Goal: Task Accomplishment & Management: Complete application form

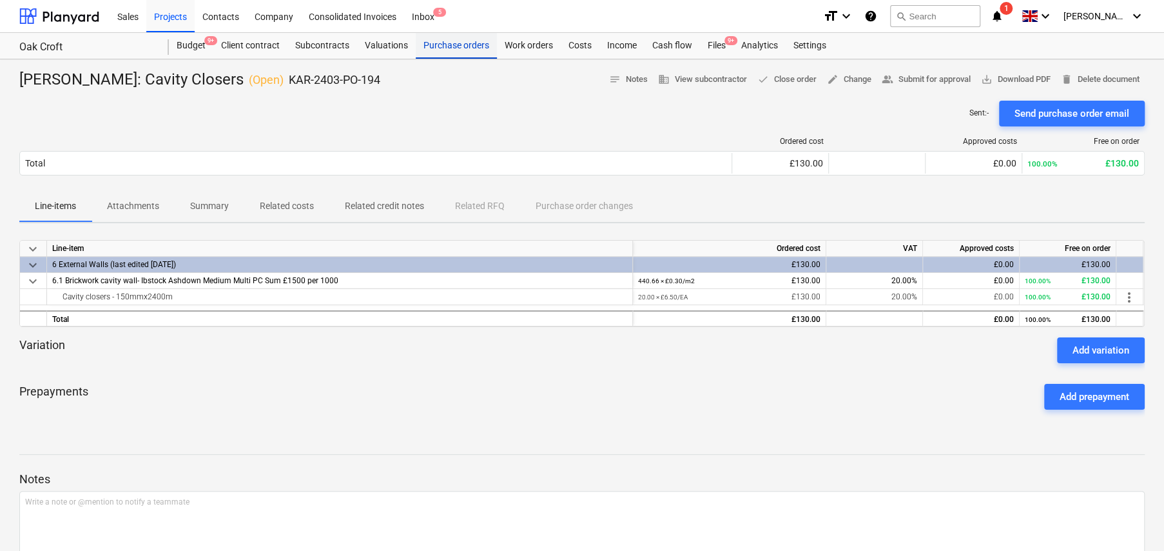
click at [453, 46] on div "Purchase orders" at bounding box center [456, 46] width 81 height 26
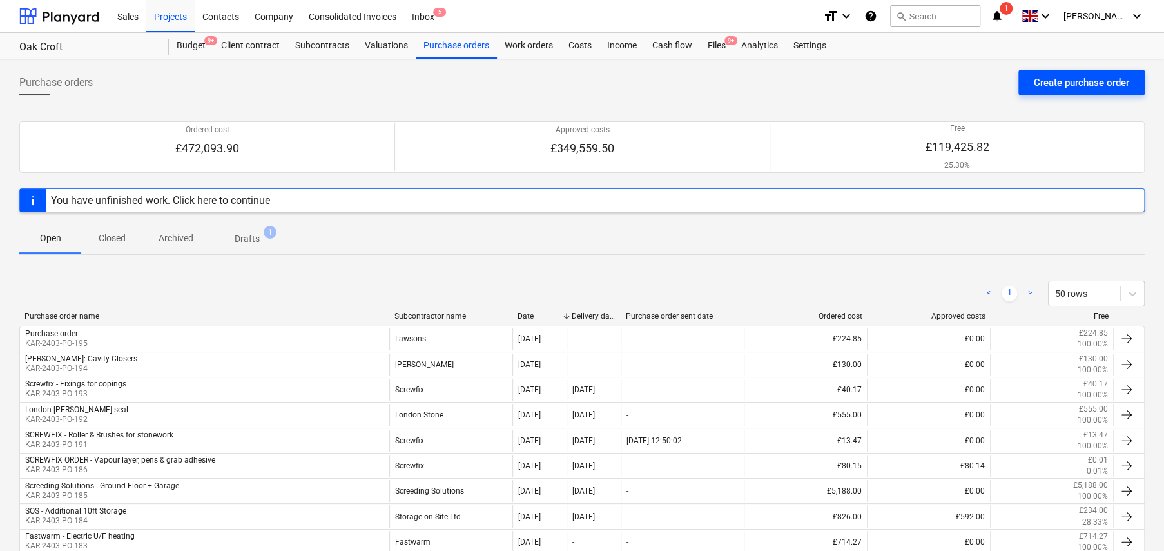
click at [1050, 86] on div "Create purchase order" at bounding box center [1081, 82] width 95 height 17
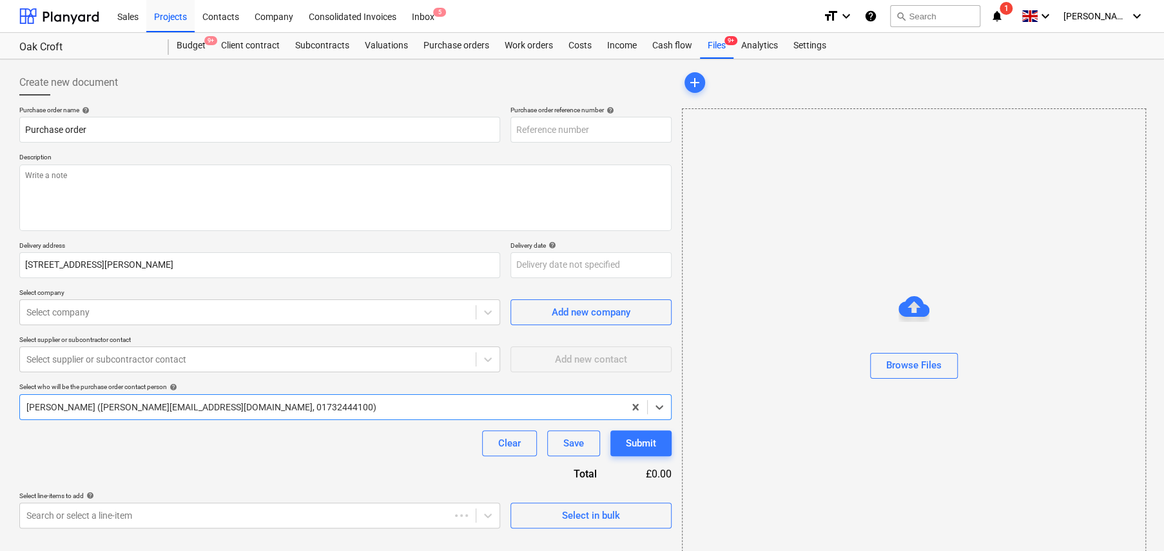
type textarea "x"
type input "KAR-2403-PO-197"
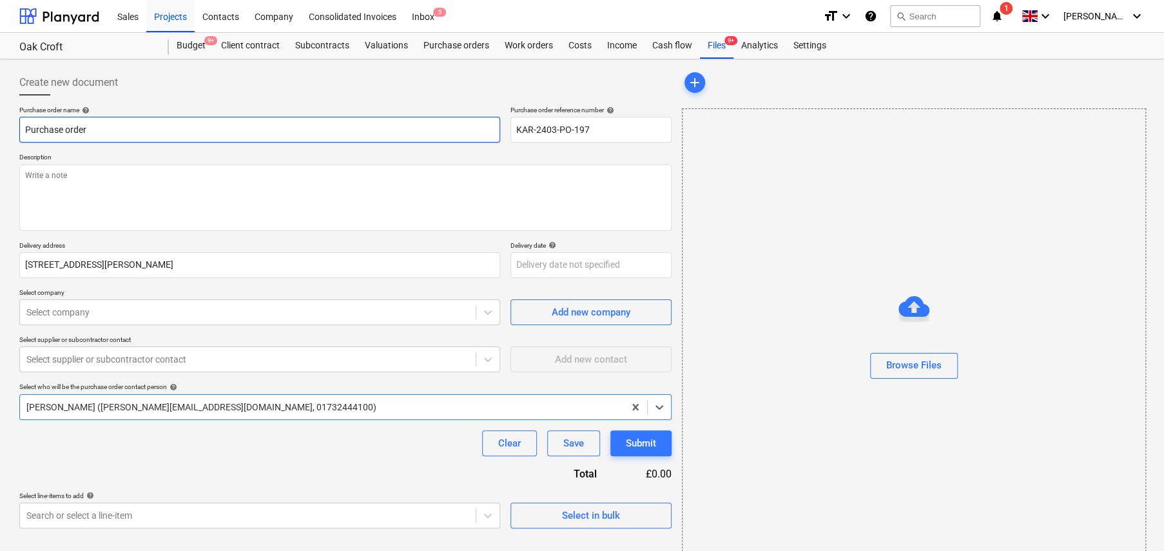
click at [317, 133] on input "Purchase order" at bounding box center [259, 130] width 481 height 26
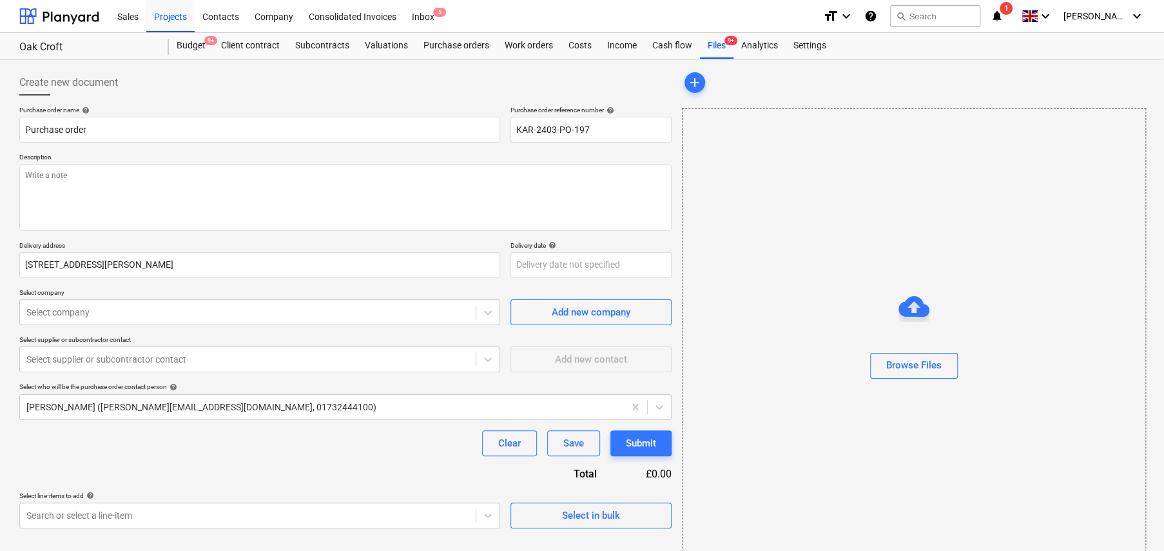
click at [296, 153] on p "Description" at bounding box center [345, 158] width 653 height 11
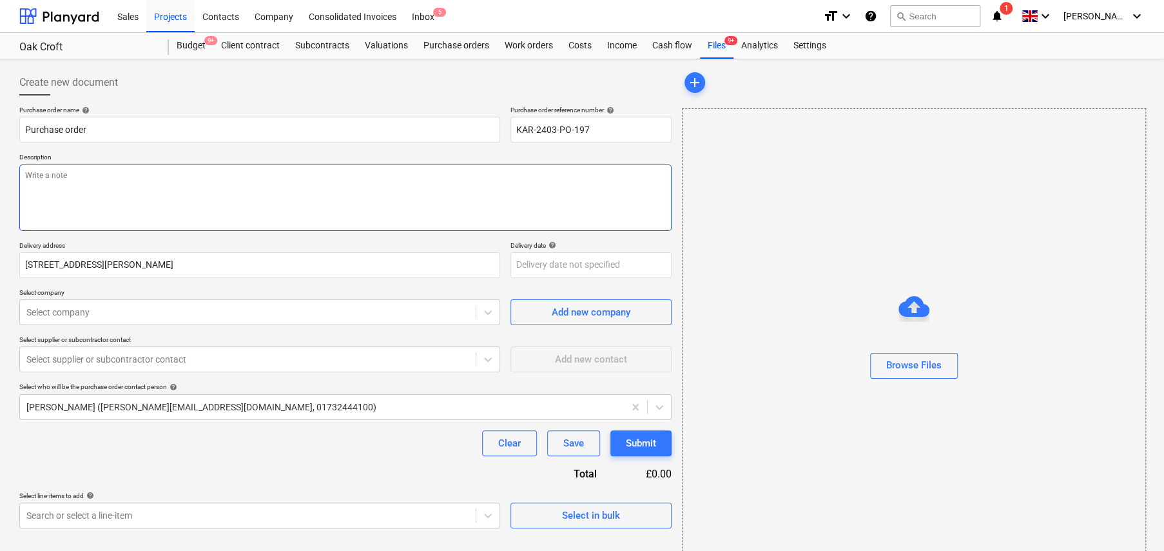
click at [302, 170] on textarea at bounding box center [345, 197] width 653 height 66
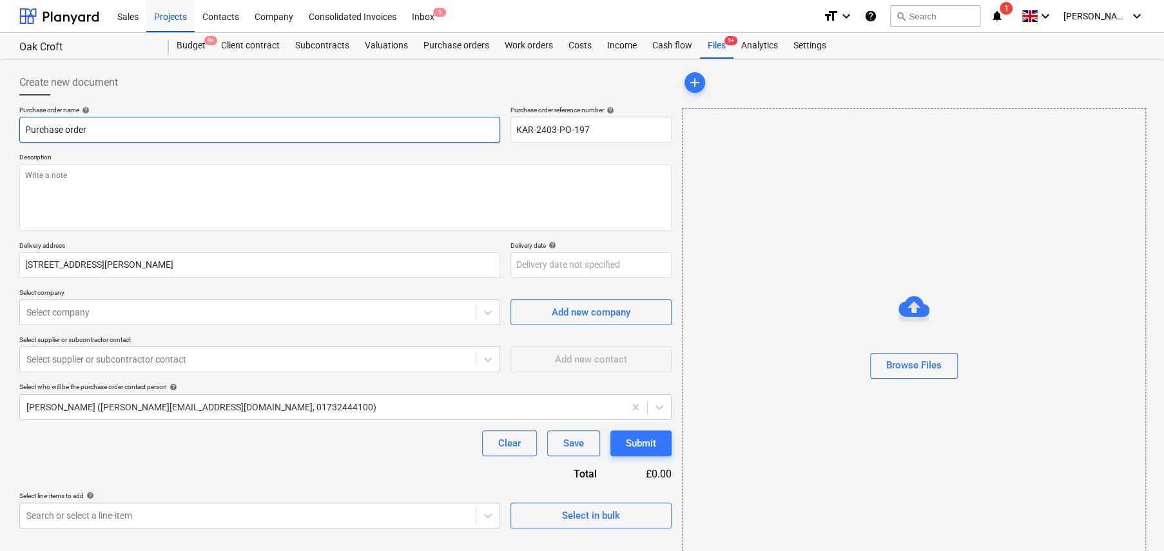
click at [253, 127] on input "Purchase order" at bounding box center [259, 130] width 481 height 26
click at [254, 127] on input "Purchase order" at bounding box center [259, 130] width 481 height 26
type textarea "x"
type input "W"
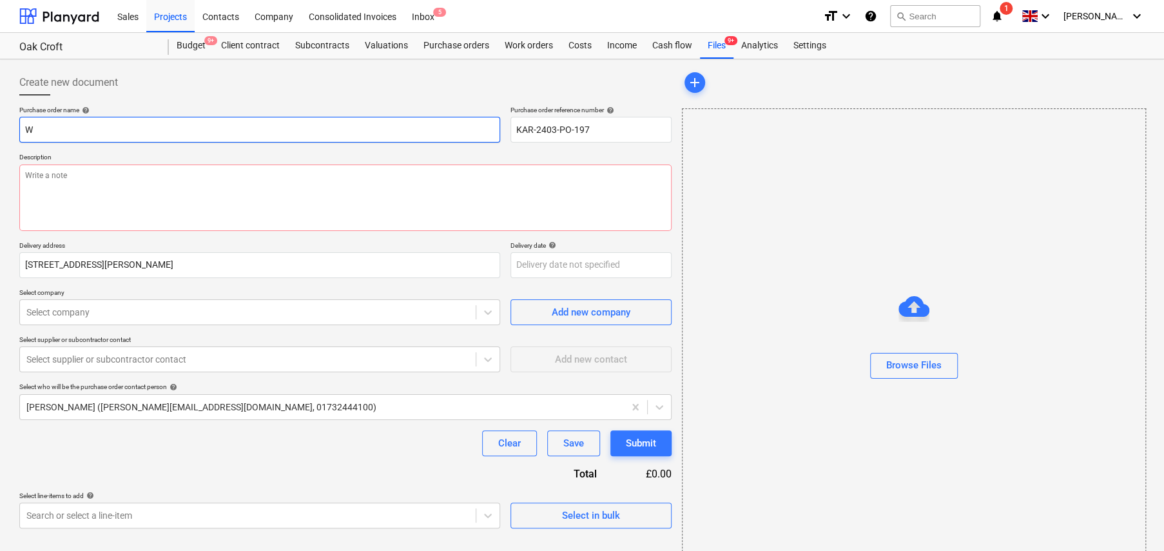
type textarea "x"
type input "WE"
type textarea "x"
type input "WEB"
type textarea "x"
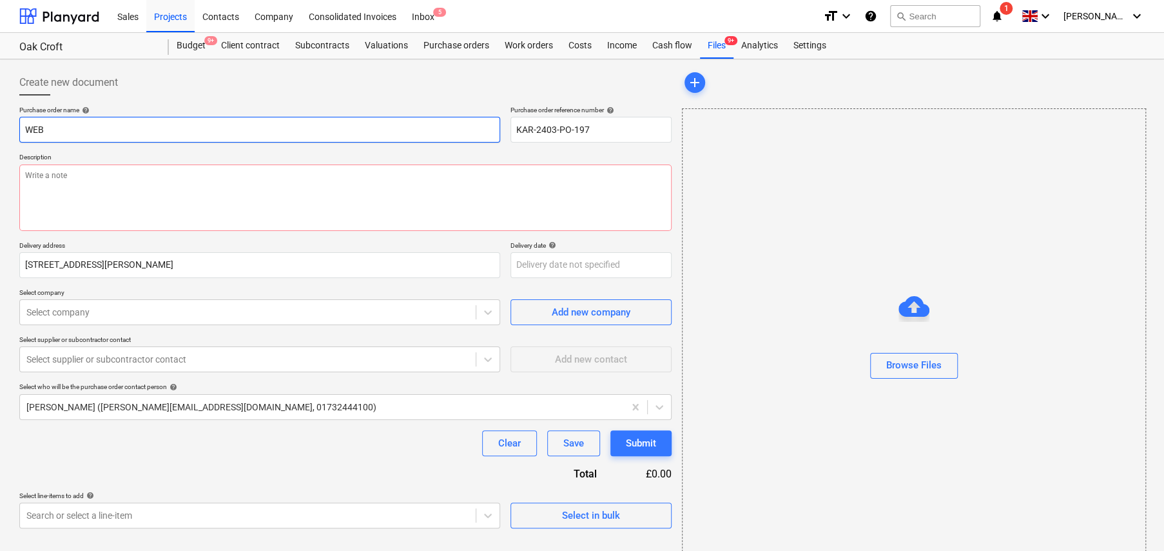
type input "WEB"
type textarea "x"
type input "WEB O"
type textarea "x"
type input "WEB OR"
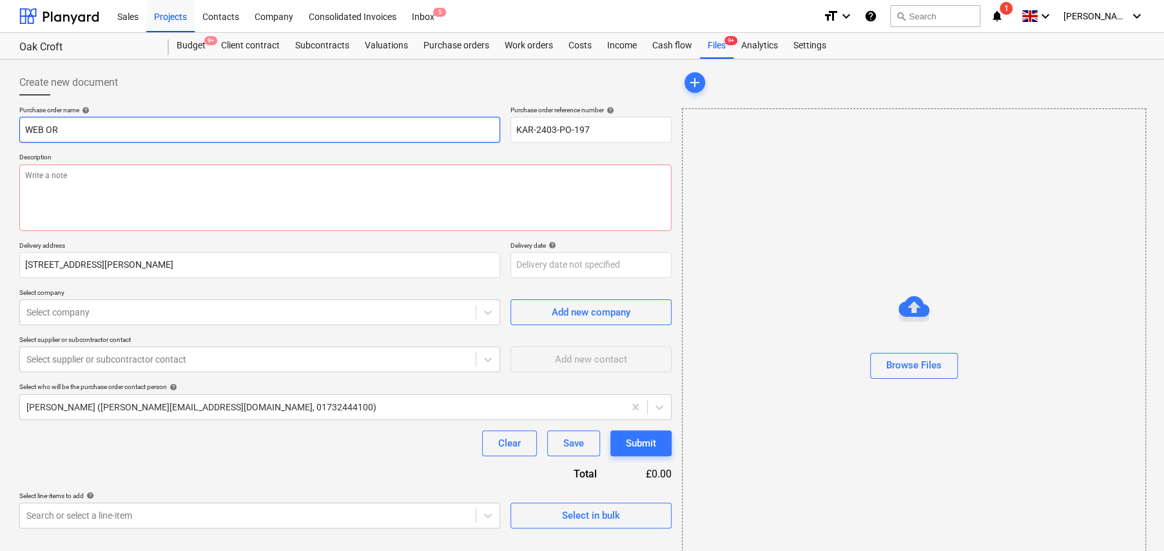
type textarea "x"
type input "WEB ORD"
type textarea "x"
type input "WEB ORDE"
type textarea "x"
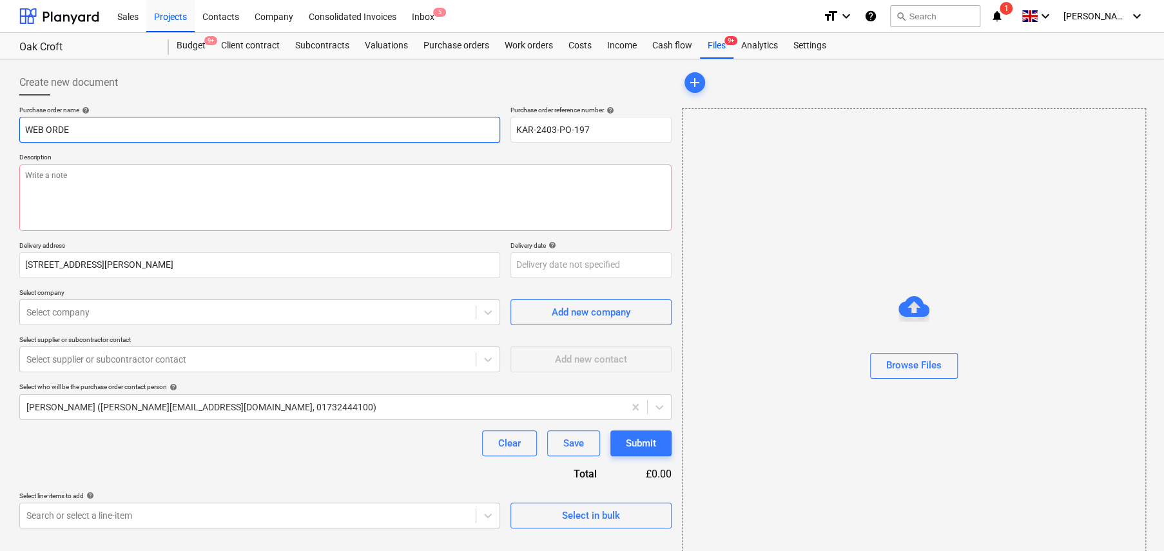
type input "WEB ORDER"
type textarea "x"
type input "WEB ORDER:"
type textarea "x"
type input "WEB ORDER:"
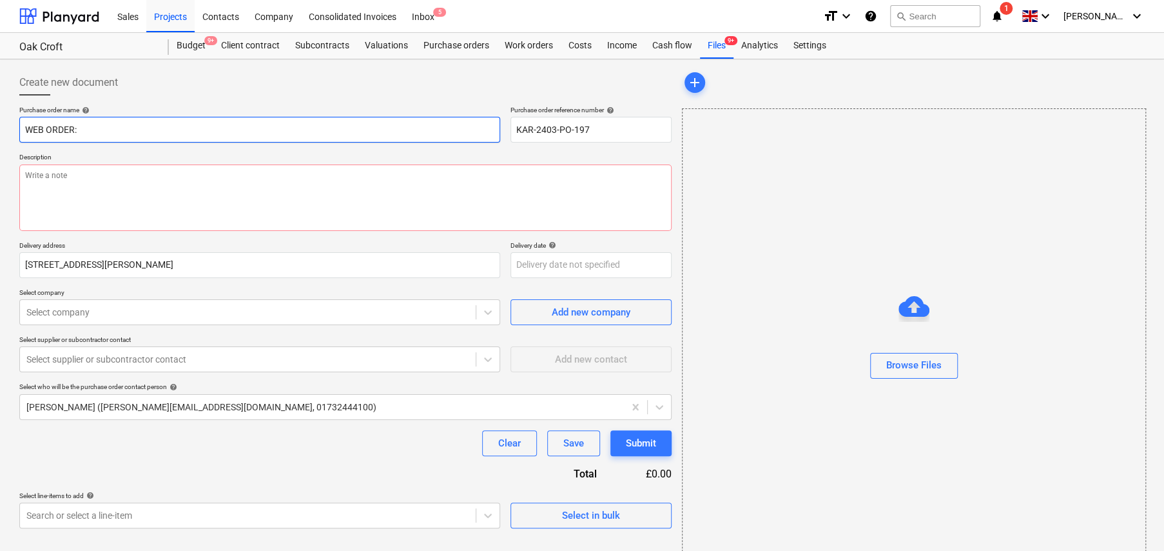
type textarea "x"
type input "WEB ORDER: F"
type textarea "x"
type input "WEB ORDER: Fl"
type textarea "x"
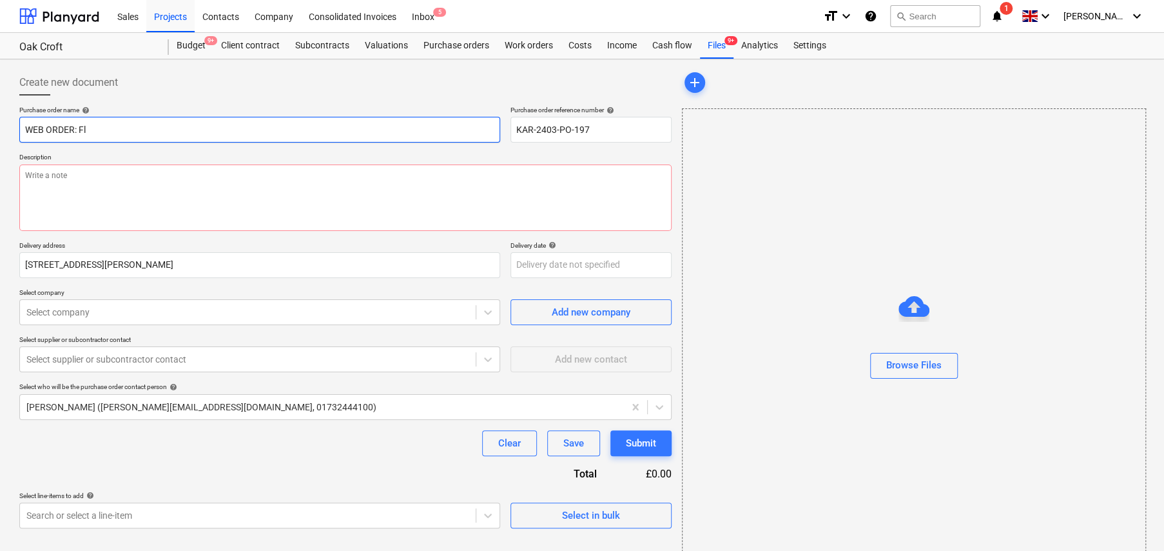
type input "WEB ORDER: Fla"
type textarea "x"
type input "WEB ORDER: Flat"
type textarea "x"
type input "WEB ORDER: Flat"
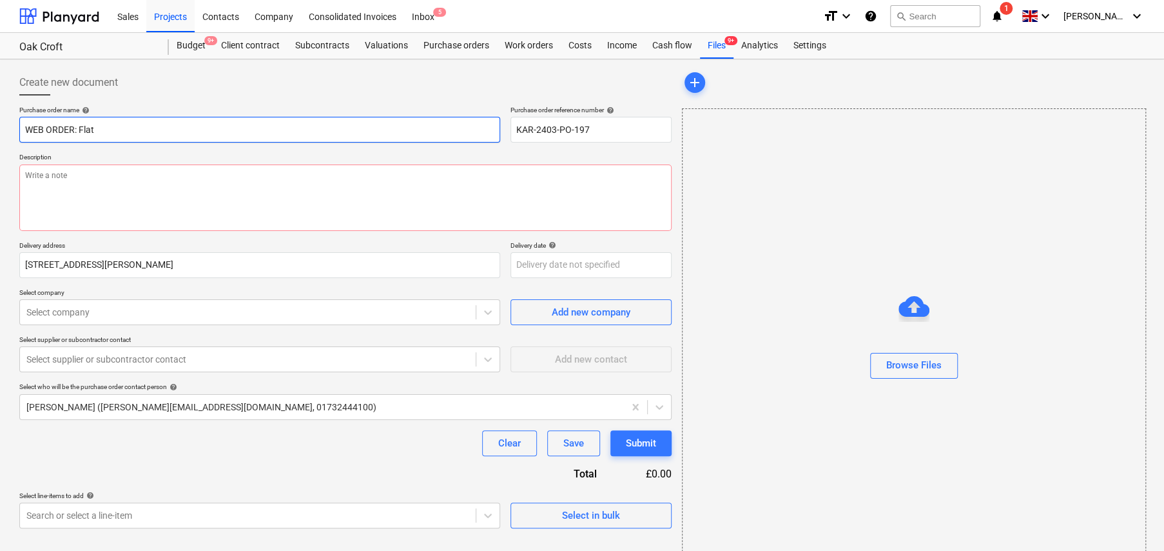
type textarea "x"
type input "WEB ORDER: Flat r"
type textarea "x"
type input "WEB ORDER: Flat ro"
type textarea "x"
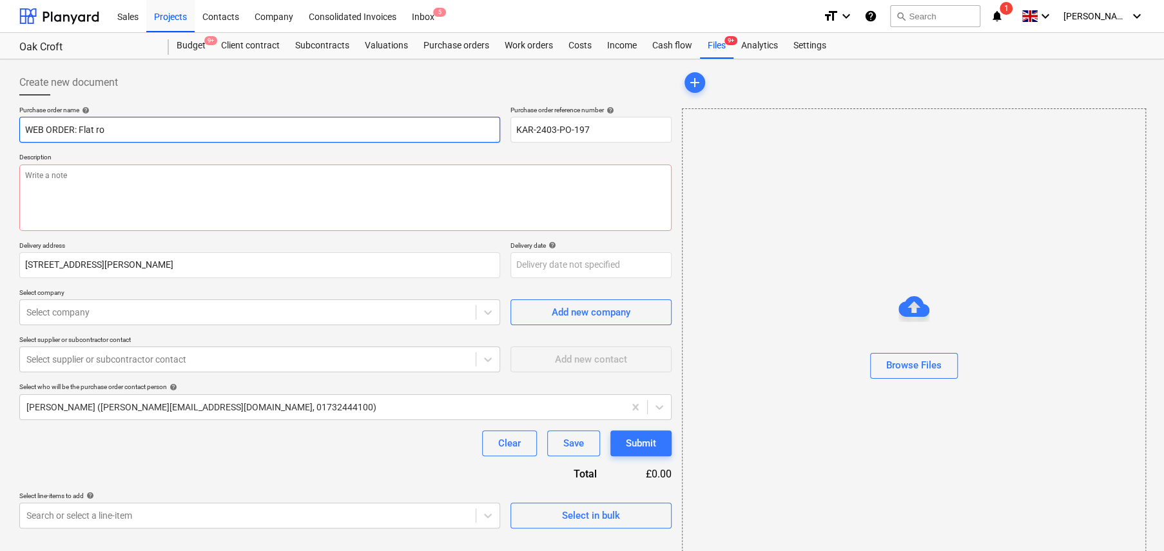
type input "WEB ORDER: Flat roo"
type textarea "x"
type input "WEB ORDER: Flat roof"
type textarea "x"
type input "WEB ORDER: Flat roof"
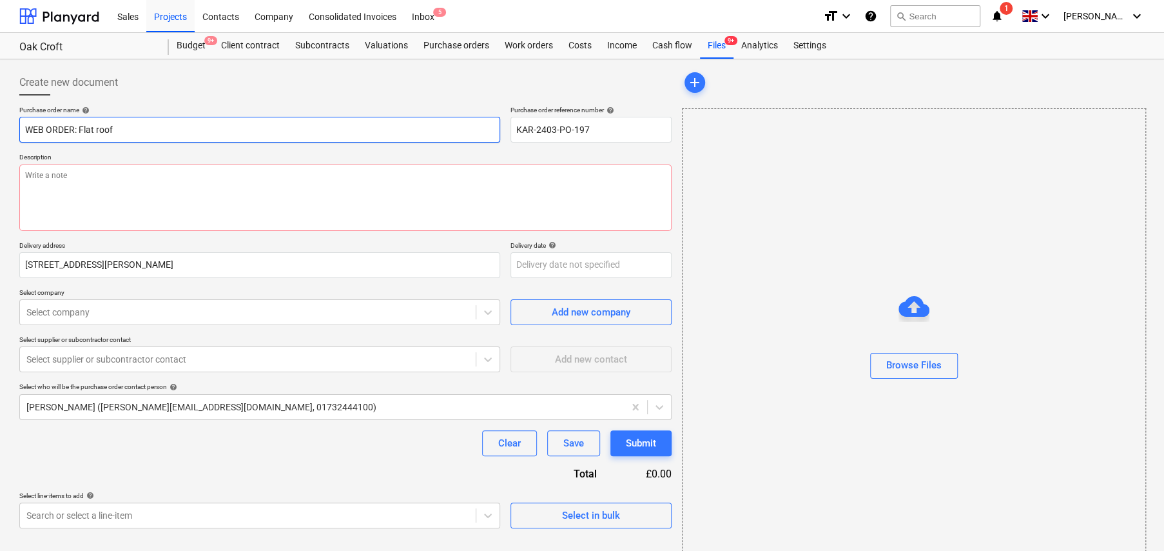
type textarea "x"
type input "WEB ORDER: Flat roof m"
type textarea "x"
type input "WEB ORDER: Flat roof mu"
type textarea "x"
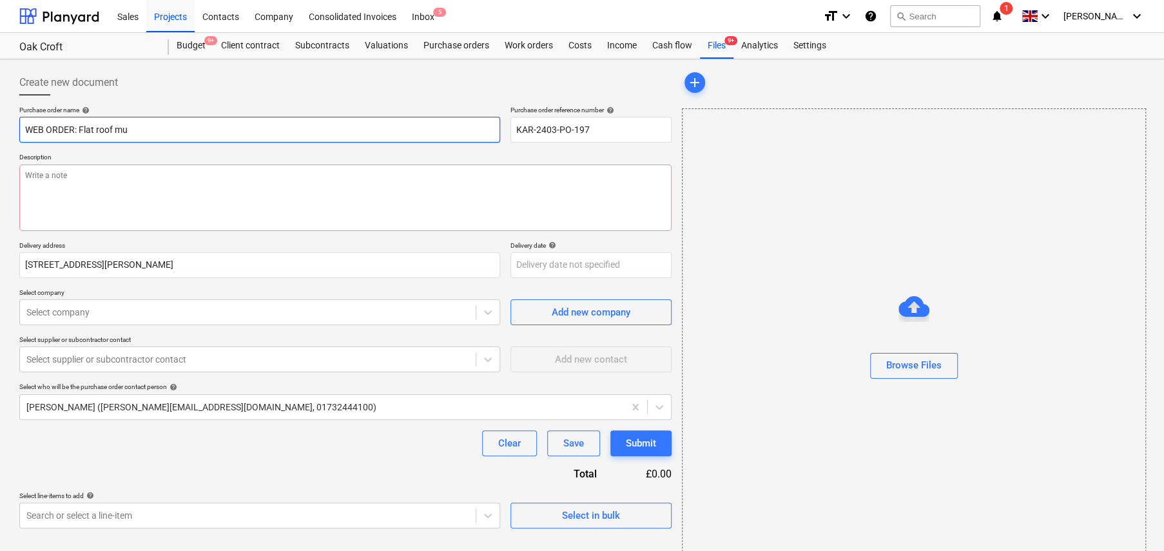
type input "WEB ORDER: Flat roof mus"
type textarea "x"
type input "WEB ORDER: Flat roof mush"
type textarea "x"
type input "WEB ORDER: Flat roof mushr"
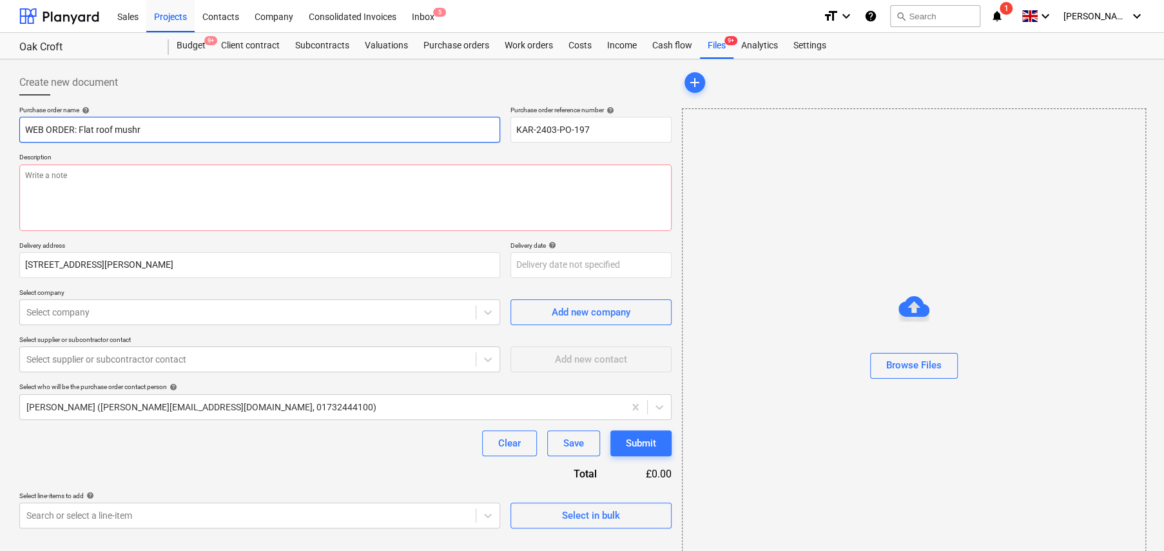
type textarea "x"
type input "WEB ORDER: Flat roof mushro"
type textarea "x"
type input "WEB ORDER: Flat roof mushroo"
type textarea "x"
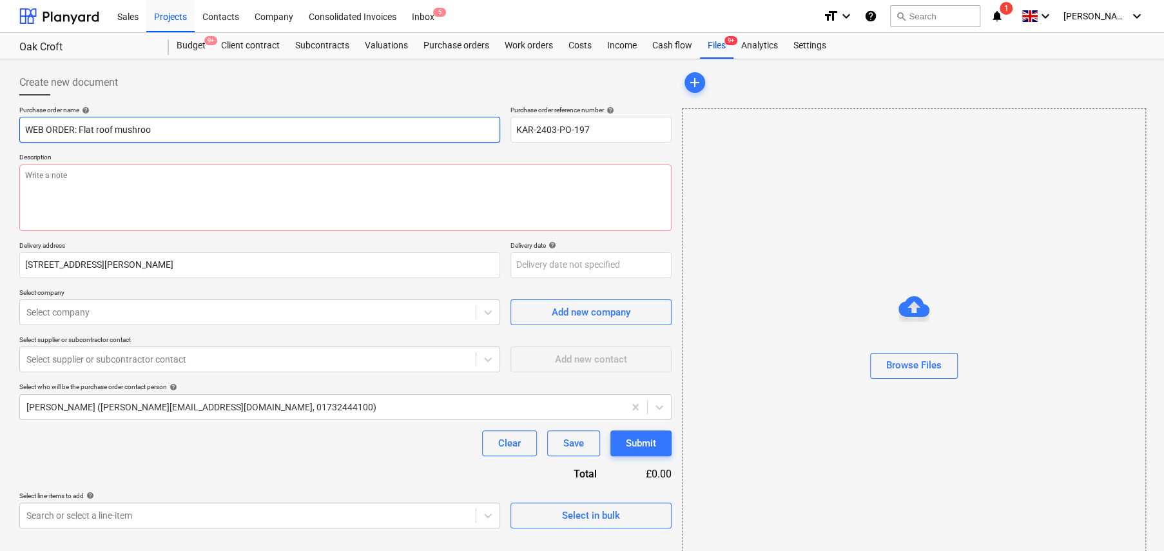
type input "WEB ORDER: Flat roof mushroom"
type textarea "x"
type input "WEB ORDER: Flat roof mushroom"
type textarea "x"
type input "WEB ORDER: Flat roof mushroom v"
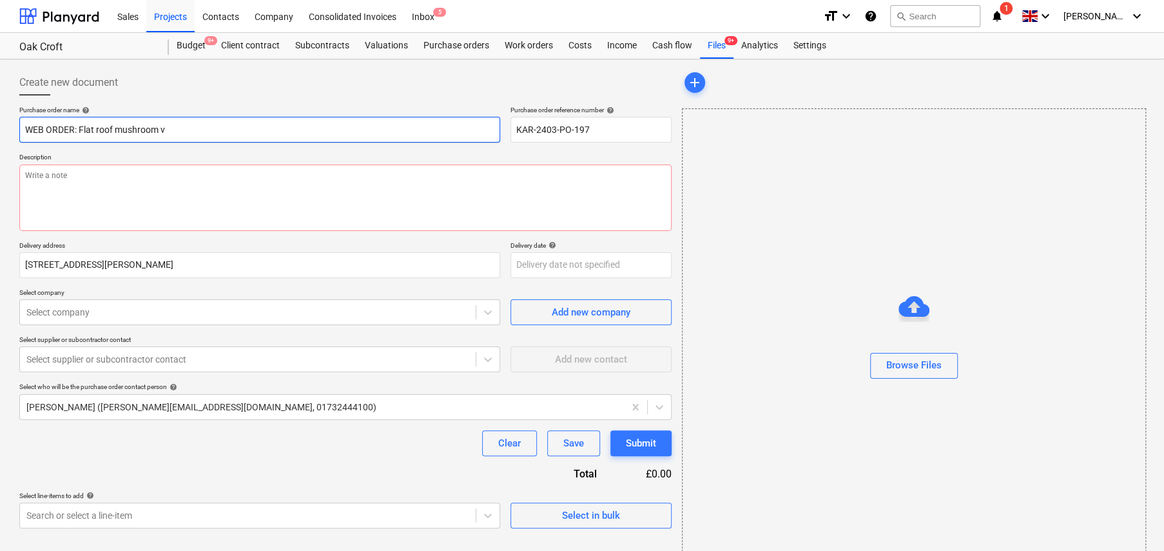
type textarea "x"
type input "WEB ORDER: Flat roof mushroom ve"
type textarea "x"
type input "WEB ORDER: Flat roof mushroom ven"
type textarea "x"
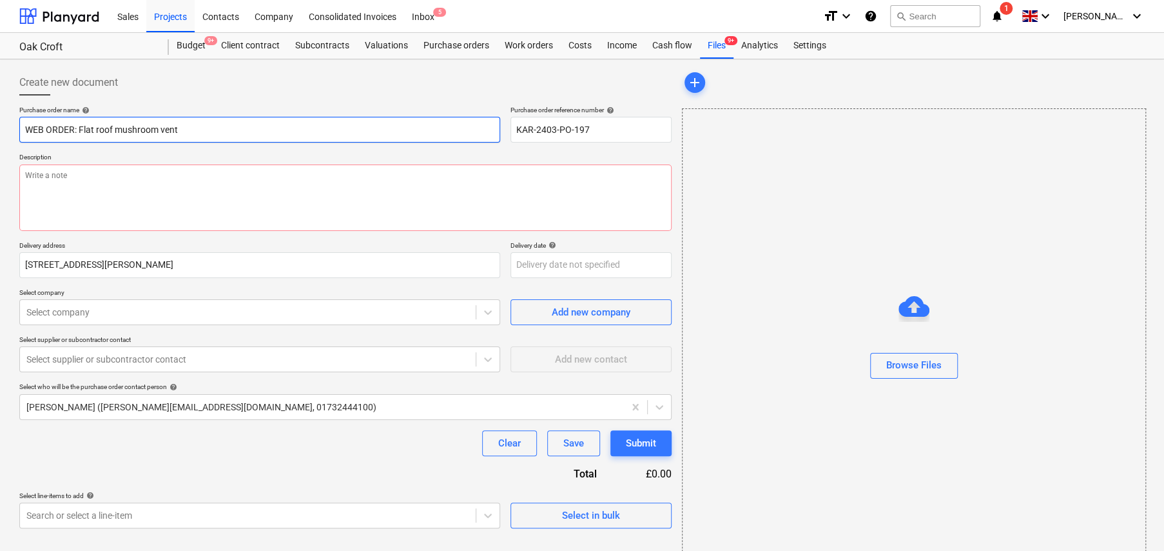
type input "WEB ORDER: Flat roof mushroom vent"
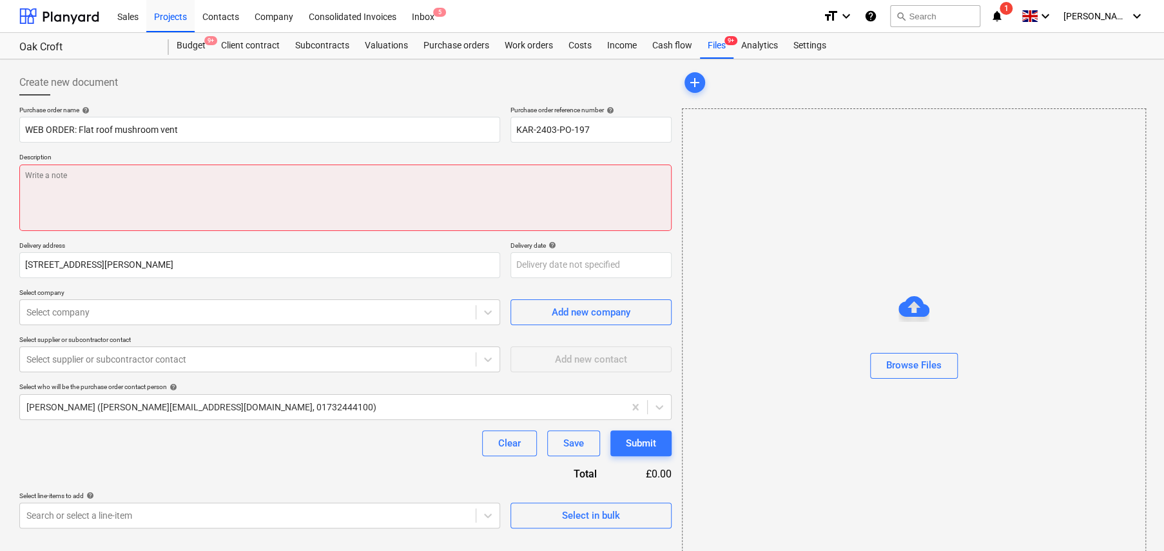
click at [545, 190] on textarea at bounding box center [345, 197] width 653 height 66
type textarea "x"
type textarea "S"
type textarea "x"
type textarea "Sh"
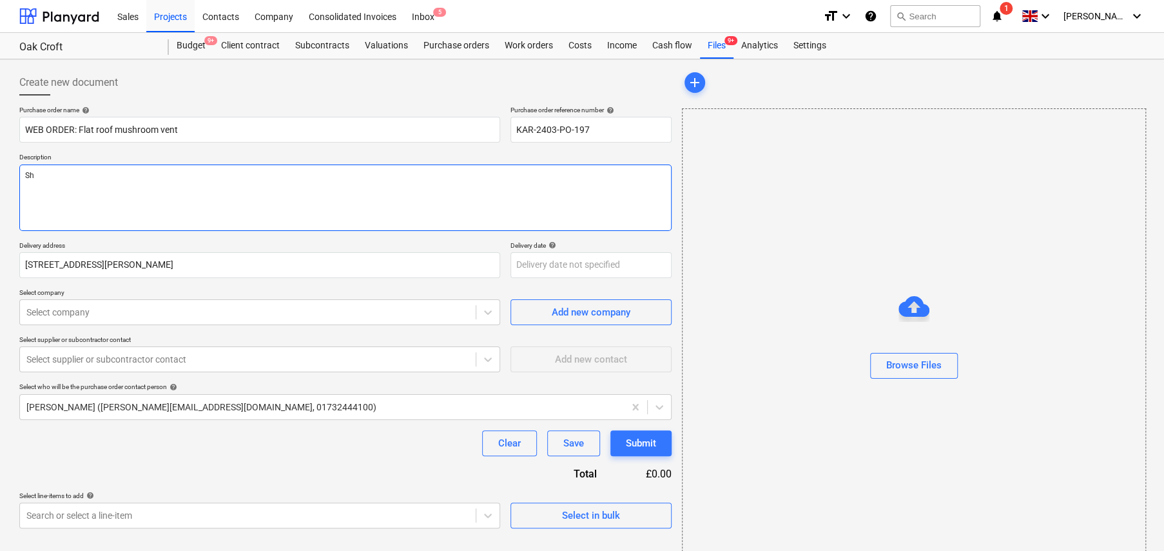
type textarea "x"
type textarea "Sho"
type textarea "x"
type textarea "Shou"
type textarea "x"
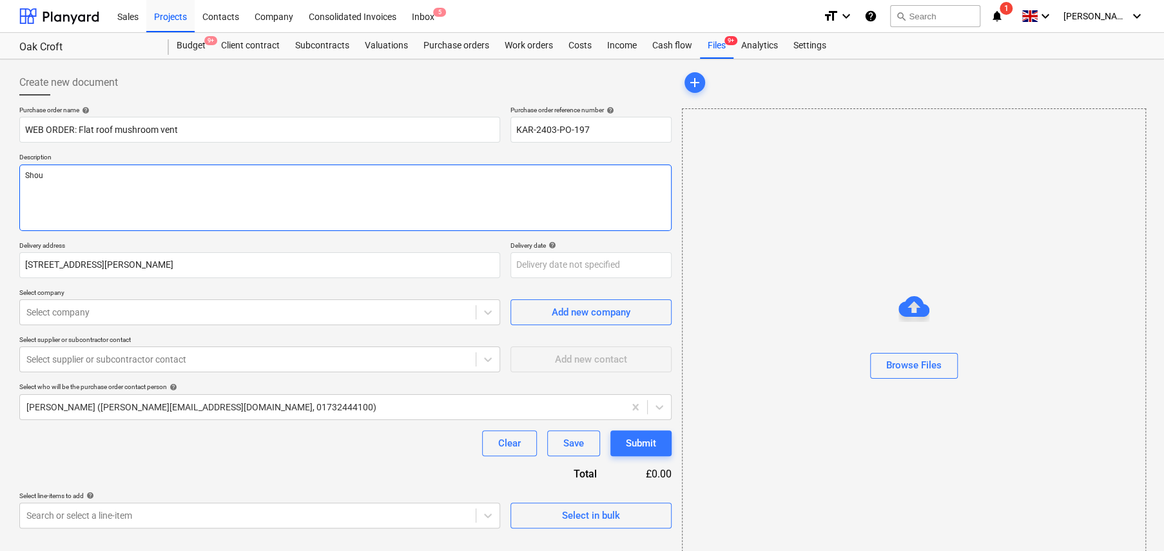
type textarea "Sho"
type textarea "x"
type textarea "Sh"
type textarea "x"
type textarea "S"
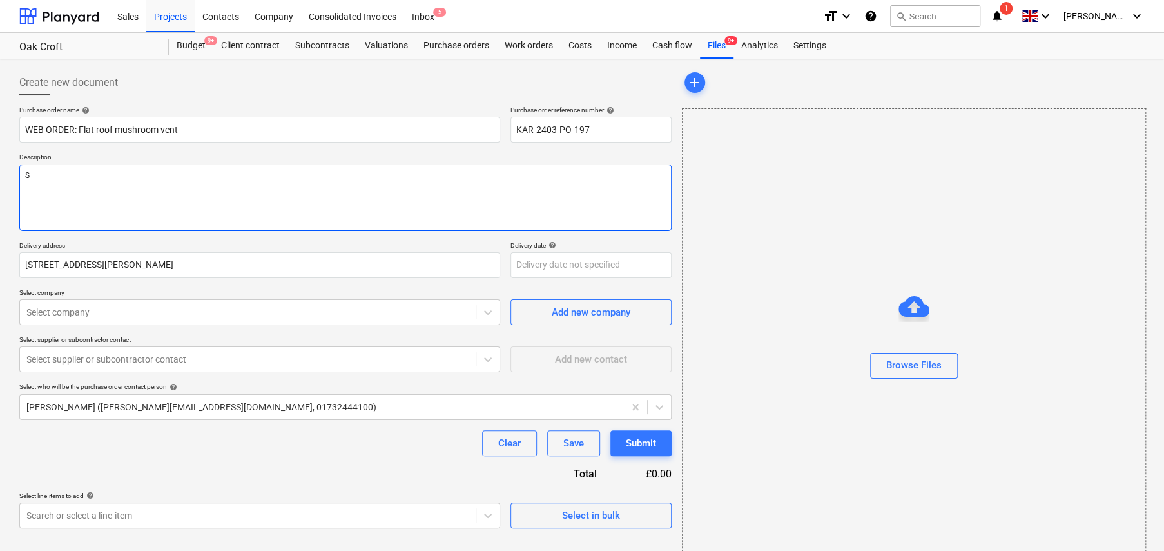
type textarea "x"
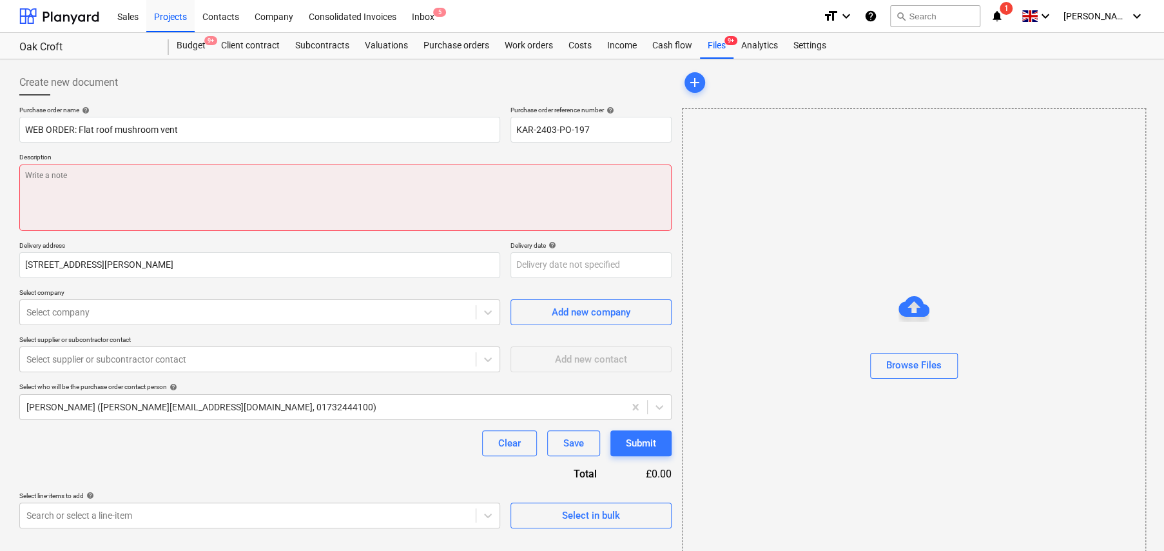
type textarea "x"
type textarea "W"
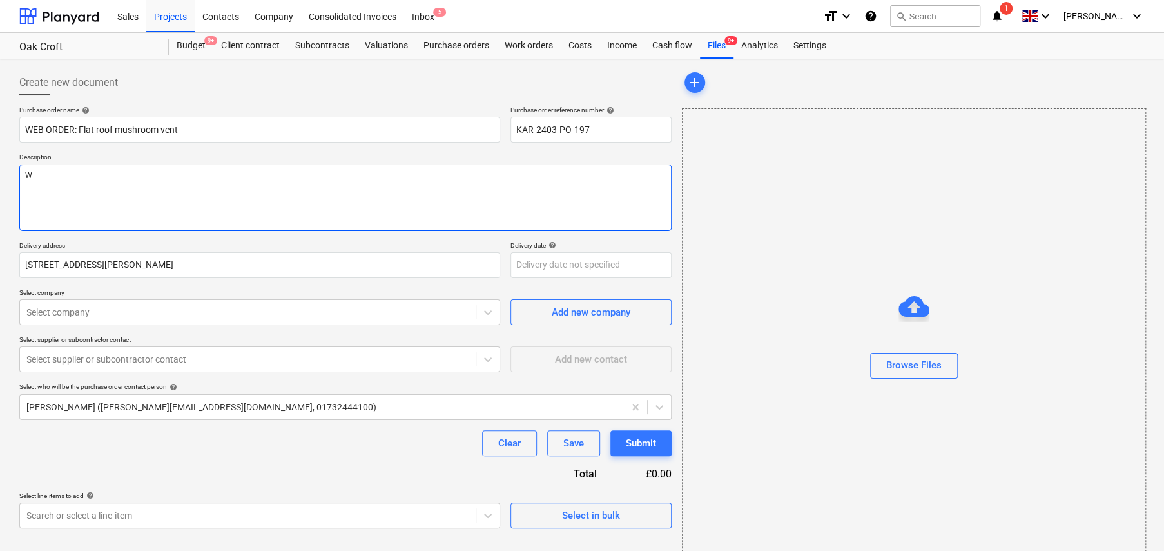
type textarea "x"
type textarea "We"
type textarea "x"
type textarea "Web"
type textarea "x"
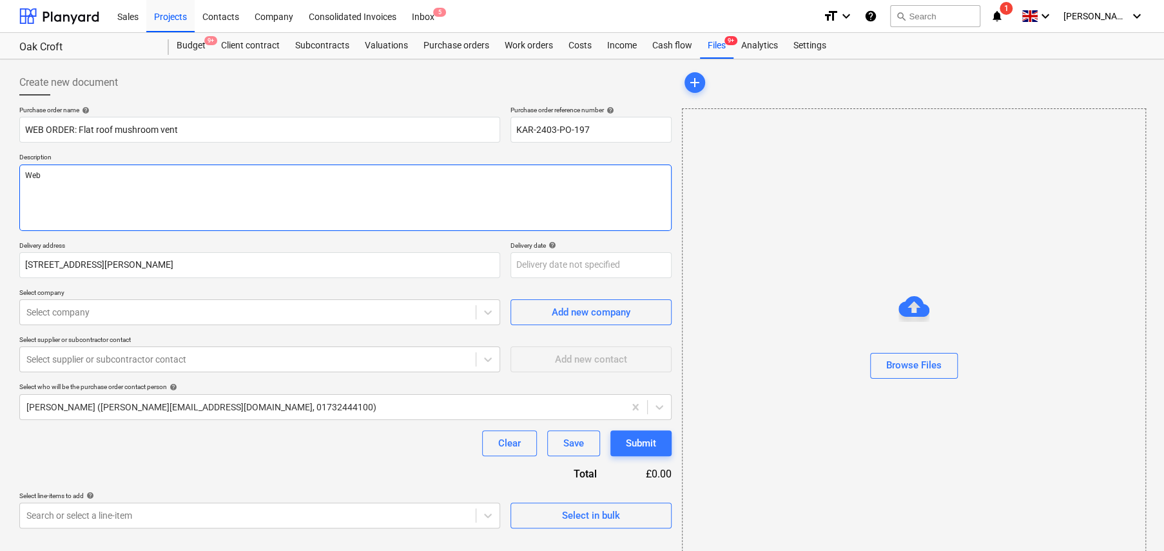
type textarea "Webo"
type textarea "x"
type textarea "Webor"
type textarea "x"
type textarea "Webo"
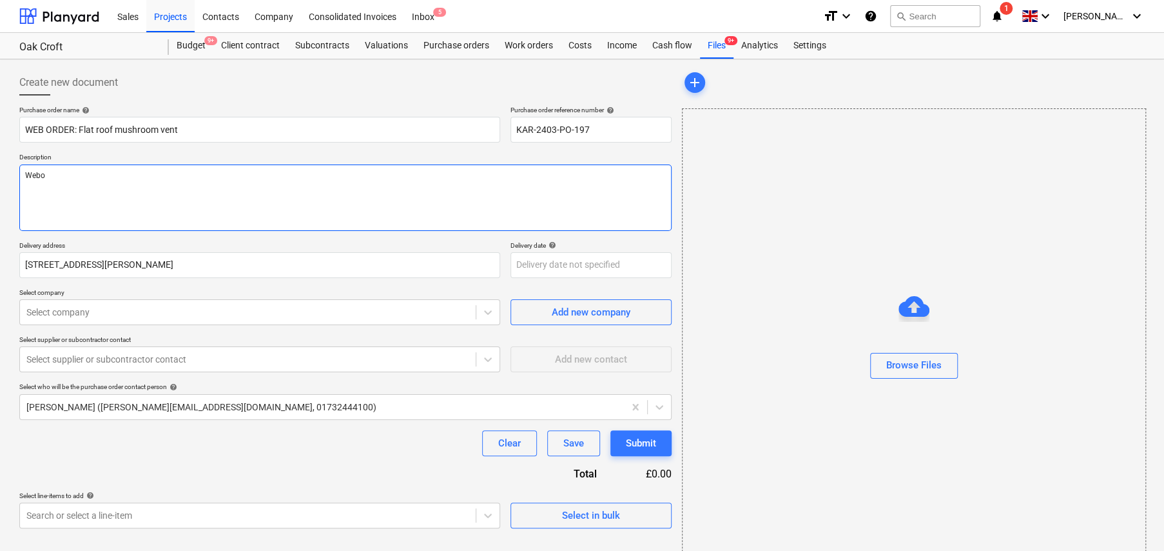
type textarea "x"
type textarea "Web"
type textarea "x"
type textarea "Web"
type textarea "x"
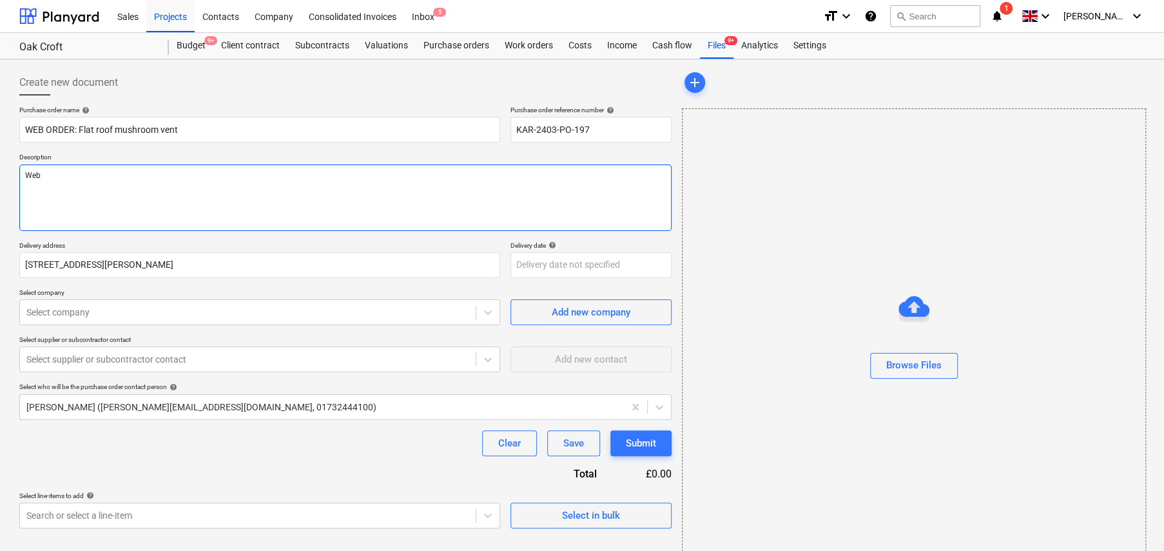
type textarea "Web o"
type textarea "x"
type textarea "Web or"
type textarea "x"
type textarea "Web ord"
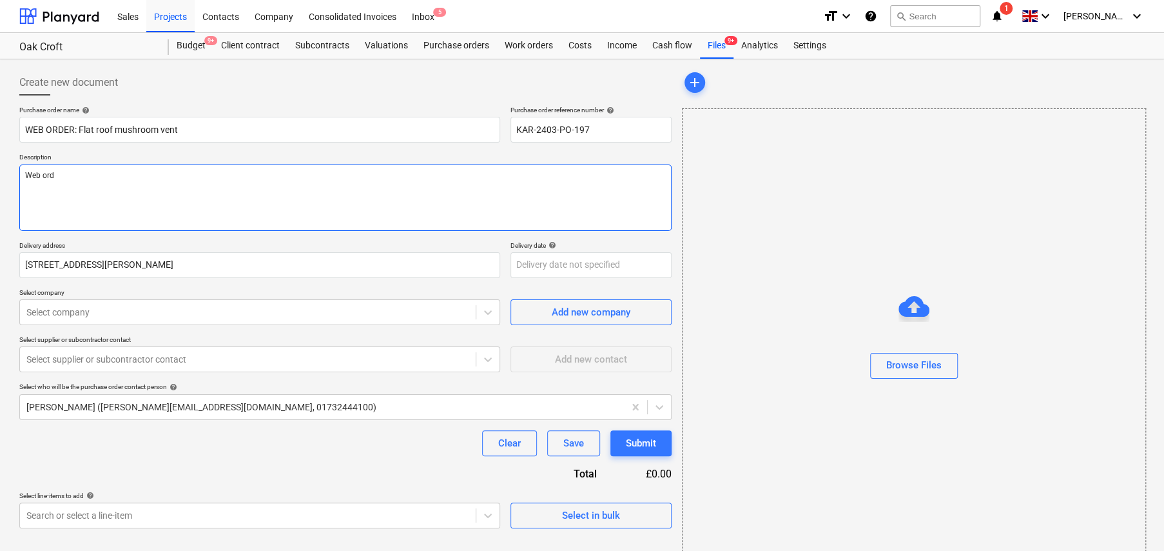
type textarea "x"
type textarea "Web orde"
type textarea "x"
type textarea "Web order"
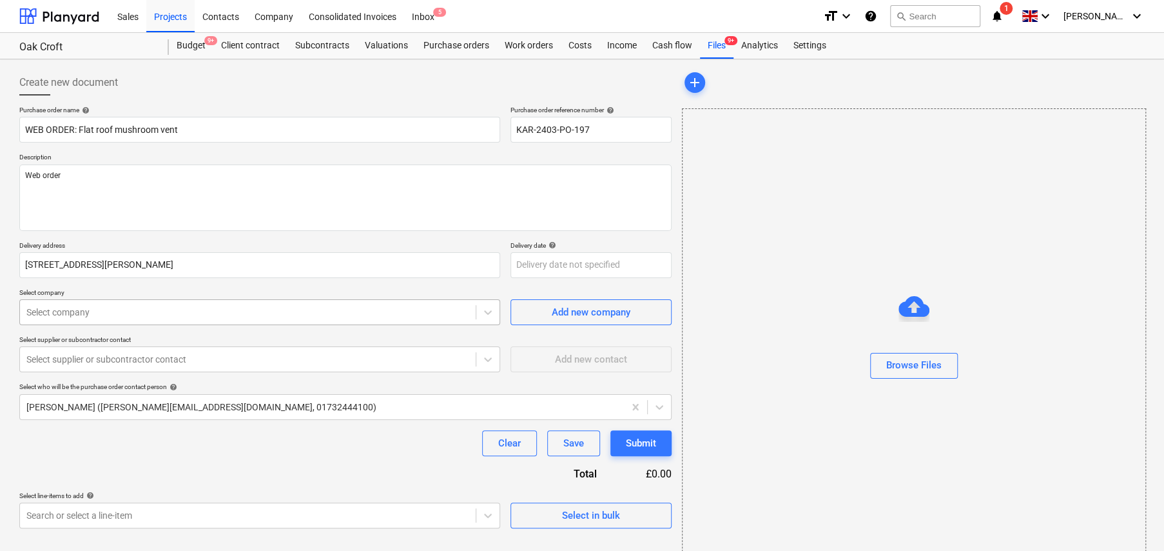
click at [370, 310] on div at bounding box center [247, 312] width 443 height 13
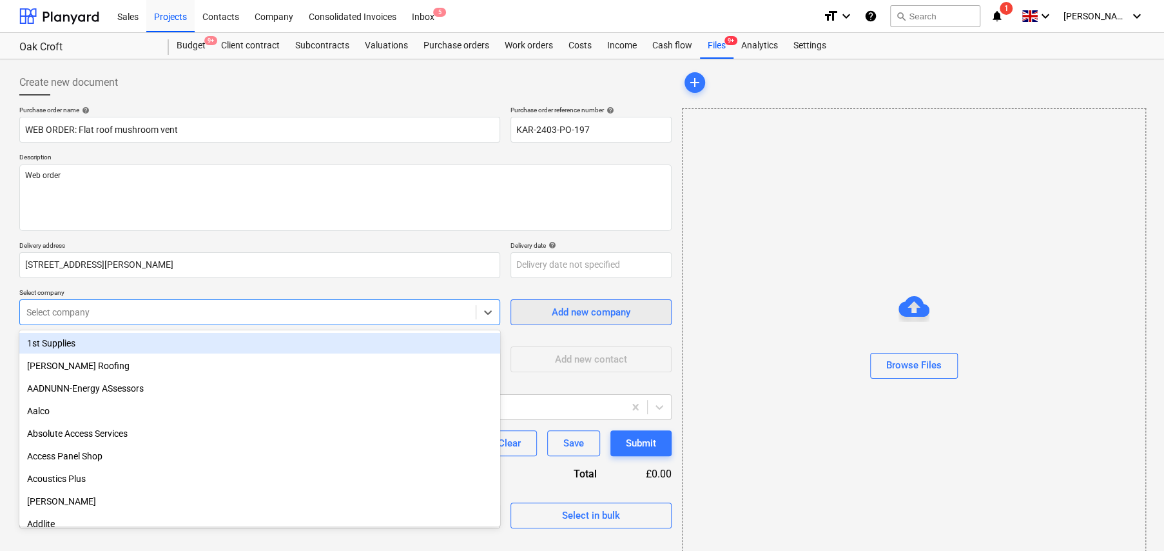
click at [584, 313] on div "Add new company" at bounding box center [591, 312] width 79 height 17
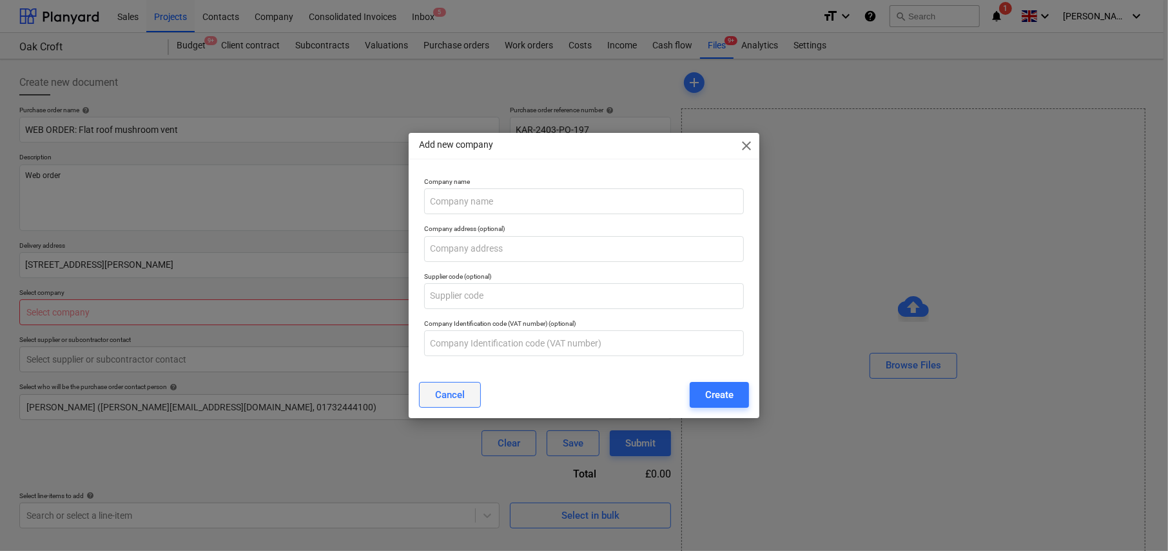
click at [456, 389] on div "Cancel" at bounding box center [450, 394] width 30 height 17
type textarea "x"
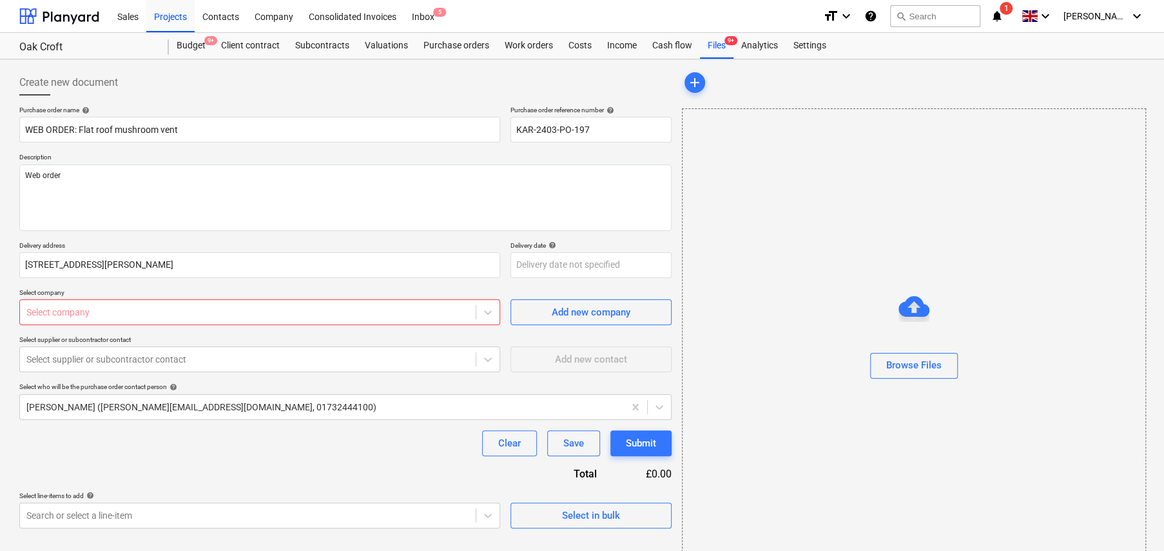
click at [254, 317] on div at bounding box center [247, 312] width 443 height 13
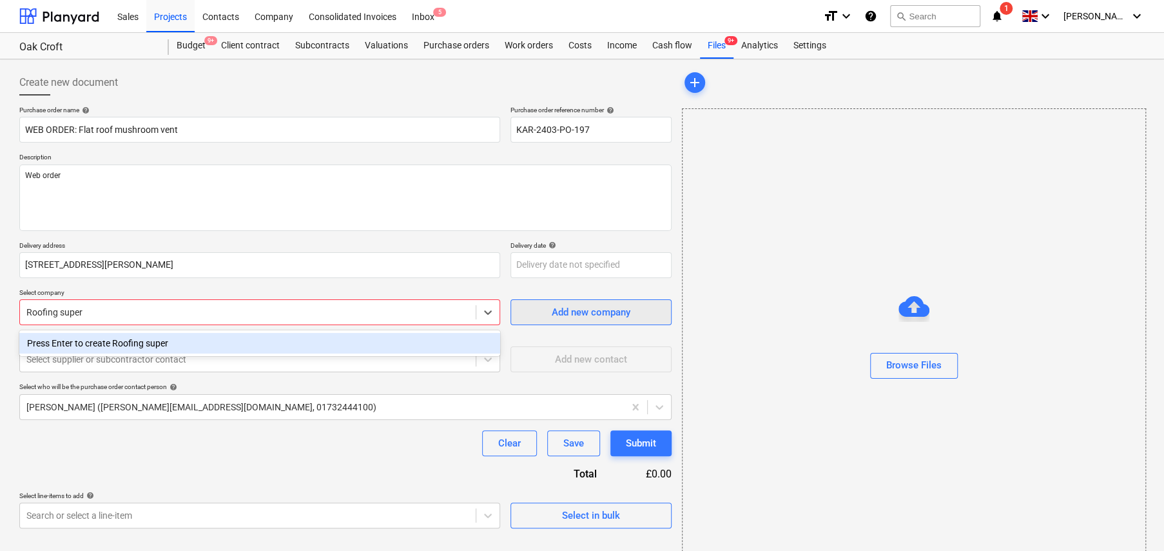
type input "Roofing super"
type textarea "x"
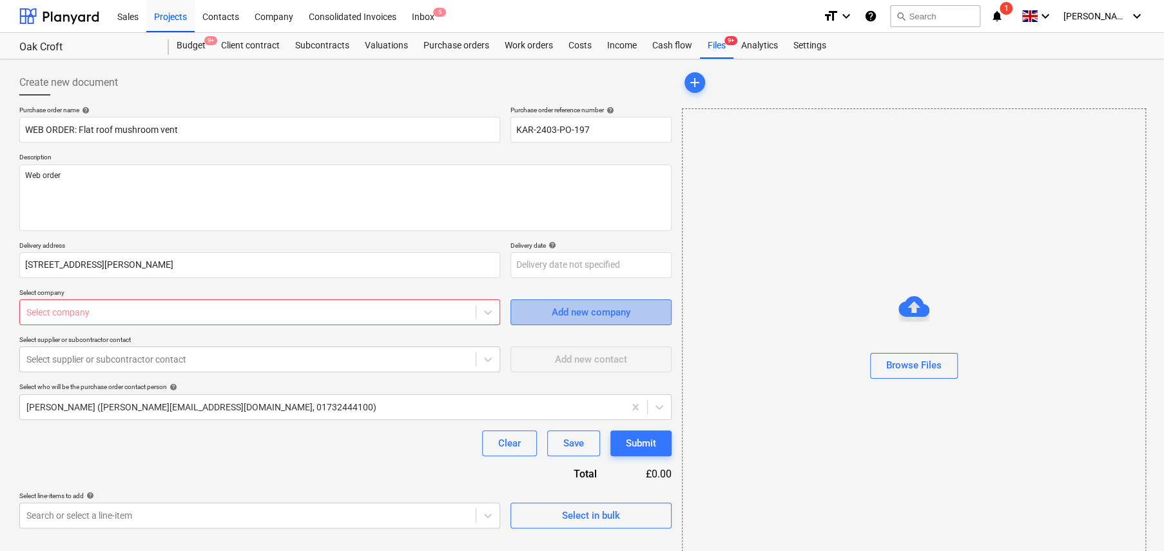
click at [559, 310] on div "Add new company" at bounding box center [591, 312] width 79 height 17
type textarea "x"
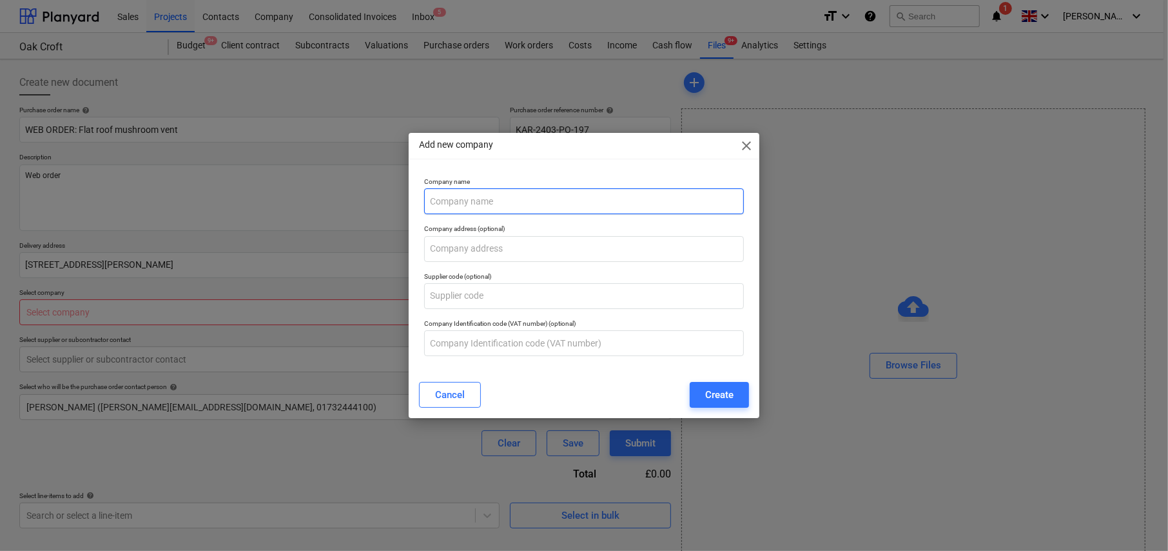
click at [486, 199] on input "text" at bounding box center [584, 201] width 320 height 26
type input "Roofing Superstore"
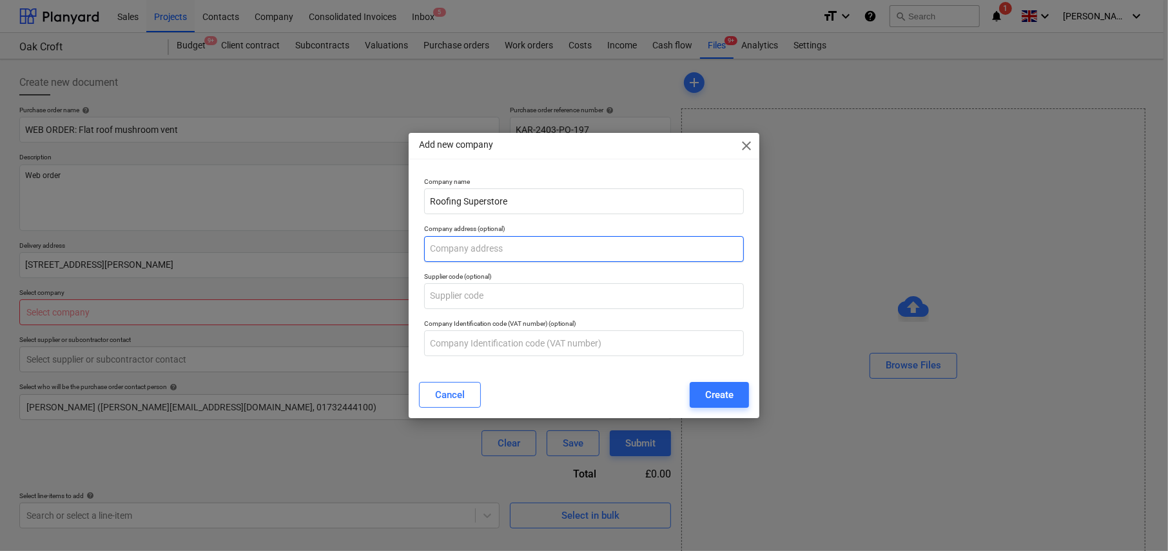
type textarea "x"
click at [478, 253] on input "text" at bounding box center [584, 249] width 320 height 26
paste input "Roofing Superstore® Burrington Business Park Burrington Way Plymouth Devon PL5 …"
type input "Roofing Superstore® Burrington Business Park Burrington Way Plymouth Devon PL5 …"
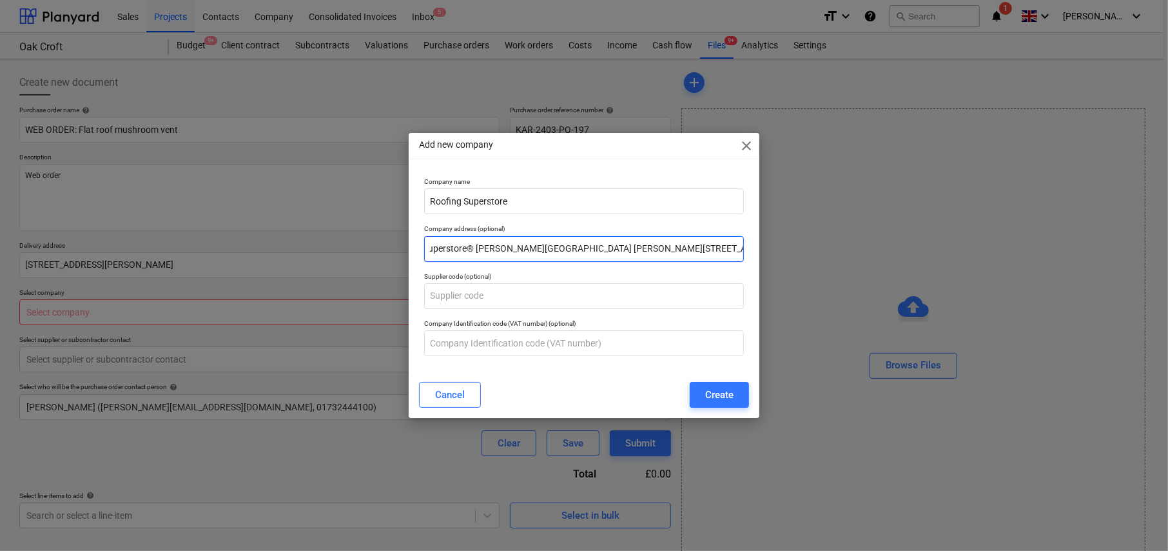
type textarea "x"
type input "Roofing Superstore® Burrington Business Park Burrington Way Plymouth Devon PL5 …"
click at [731, 396] on div "Create" at bounding box center [719, 394] width 28 height 17
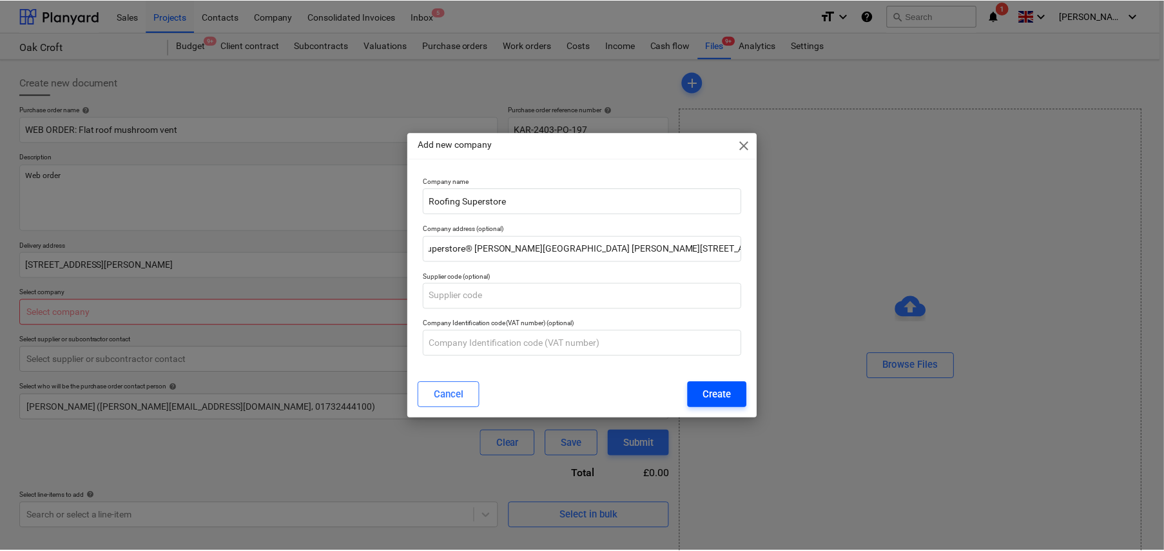
scroll to position [0, 0]
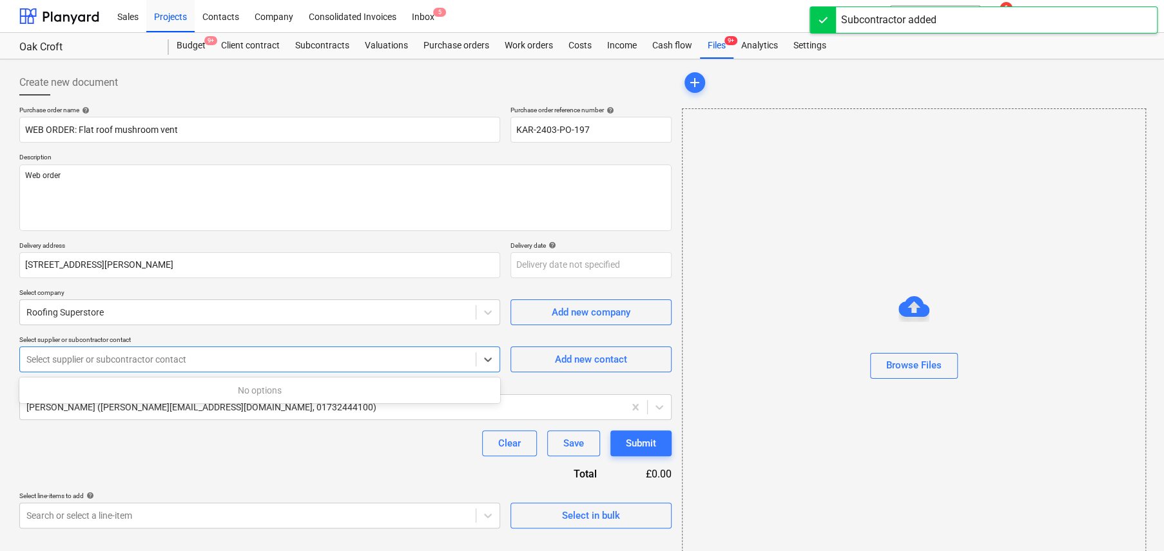
click at [186, 358] on div at bounding box center [247, 359] width 443 height 13
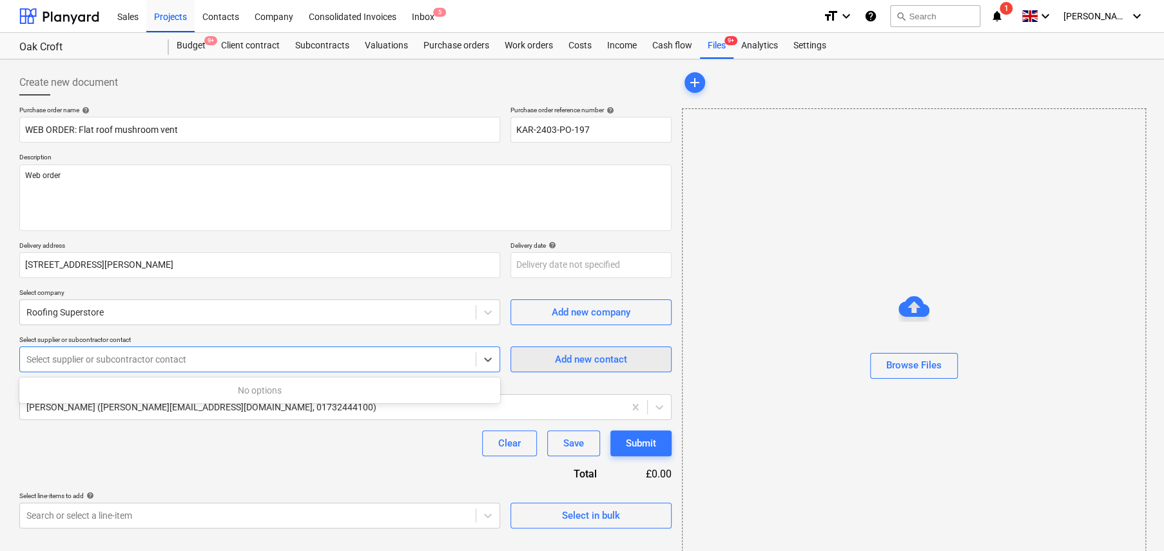
click at [618, 358] on div "Add new contact" at bounding box center [591, 359] width 72 height 17
type textarea "x"
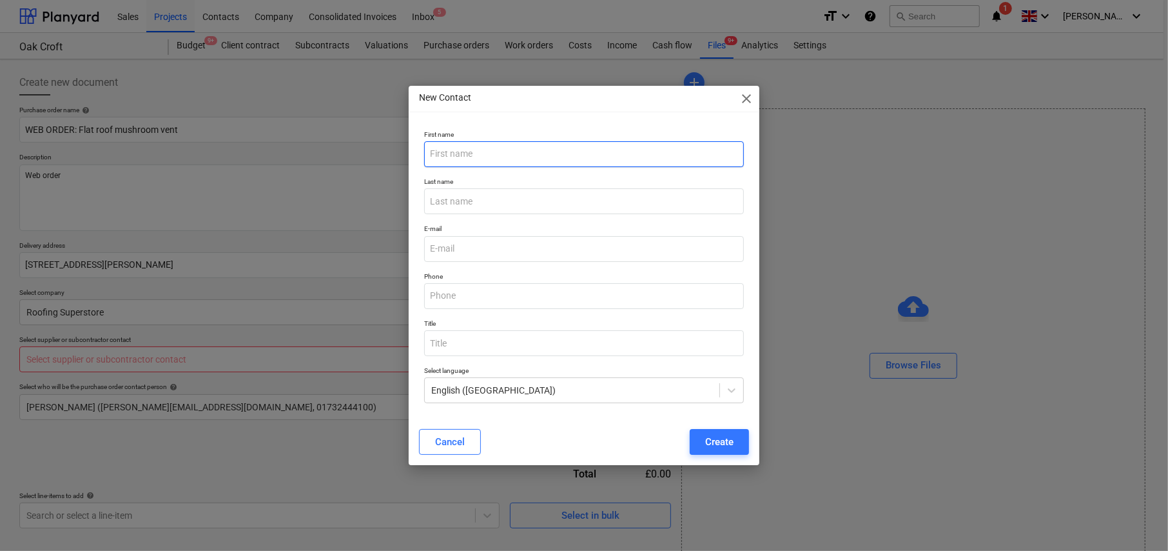
click at [470, 156] on input "text" at bounding box center [584, 154] width 320 height 26
type input "Admin"
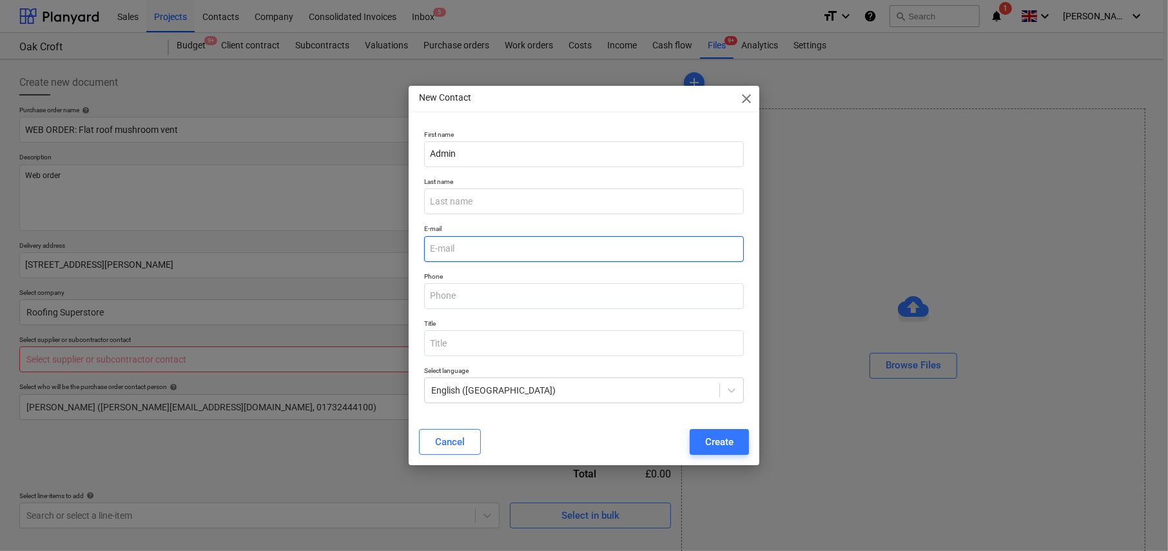
type textarea "x"
click at [476, 250] on input "email" at bounding box center [584, 249] width 320 height 26
paste input "sales@roofingsuperstore.co.uk"
type input "sales@roofingsuperstore.co.uk"
type textarea "x"
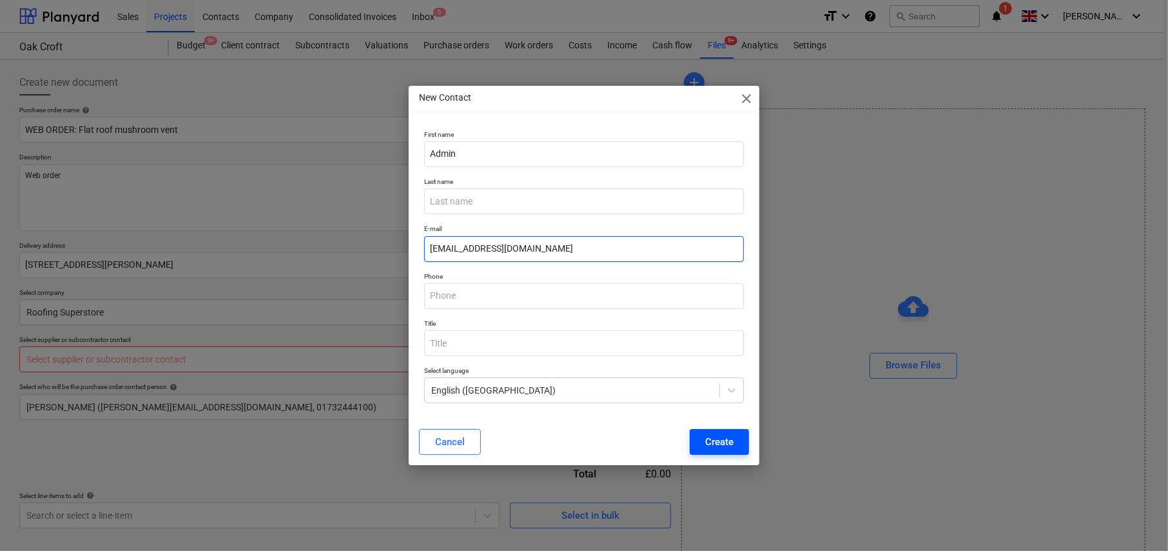
type input "sales@roofingsuperstore.co.uk"
click at [724, 439] on div "Create" at bounding box center [719, 441] width 28 height 17
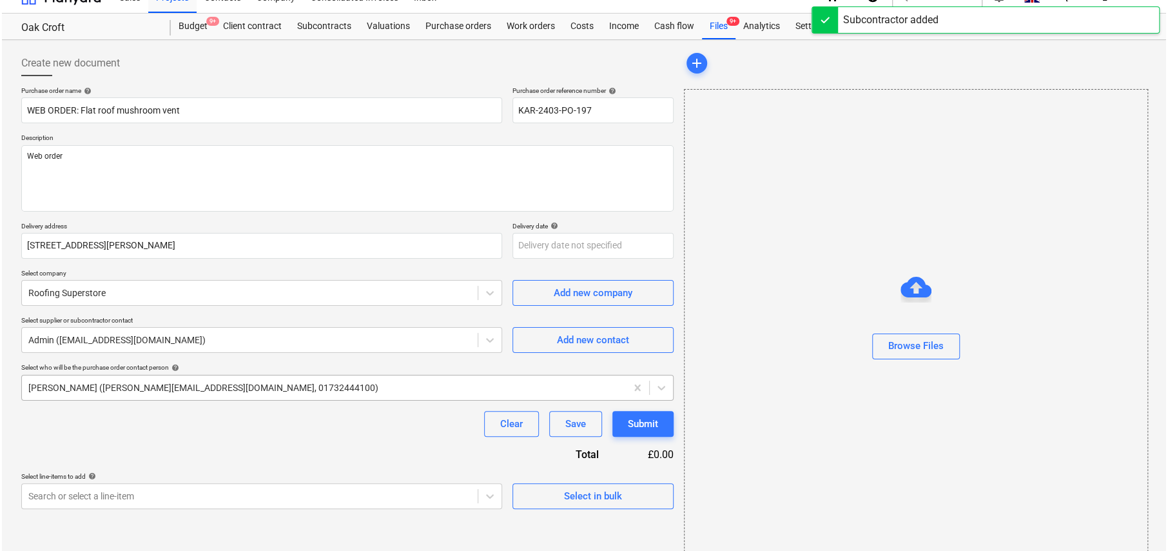
scroll to position [30, 0]
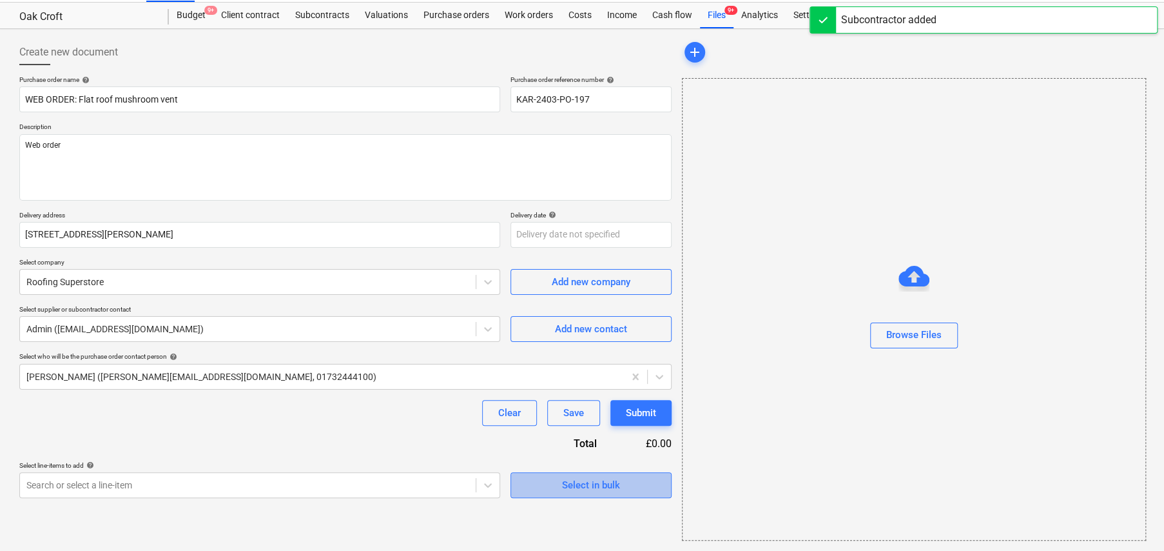
click at [617, 487] on div "Select in bulk" at bounding box center [591, 484] width 58 height 17
type textarea "x"
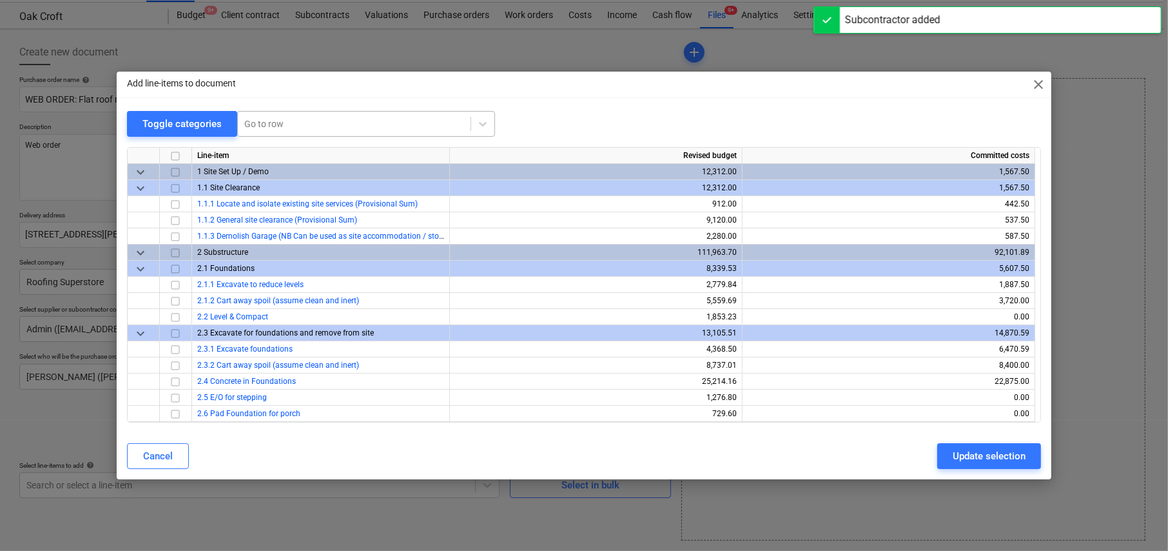
click at [295, 132] on div "Go to row" at bounding box center [354, 124] width 233 height 18
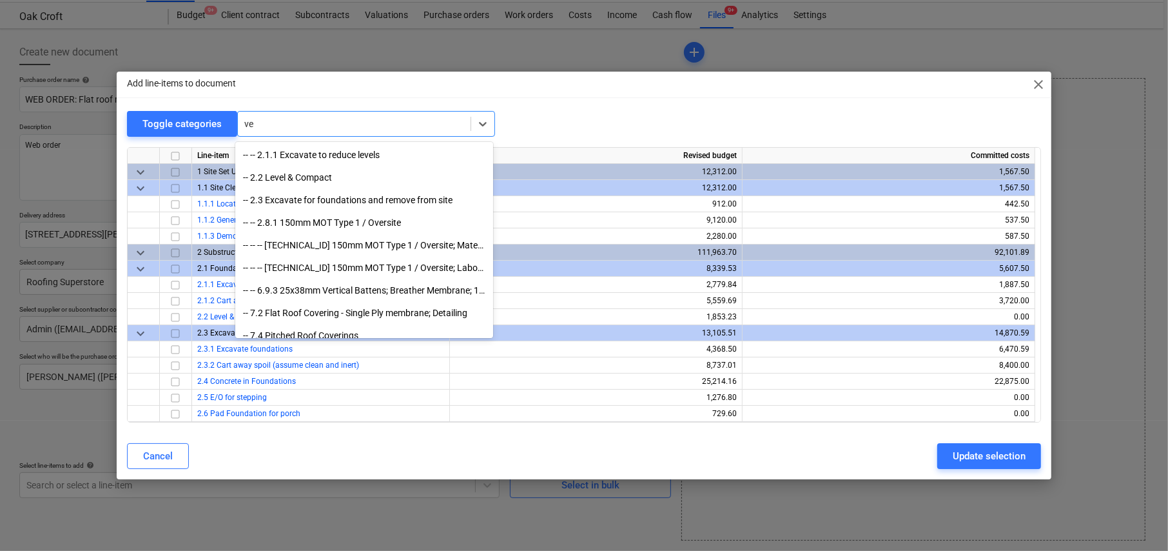
type input "v"
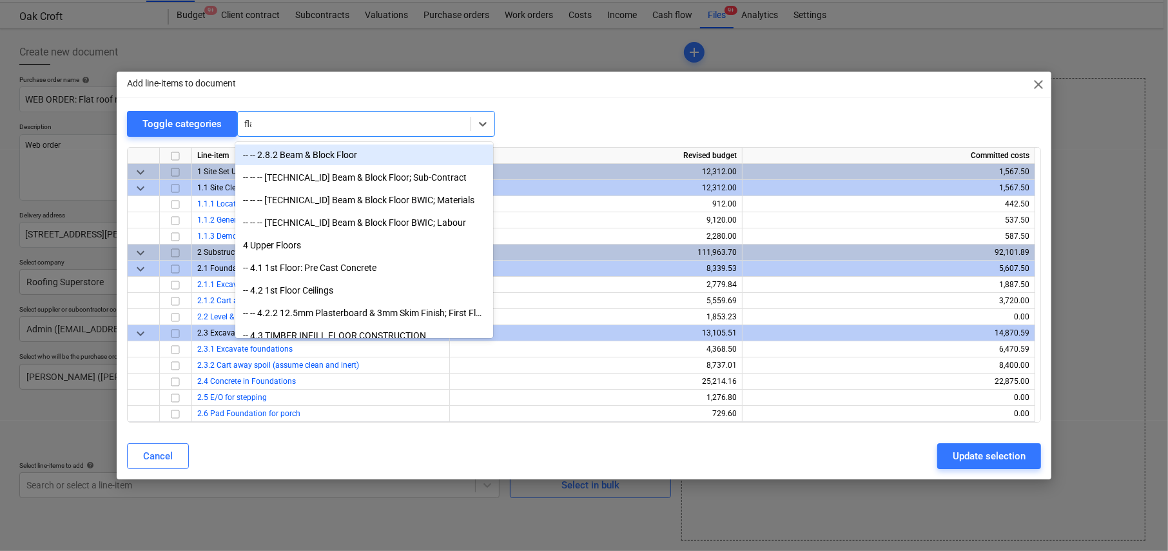
type input "flat"
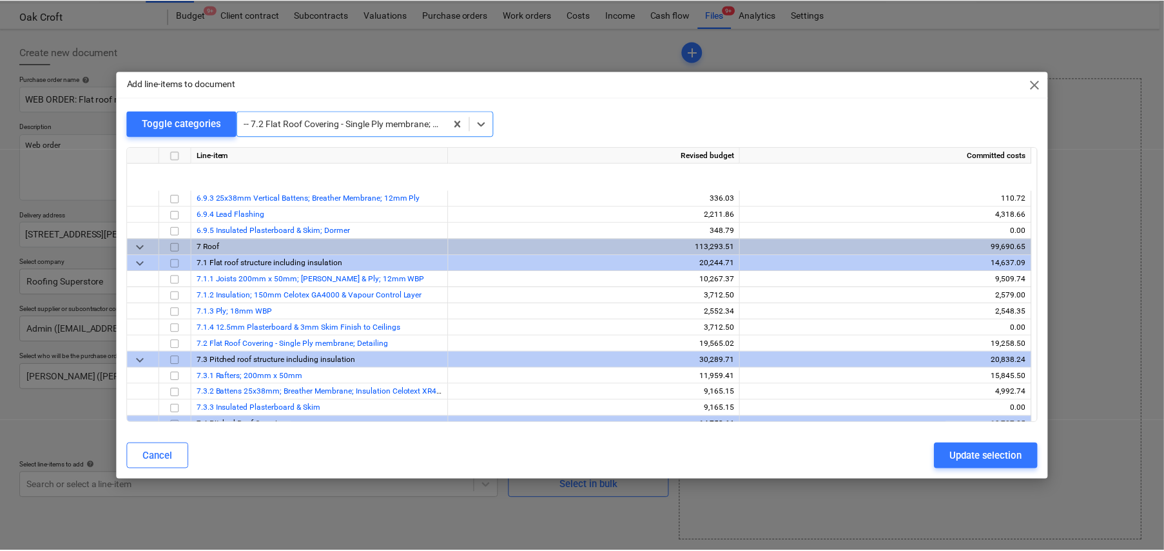
scroll to position [1144, 0]
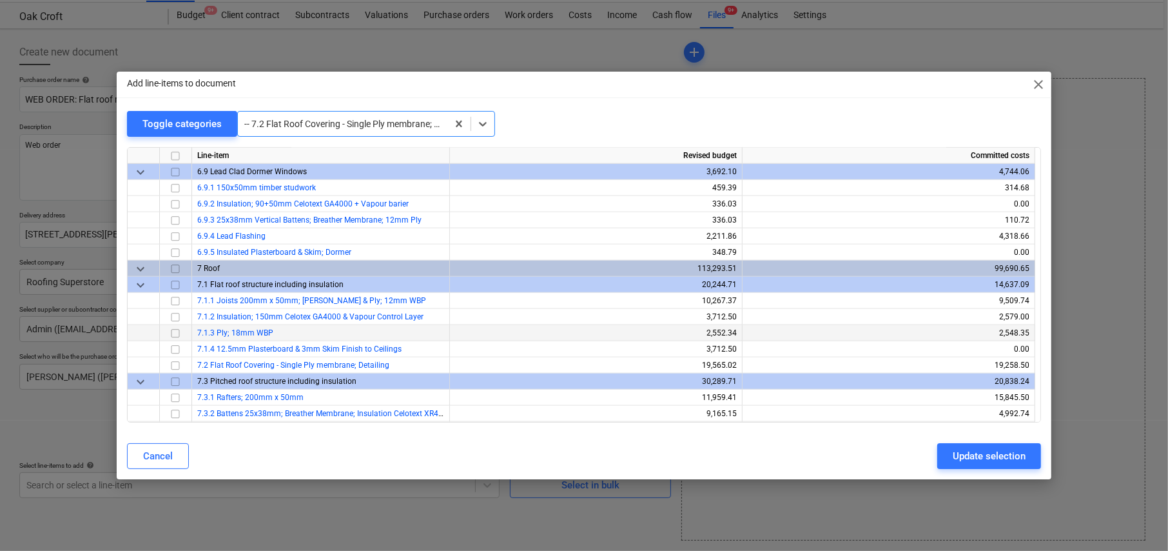
click at [178, 331] on input "checkbox" at bounding box center [175, 333] width 15 height 15
click at [173, 331] on input "checkbox" at bounding box center [175, 333] width 15 height 15
click at [176, 300] on input "checkbox" at bounding box center [175, 300] width 15 height 15
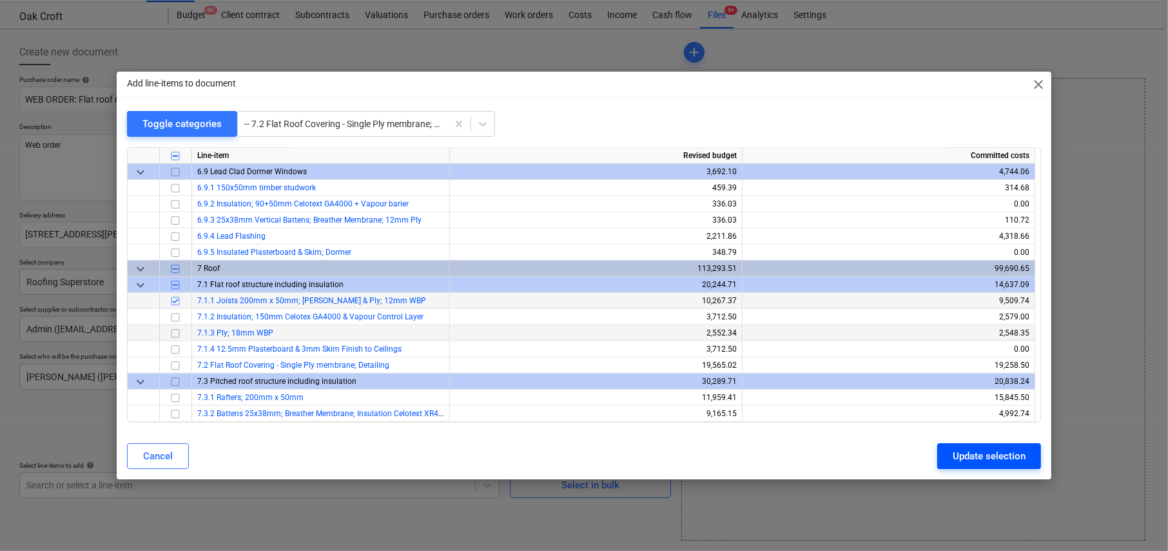
click at [999, 459] on div "Update selection" at bounding box center [989, 455] width 73 height 17
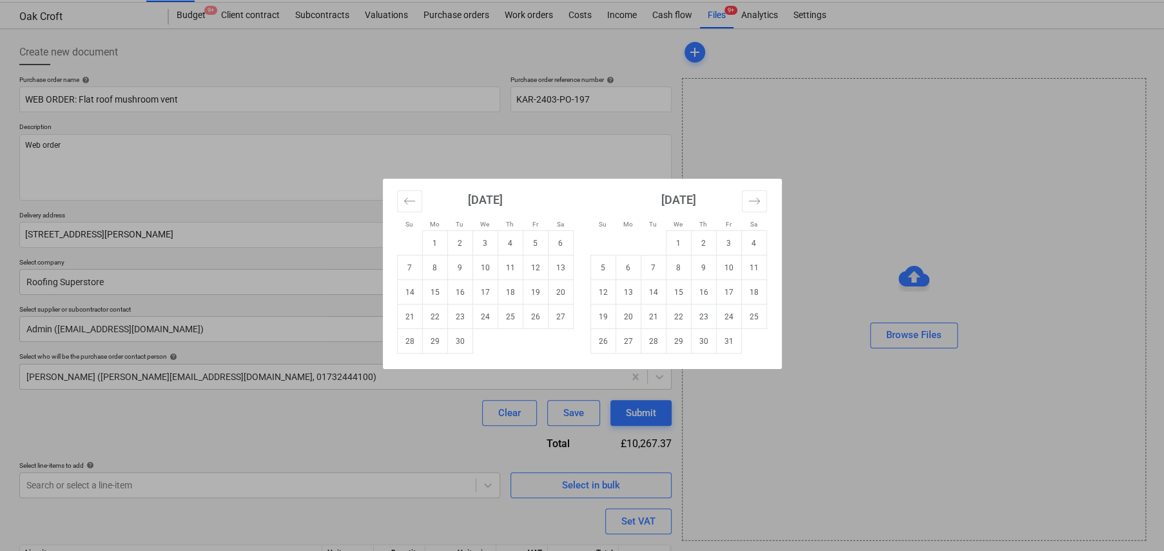
click at [573, 230] on body "Sales Projects Contacts Company Consolidated Invoices Inbox 5 format_size keybo…" at bounding box center [582, 245] width 1164 height 551
click at [478, 269] on td "10" at bounding box center [485, 267] width 25 height 25
type textarea "x"
type input "10 Sep 2025"
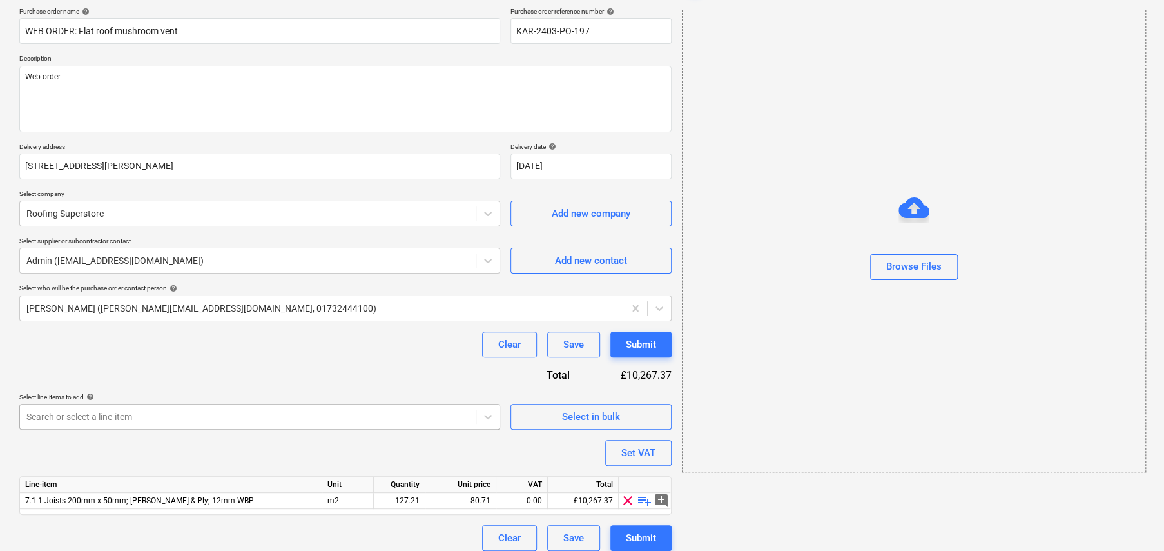
scroll to position [108, 0]
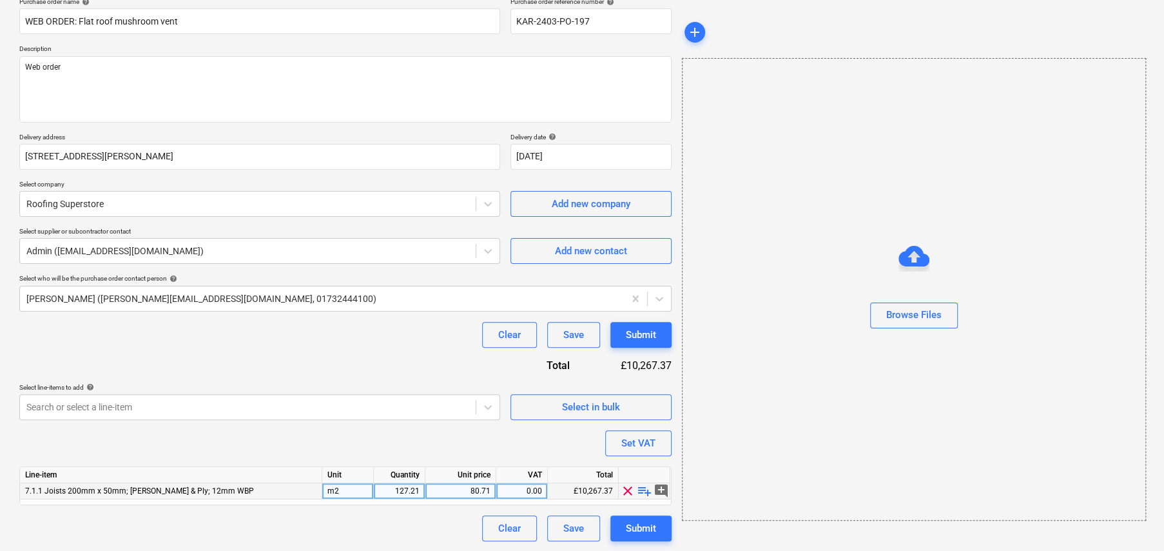
click at [648, 491] on span "playlist_add" at bounding box center [644, 490] width 15 height 15
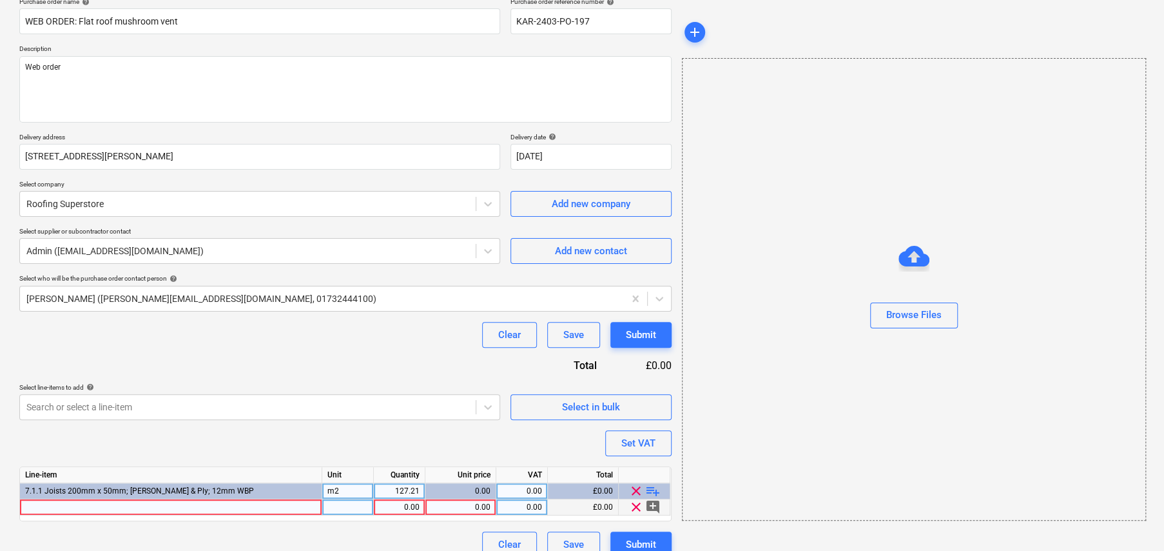
click at [90, 508] on div at bounding box center [171, 507] width 302 height 16
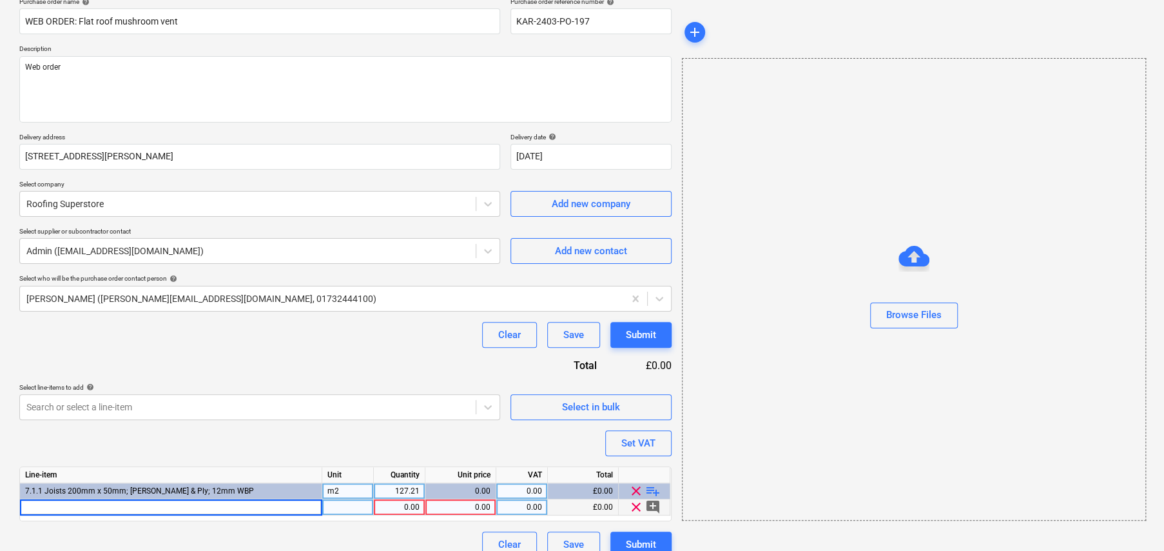
type textarea "x"
type input "Ubbink OFT/1F Flat Roof Vent/Terminal - 110mm"
click at [230, 508] on div "Ubbink OFT/1F Flat Roof Vent/Terminal - 110mm" at bounding box center [171, 507] width 302 height 16
click at [230, 508] on input "Ubbink OFT/1F Flat Roof Vent/Terminal - 110mm" at bounding box center [171, 506] width 302 height 15
type textarea "x"
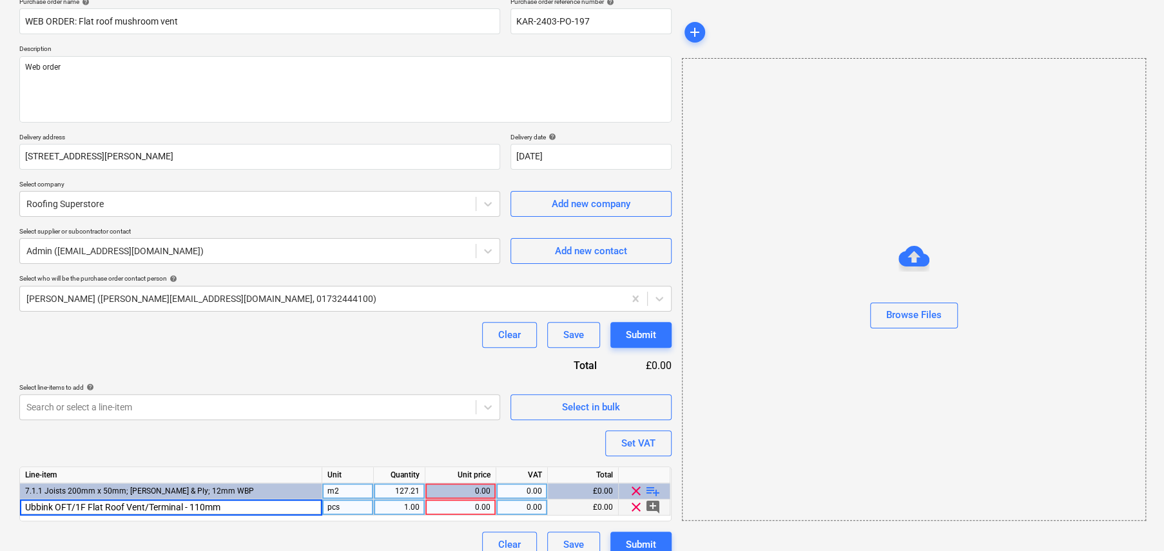
click at [236, 506] on input "Ubbink OFT/1F Flat Roof Vent/Terminal - 110mm" at bounding box center [171, 506] width 302 height 15
type input "Ubbink OFT/1F Flat Roof Vent/Terminal - 110mm (Code: 100000169931)"
type textarea "x"
type input "EA"
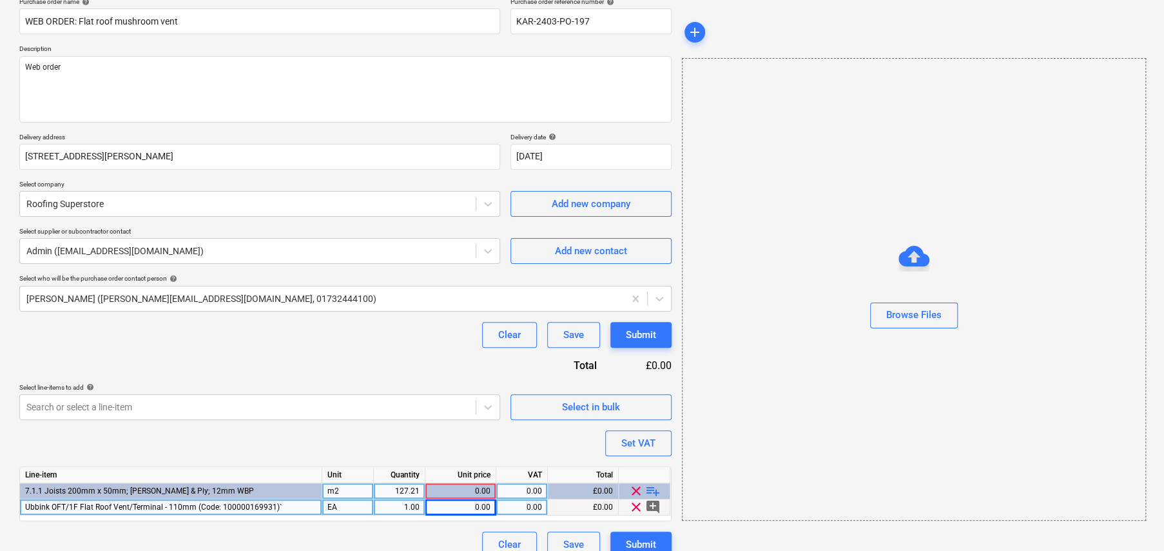
type textarea "x"
click at [481, 504] on div "0.00" at bounding box center [461, 507] width 60 height 16
type input "27."
type textarea "x"
type input "27.55"
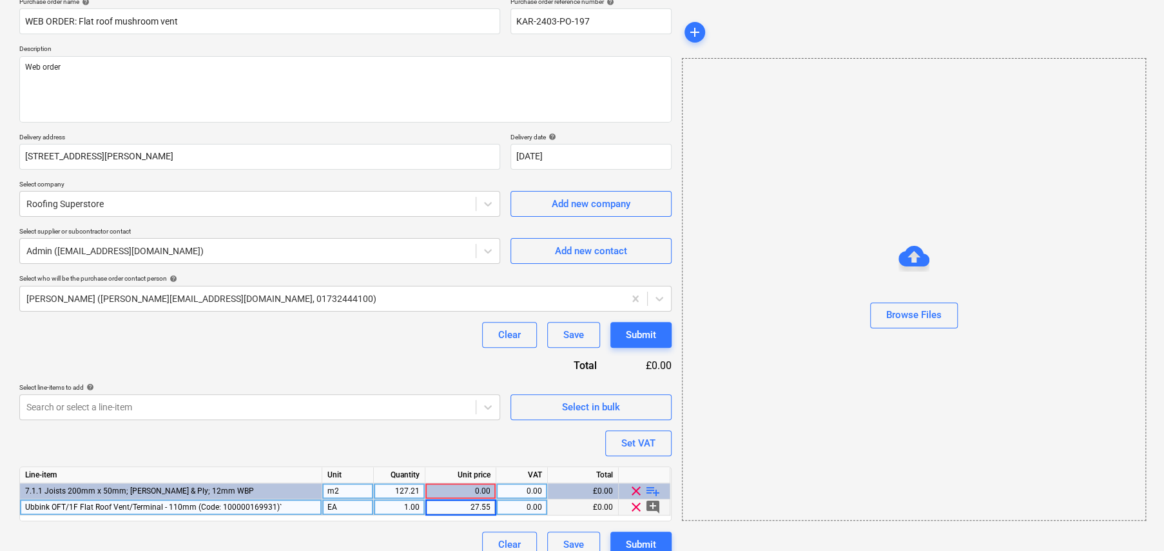
type textarea "x"
type input "20"
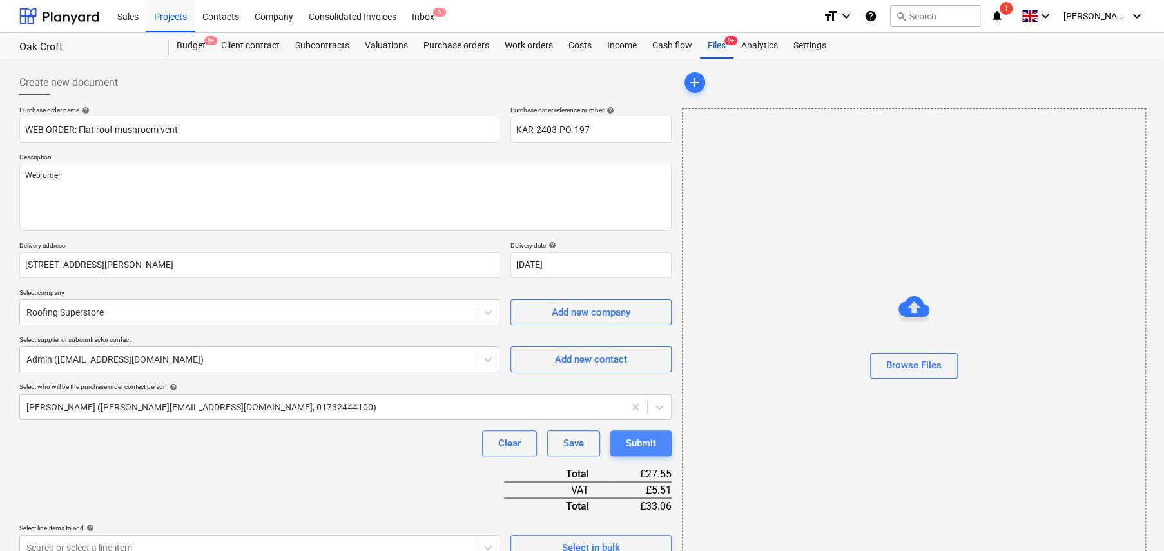
click at [646, 447] on div "Submit" at bounding box center [641, 443] width 30 height 17
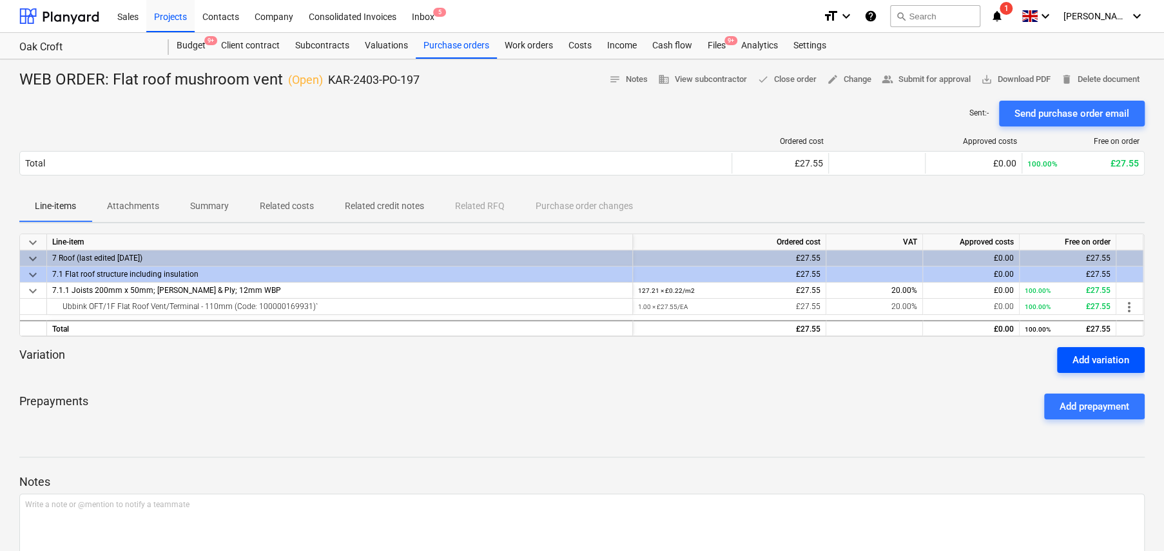
click at [1101, 356] on div "Add variation" at bounding box center [1101, 359] width 57 height 17
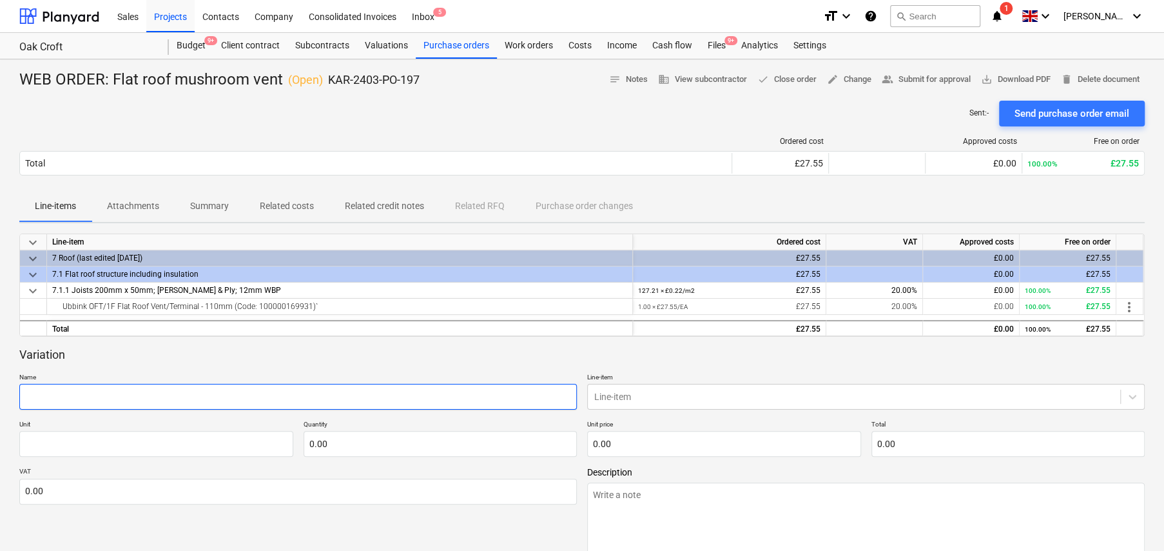
click at [347, 401] on input "text" at bounding box center [298, 397] width 558 height 26
type textarea "x"
type input "d"
type textarea "x"
type input "de"
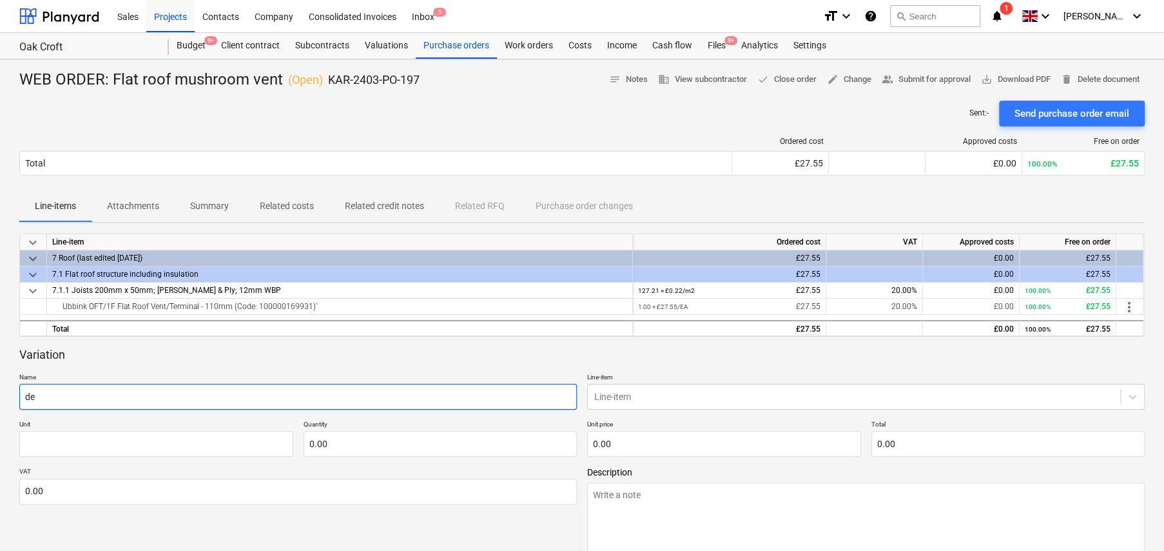
type textarea "x"
type input "del"
type textarea "x"
type input "deli"
type textarea "x"
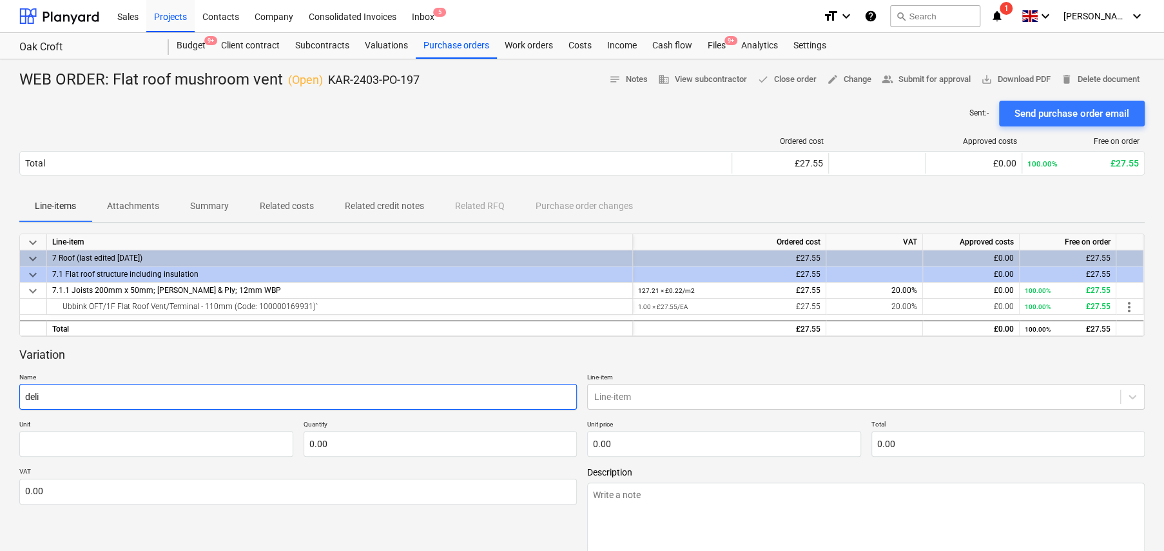
type input "deliv"
type textarea "x"
type input "delive"
type textarea "x"
type input "deliver"
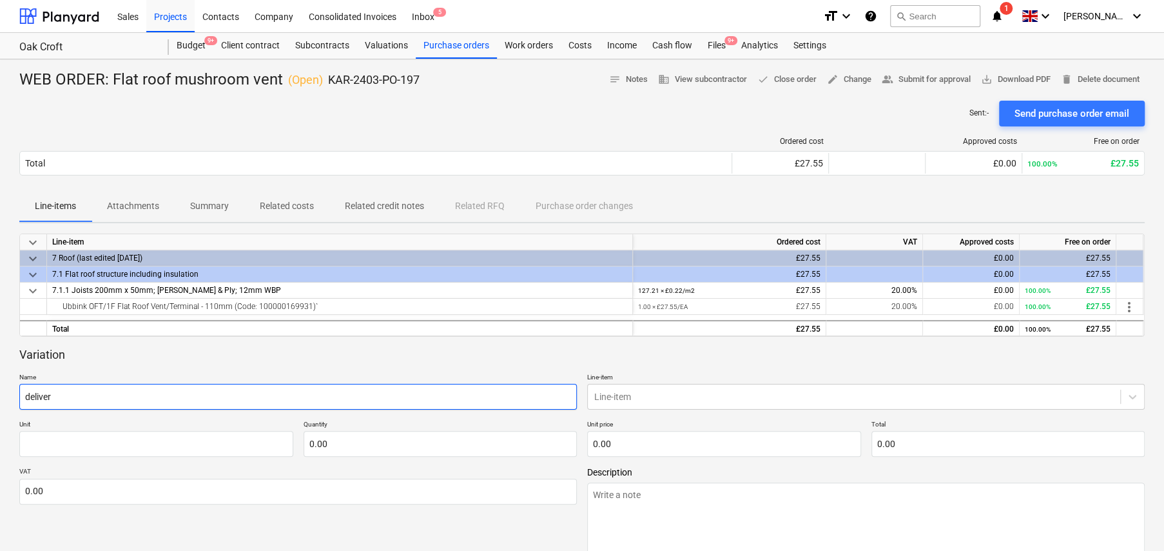
type textarea "x"
type input "delivery"
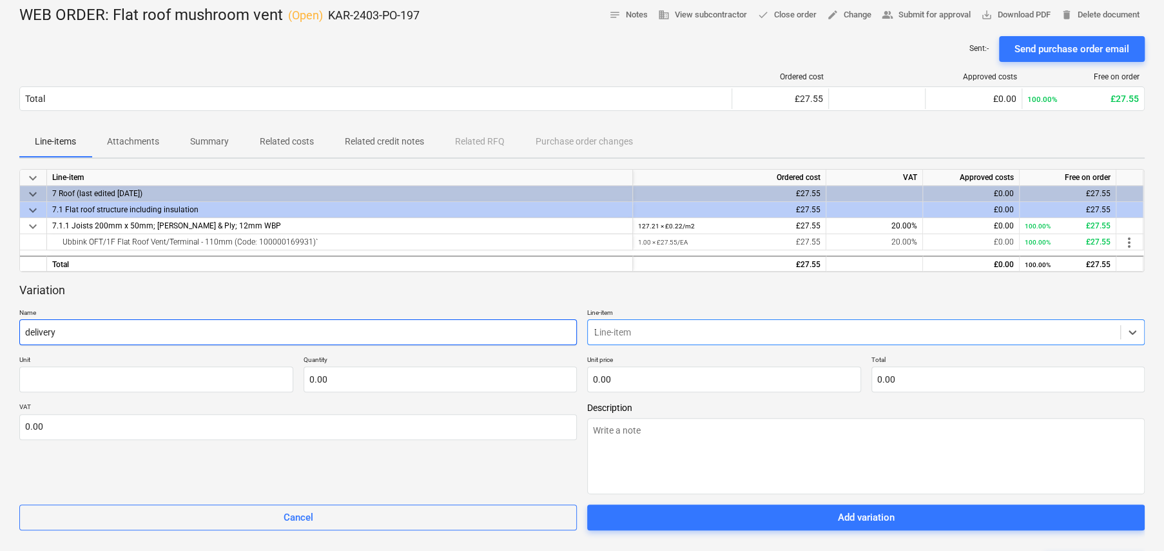
scroll to position [64, 0]
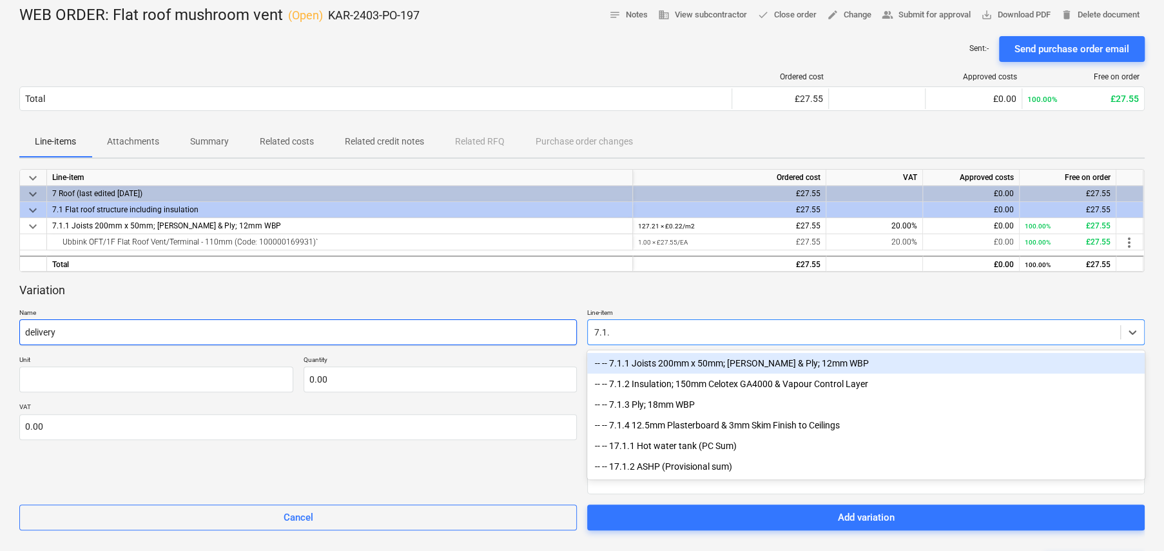
type input "7.1.1"
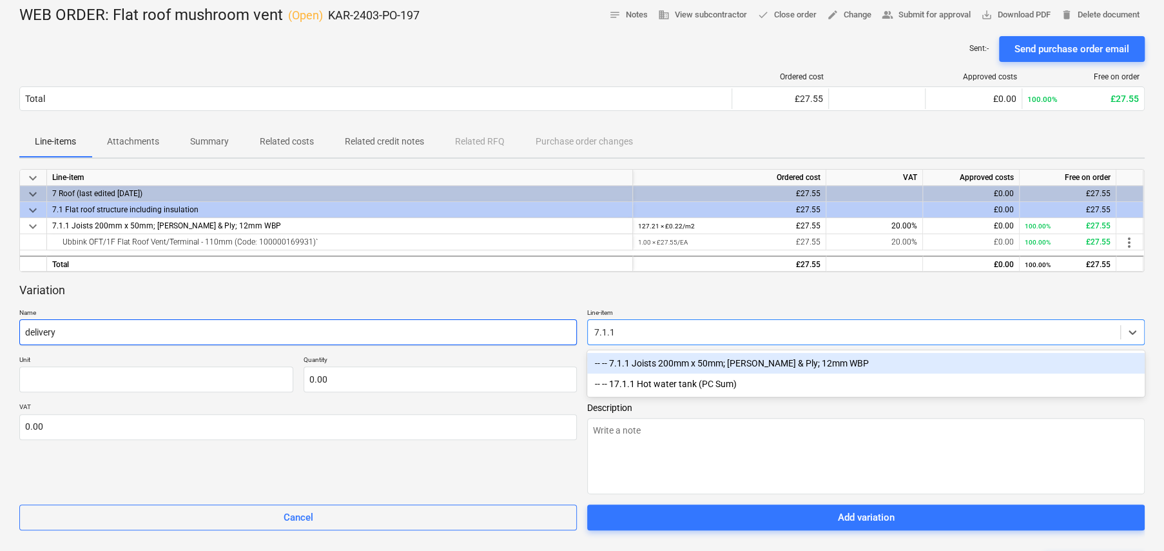
type textarea "x"
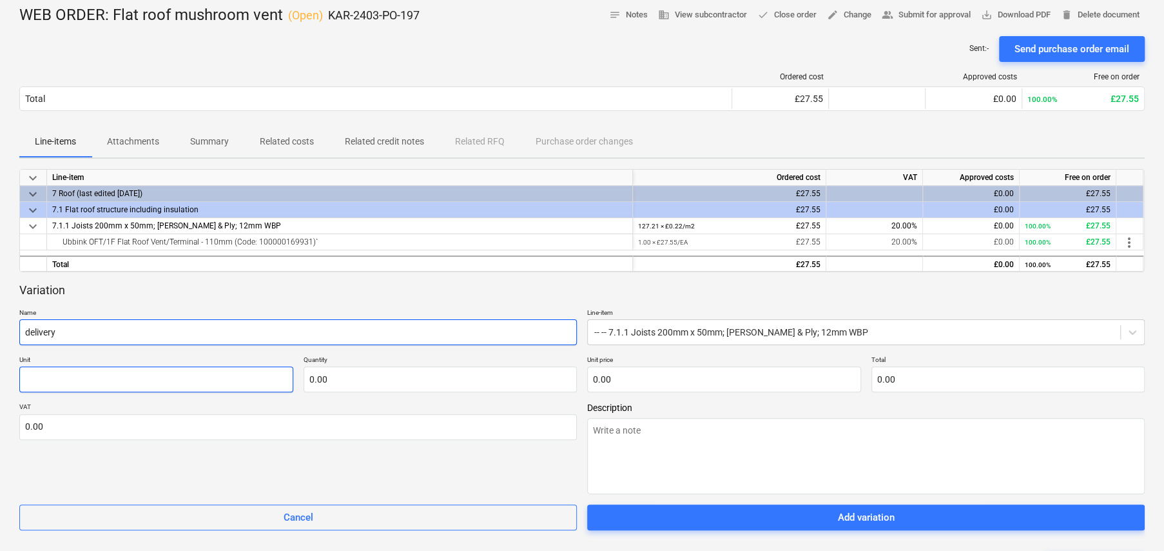
type textarea "x"
type input "E"
type textarea "x"
type input "EA"
type textarea "x"
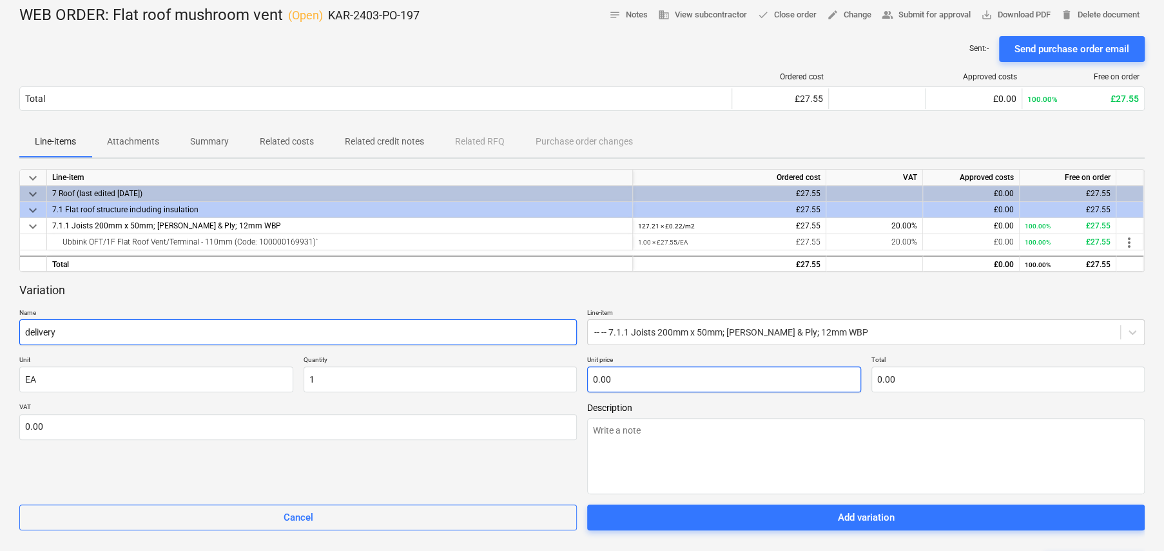
type input "1.00"
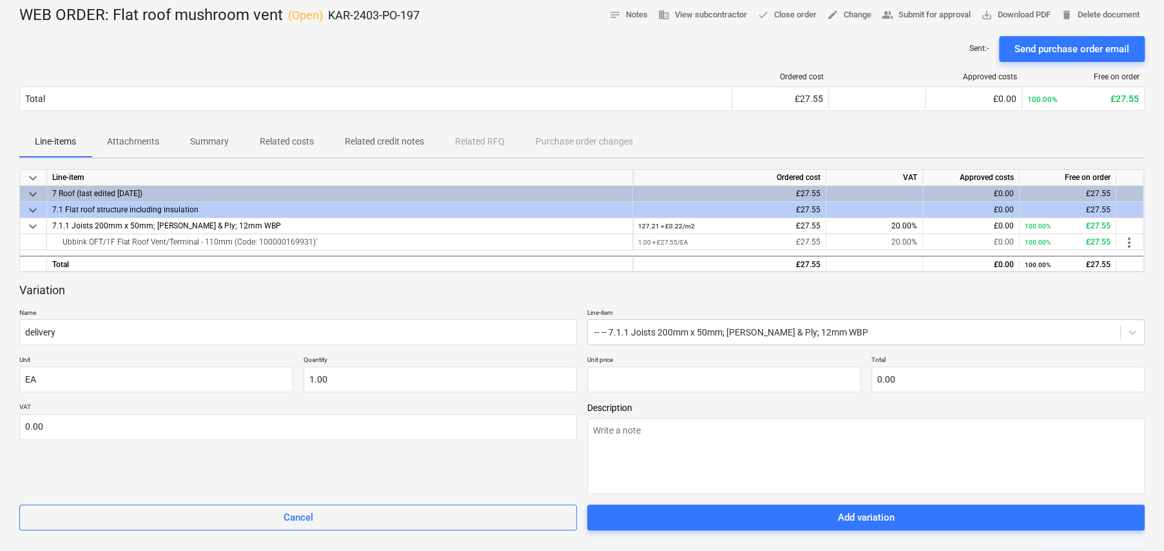
type input "0.00"
click at [615, 378] on input "text" at bounding box center [724, 379] width 274 height 26
type textarea "x"
type input "6"
type input "6.00"
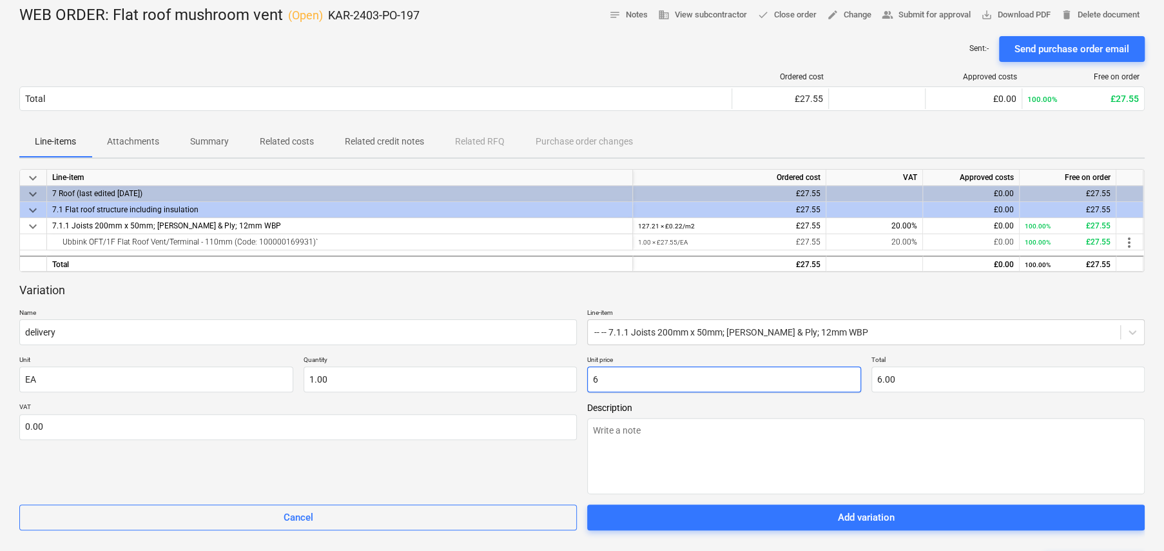
type textarea "x"
type input "6."
type textarea "x"
type input "6.6"
type input "6.60"
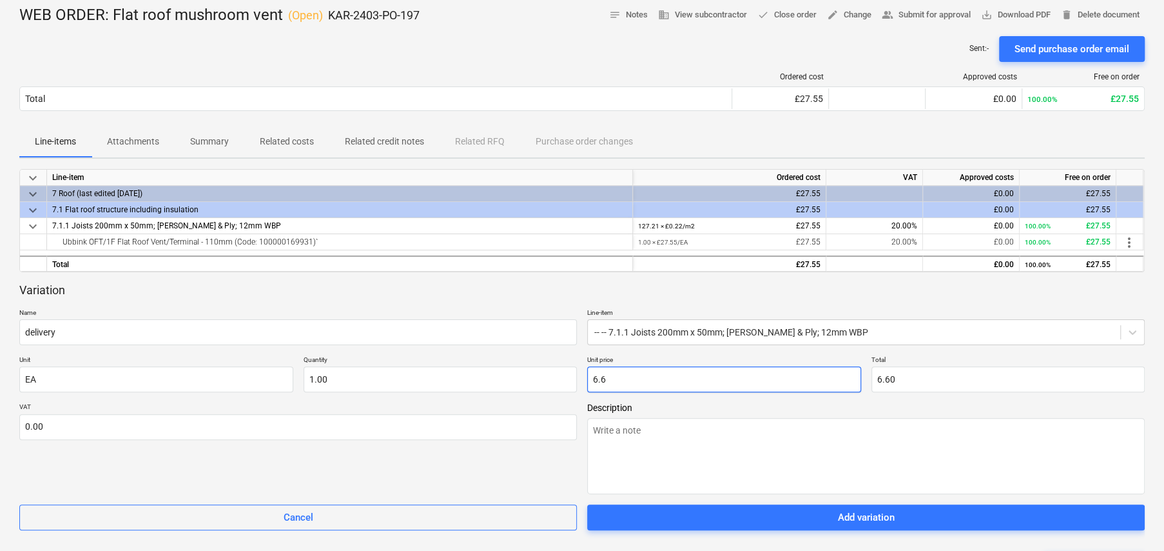
type textarea "x"
type input "6.66"
type textarea "x"
type input "6.666"
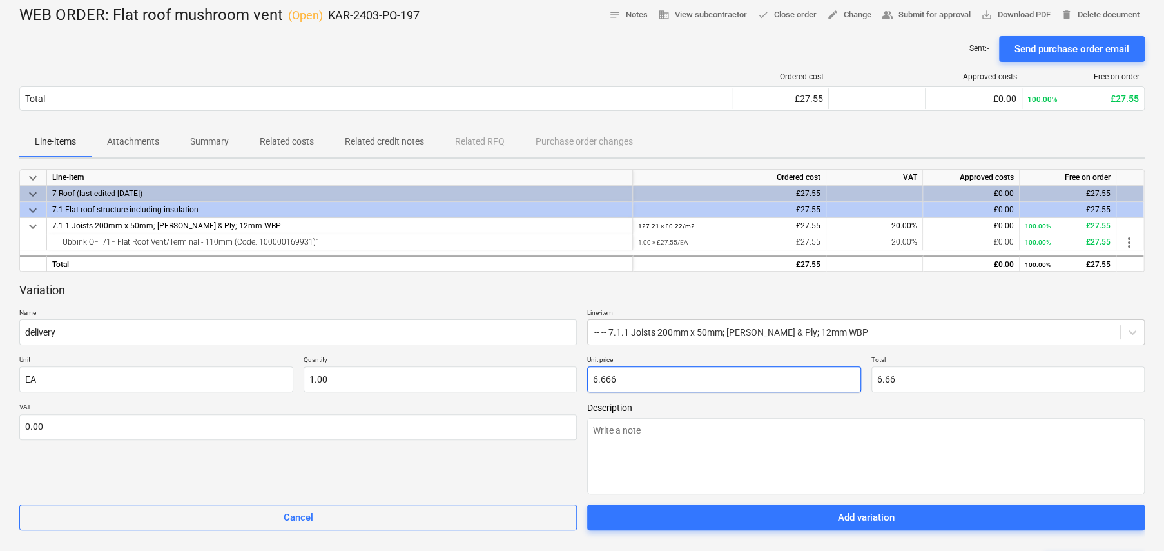
type input "6.67"
type textarea "x"
type input "2"
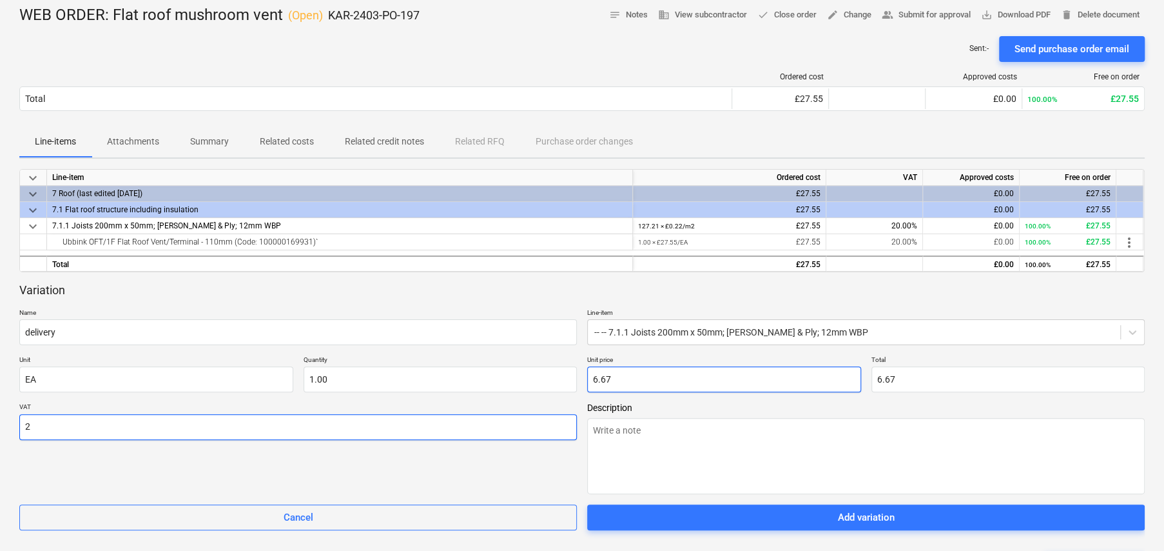
type textarea "x"
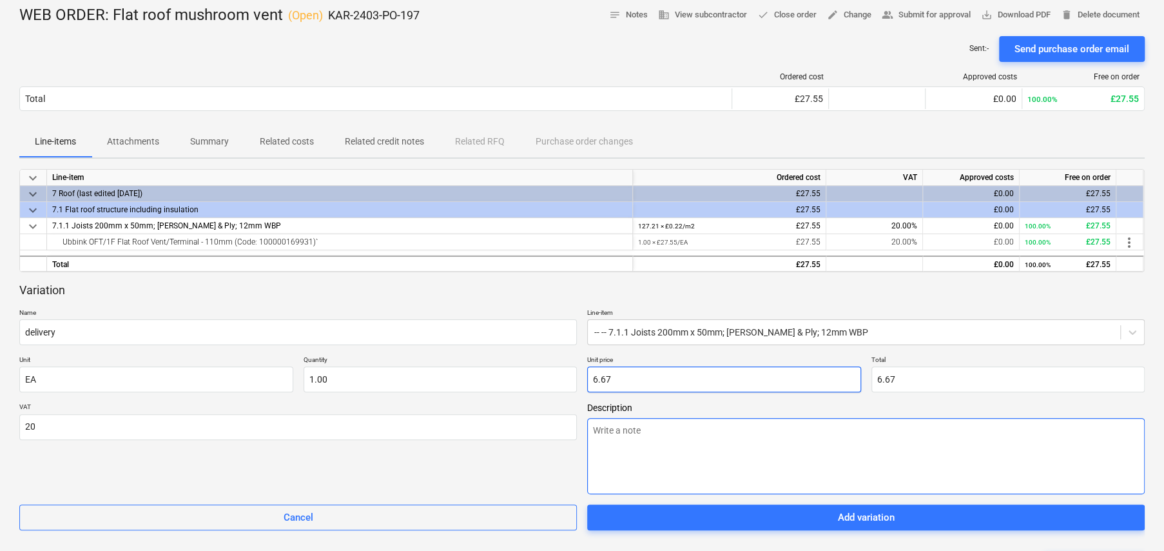
type input "20.00"
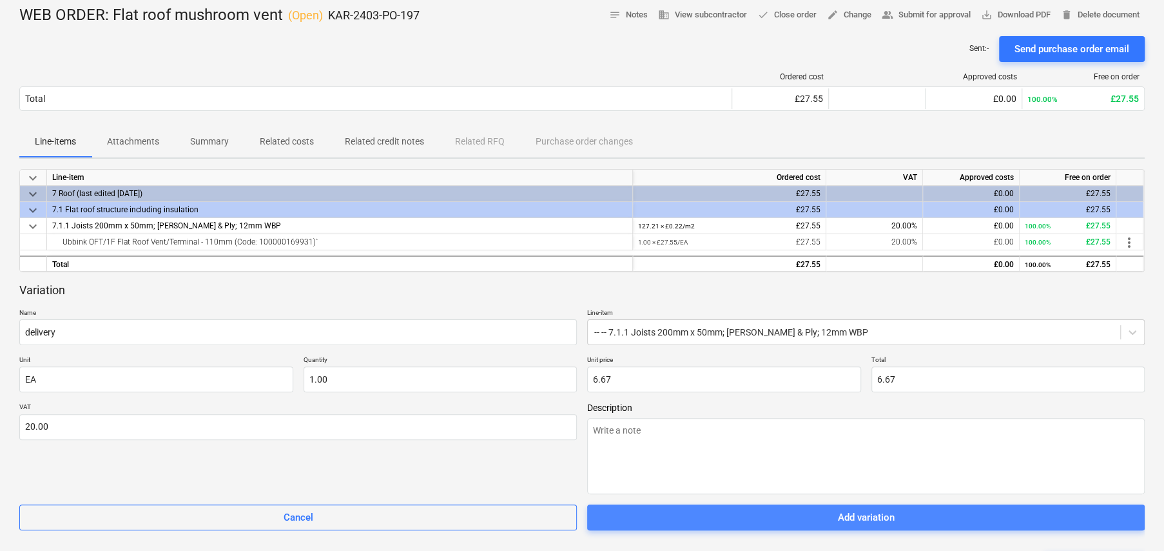
click at [870, 515] on div "Add variation" at bounding box center [866, 517] width 57 height 17
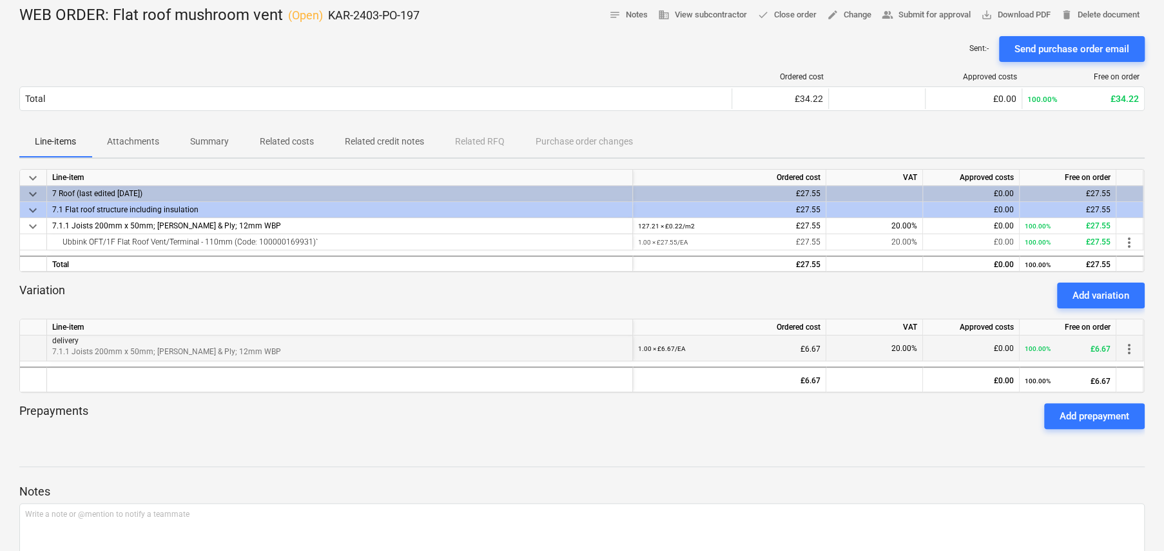
click at [1131, 346] on span "more_vert" at bounding box center [1129, 348] width 15 height 15
click at [1131, 346] on li "Edit" at bounding box center [1139, 348] width 38 height 30
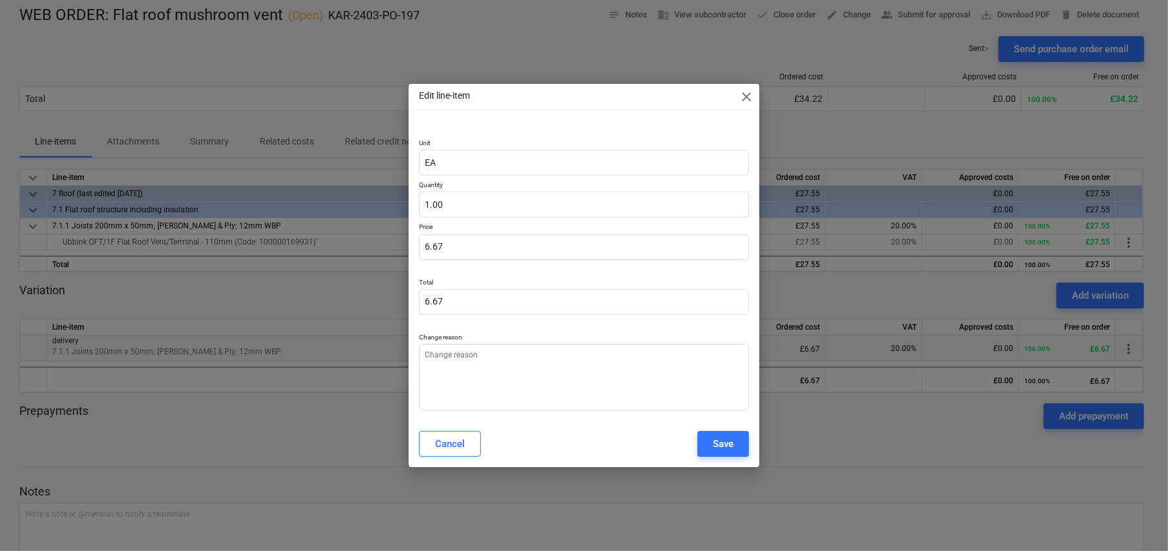
type textarea "x"
type input "6.666"
click at [549, 237] on input "6.666" at bounding box center [584, 247] width 330 height 26
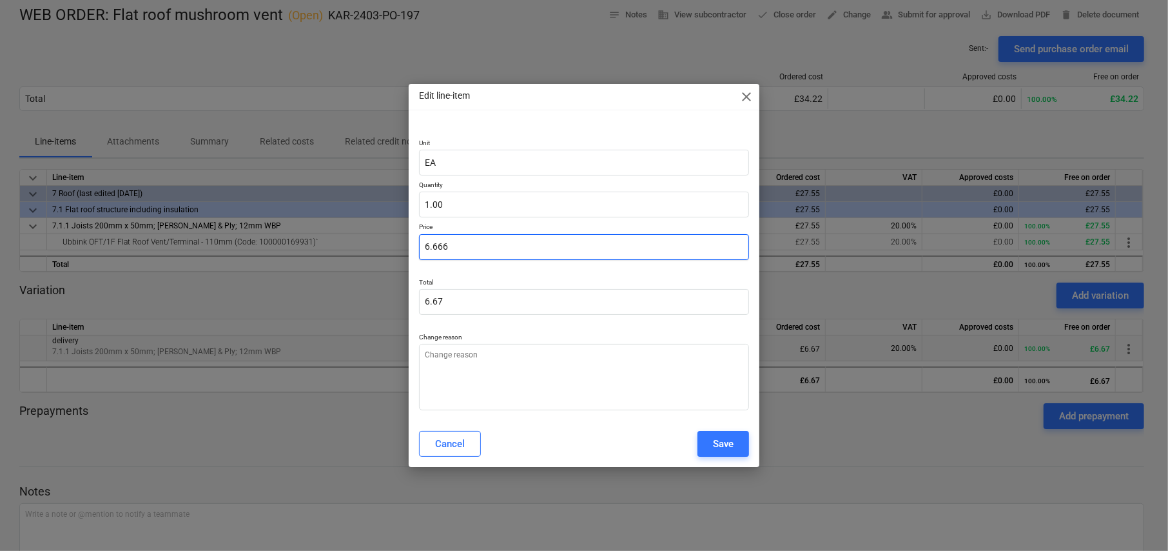
type textarea "x"
type input "8"
type input "8.00"
click at [722, 440] on div "Save" at bounding box center [723, 443] width 21 height 17
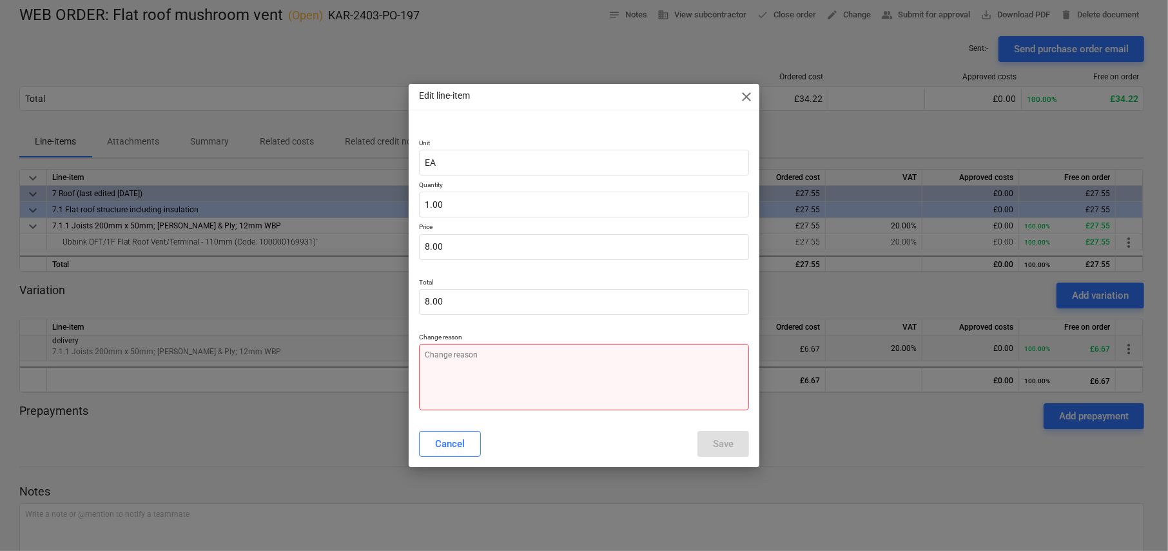
click at [607, 378] on textarea at bounding box center [584, 377] width 330 height 66
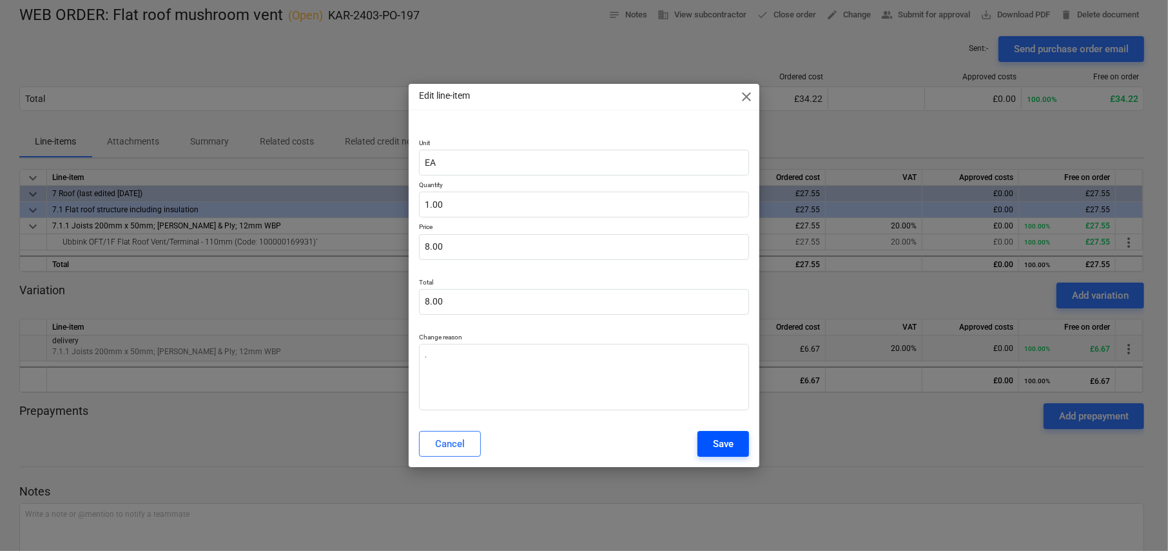
click at [727, 444] on div "Save" at bounding box center [723, 443] width 21 height 17
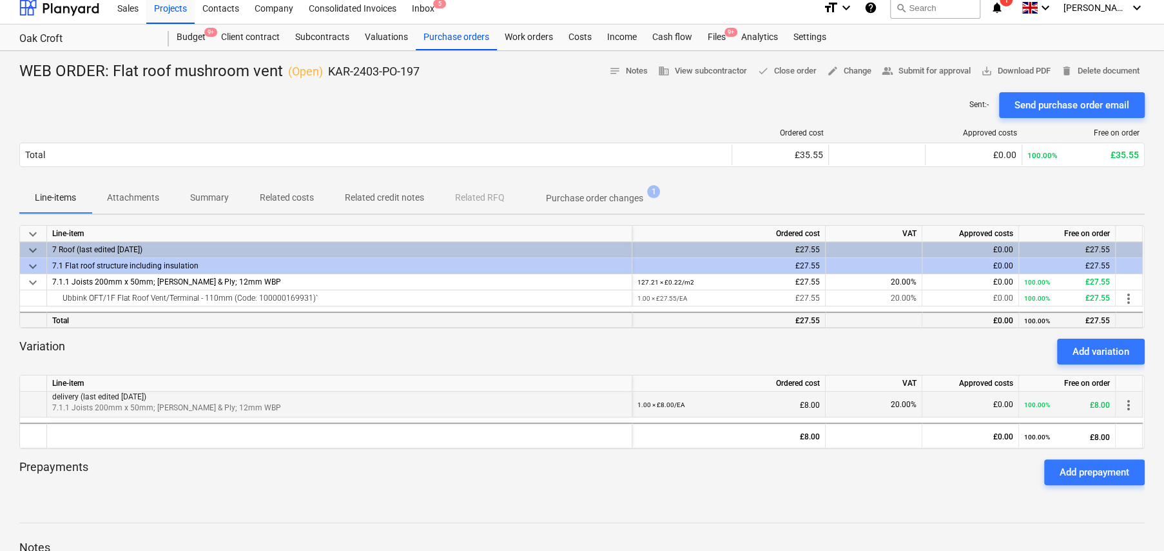
scroll to position [0, 0]
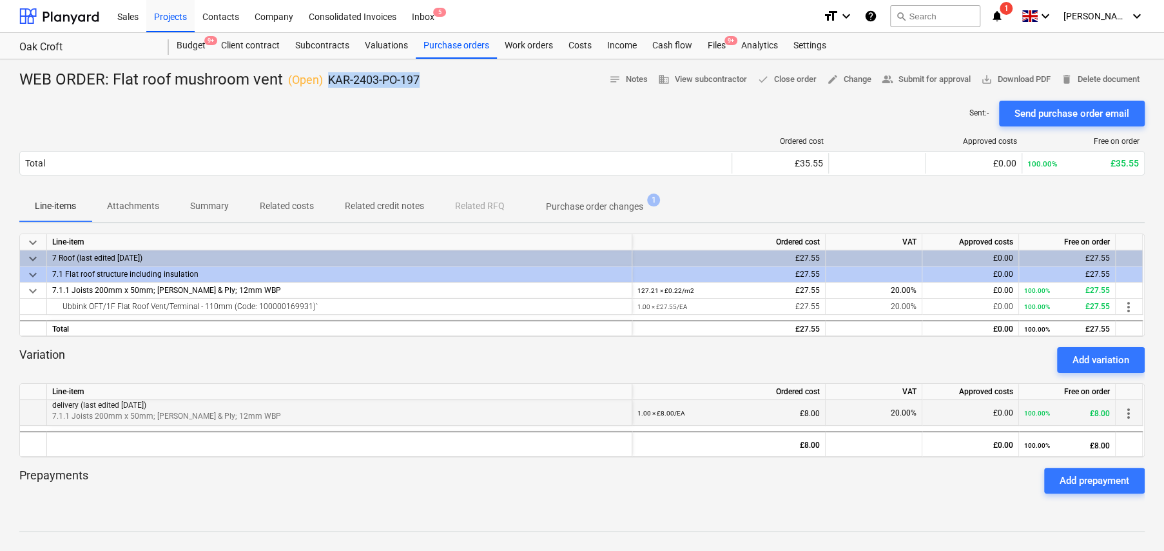
drag, startPoint x: 327, startPoint y: 81, endPoint x: 456, endPoint y: 83, distance: 129.6
click at [456, 83] on div "WEB ORDER: Flat roof mushroom vent ( Open ) KAR-2403-PO-197 notes Notes busines…" at bounding box center [582, 80] width 1126 height 21
copy p "KAR-2403-PO-197"
click at [1020, 84] on span "save_alt Download PDF" at bounding box center [1016, 79] width 70 height 15
click at [482, 122] on div "Sent : - Send purchase order email" at bounding box center [582, 114] width 1126 height 26
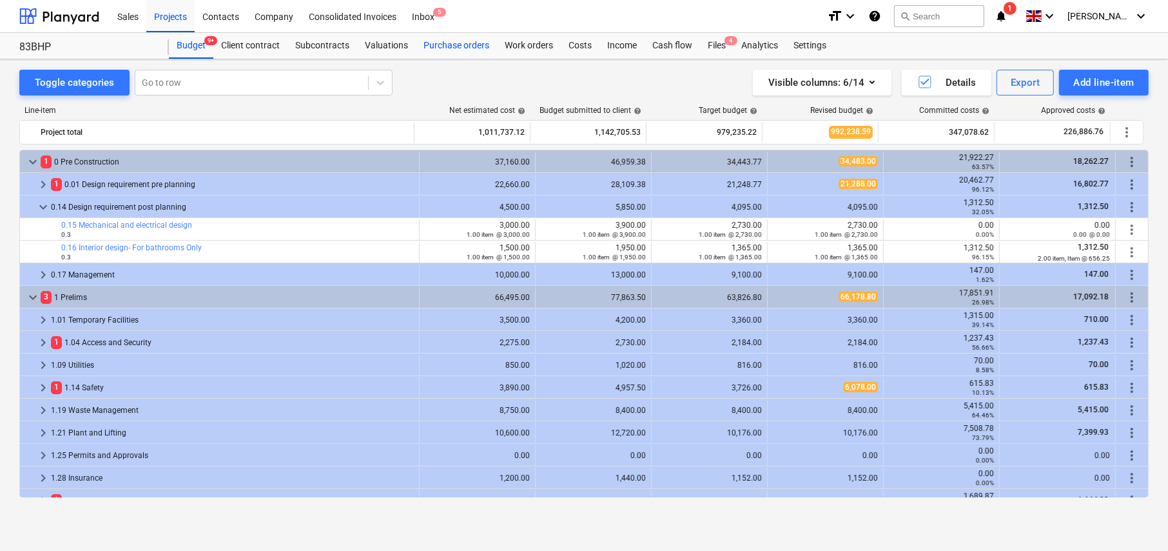
click at [451, 48] on div "Purchase orders" at bounding box center [456, 46] width 81 height 26
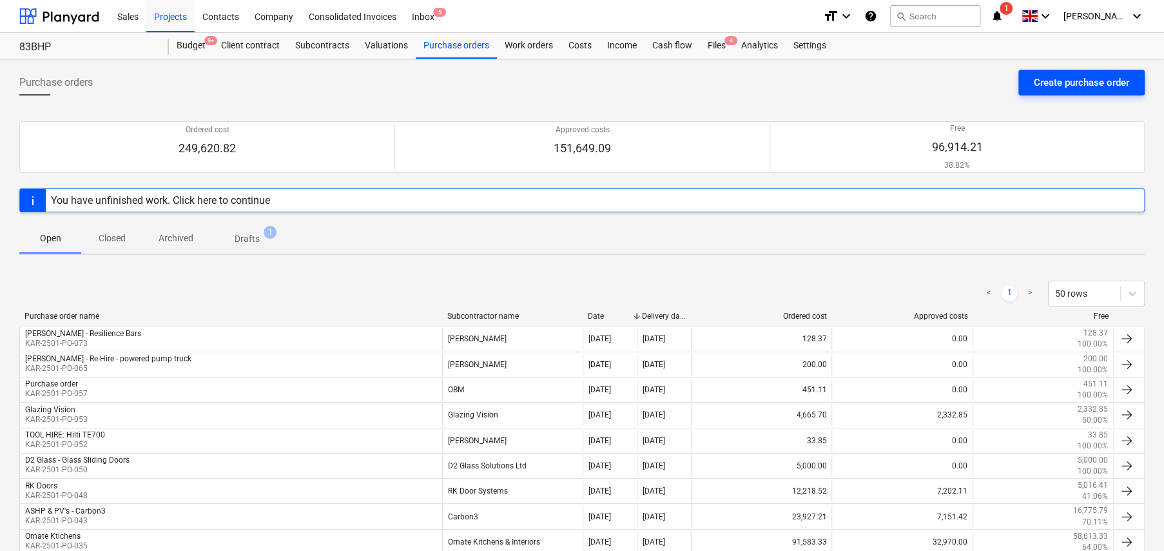
click at [1086, 90] on div "Create purchase order" at bounding box center [1081, 82] width 95 height 17
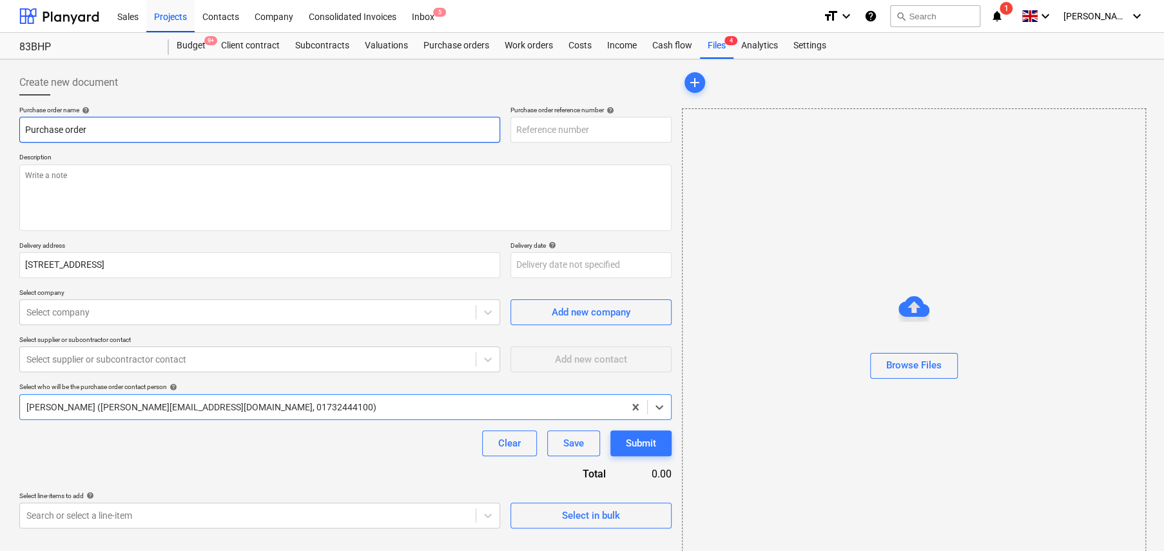
type textarea "x"
type input "KAR-2501-PO-074"
click at [262, 133] on input "Purchase order" at bounding box center [259, 130] width 481 height 26
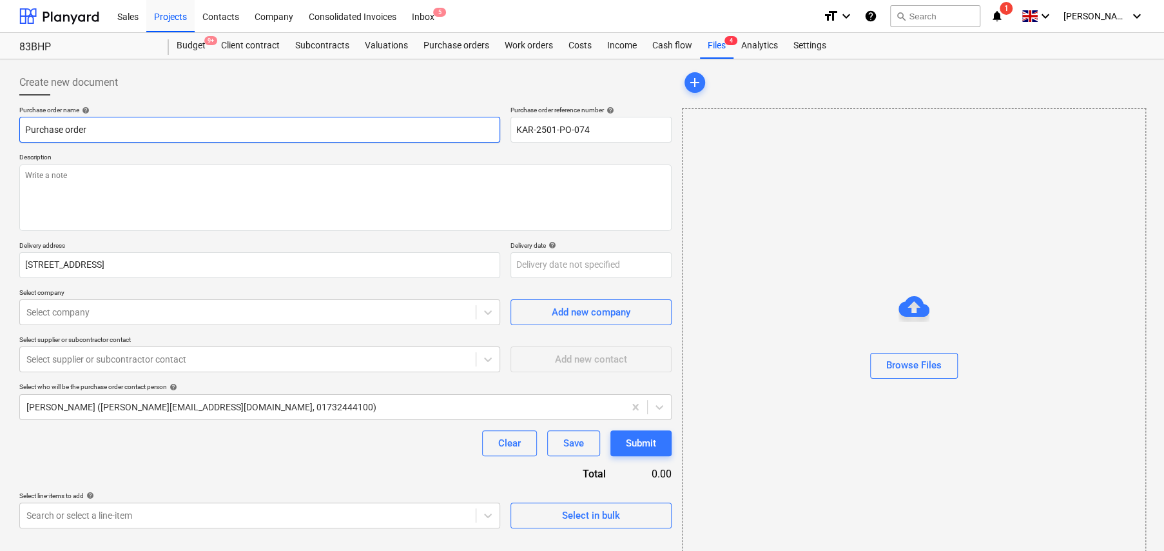
type textarea "x"
type input "E"
type textarea "x"
type input "EC"
type textarea "x"
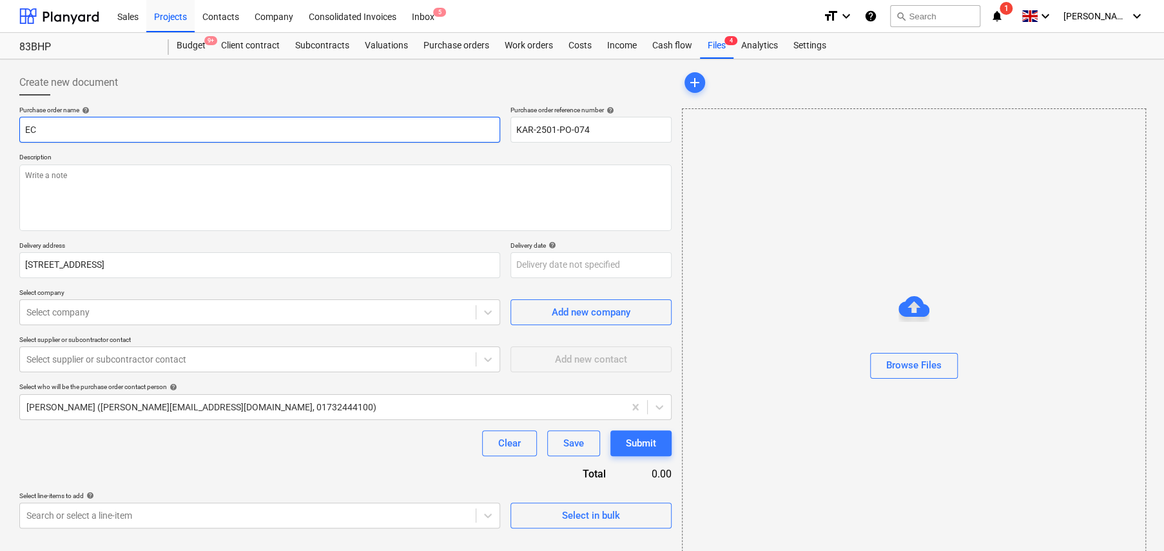
type input "ECL"
type textarea "x"
type input "ECLI"
type textarea "x"
type input "ECLIS"
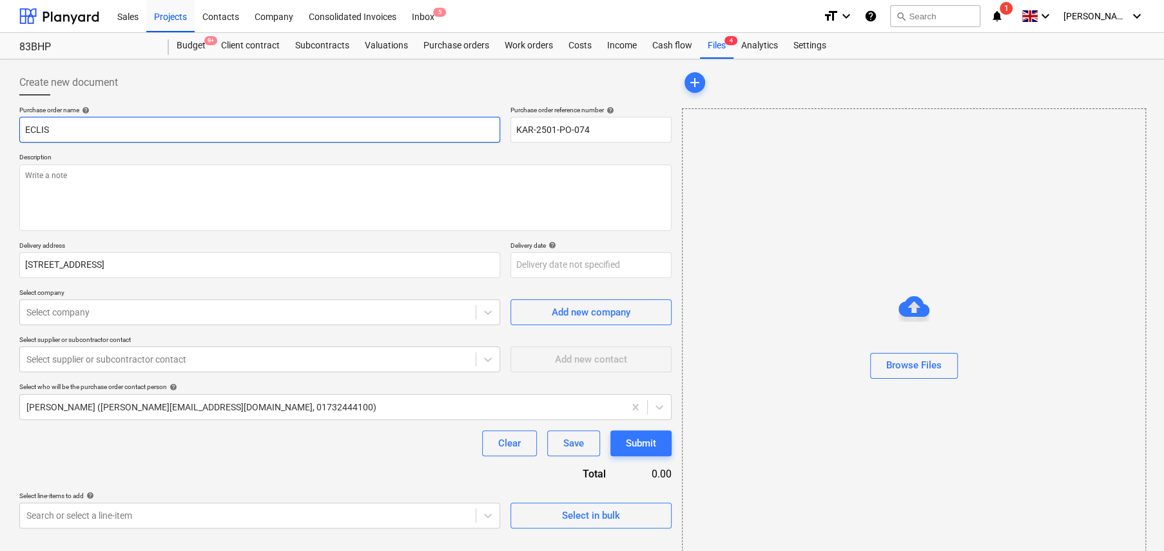
type textarea "x"
type input "ECLISS"
type textarea "x"
type input "ECLISSE"
type textarea "x"
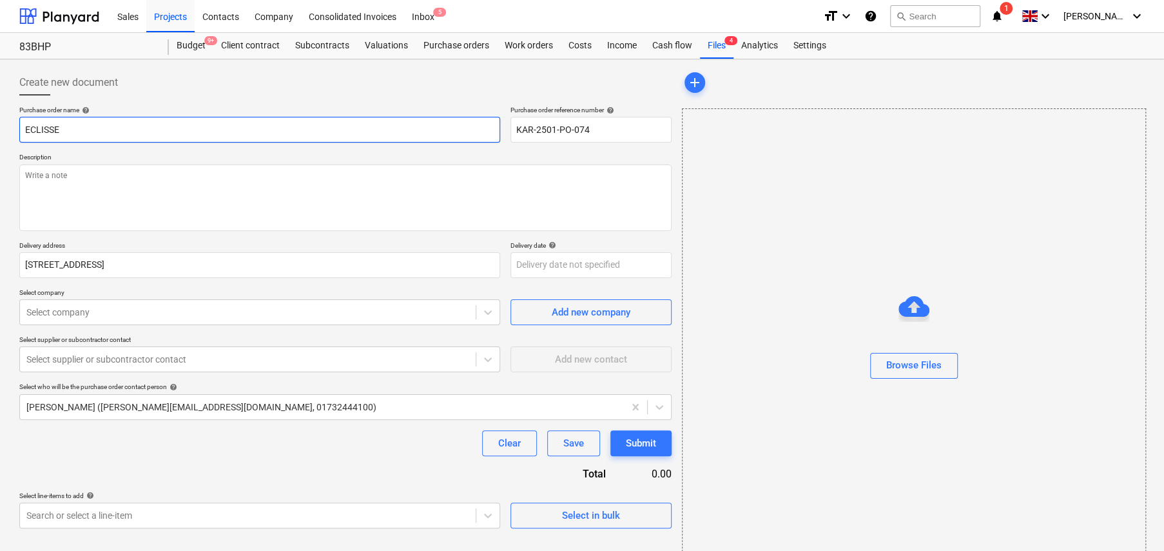
type input "ECLISSE"
type textarea "x"
type input "ECLISSE -"
type textarea "x"
type input "ECLISSE -"
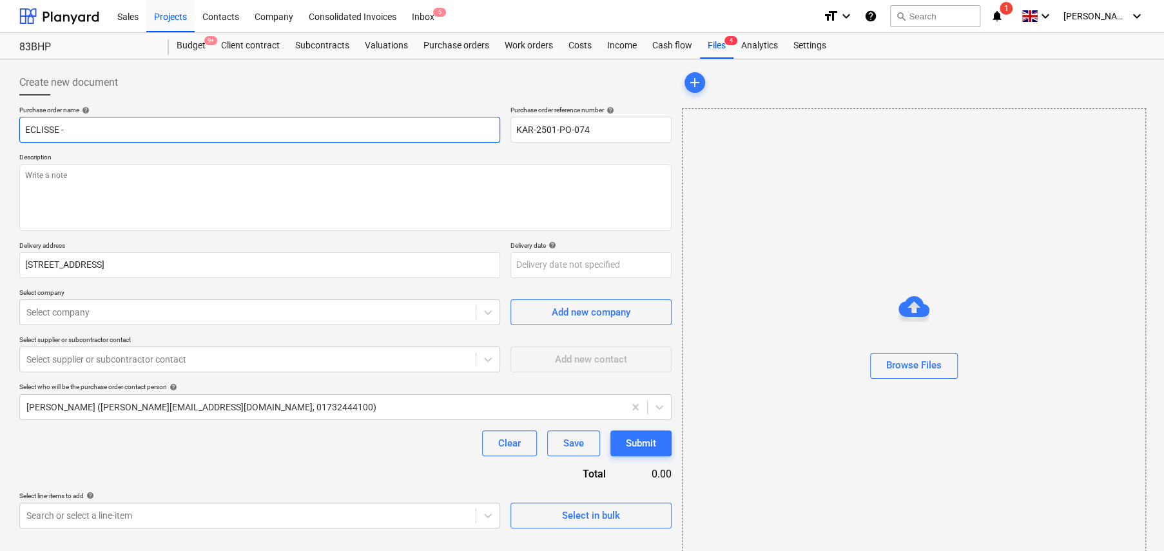
type textarea "x"
type input "ECLISSE - P"
type textarea "x"
type input "ECLISSE - Po"
type textarea "x"
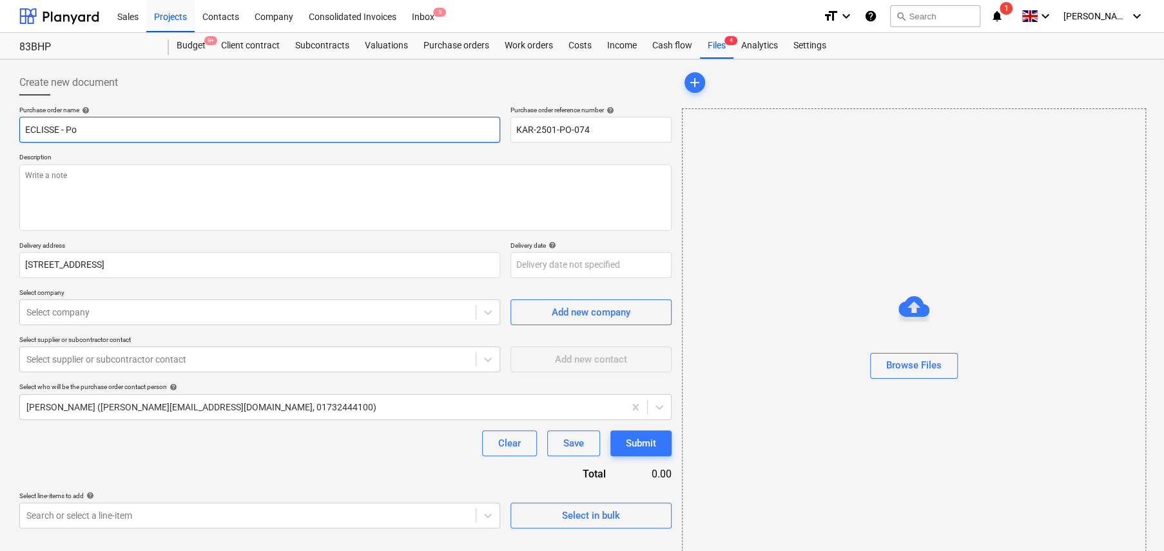
type input "ECLISSE - Poc"
type textarea "x"
type input "ECLISSE - Pock"
type textarea "x"
type input "ECLISSE - Pocke"
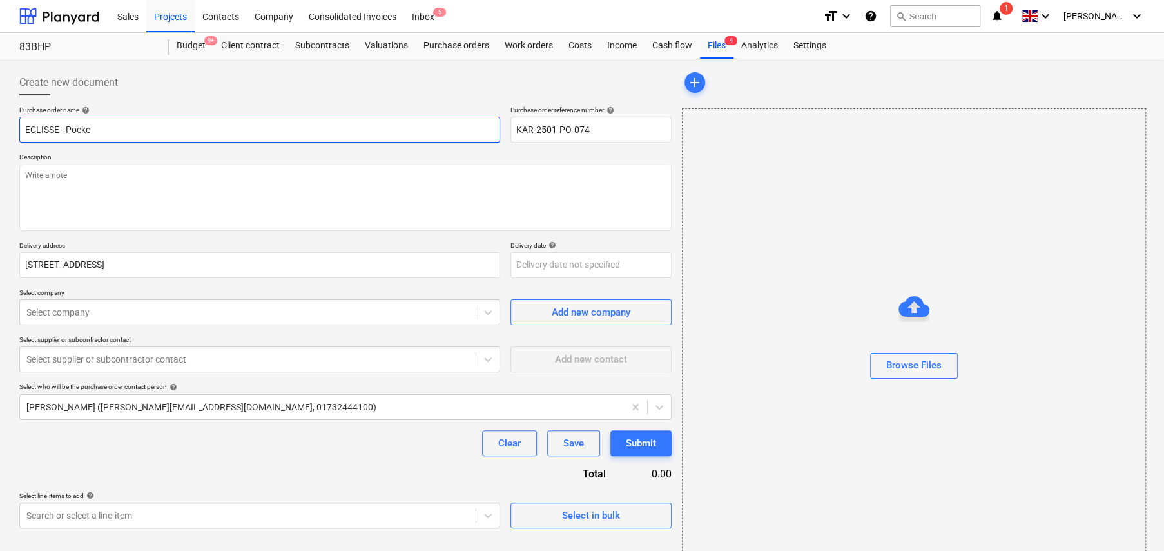
type textarea "x"
type input "ECLISSE - Pocket"
type textarea "x"
type input "ECLISSE - Pocket"
type textarea "x"
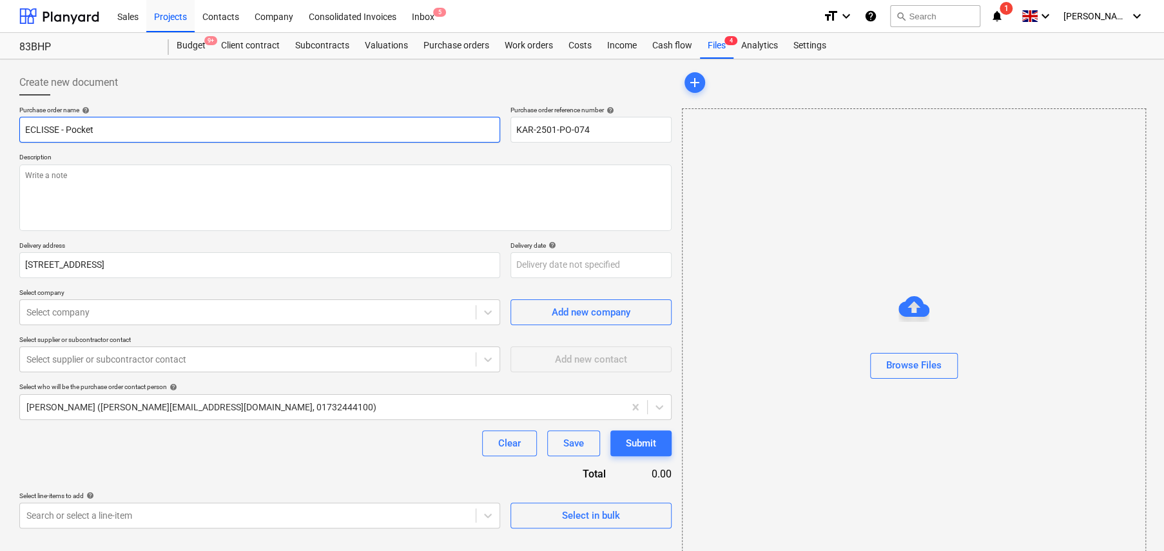
type input "ECLISSE - Pocket d"
type textarea "x"
type input "ECLISSE - Pocket do"
type textarea "x"
type input "ECLISSE - Pocket doo"
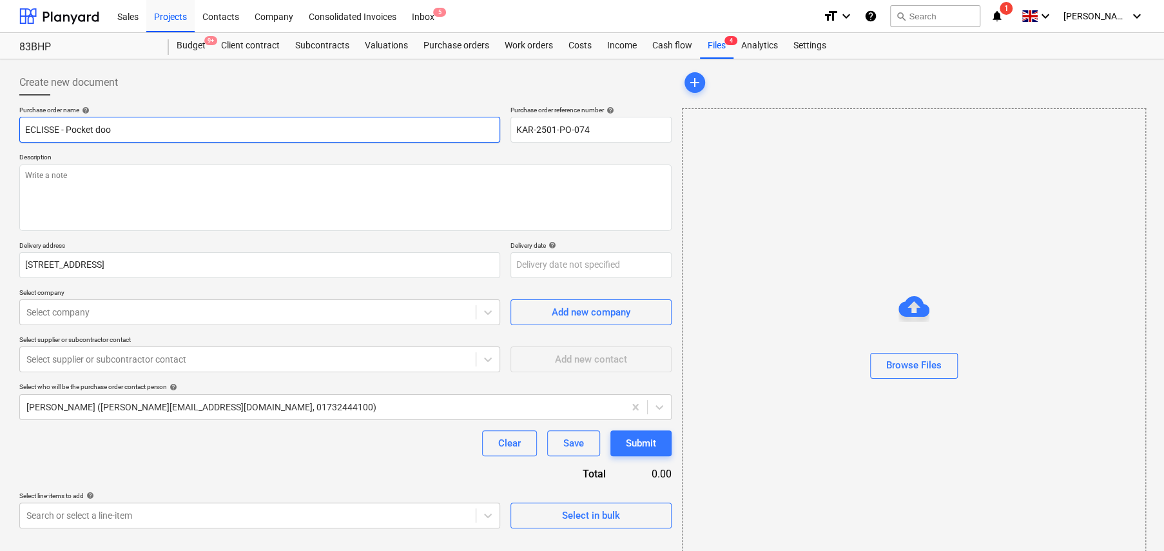
type textarea "x"
type input "ECLISSE - Pocket door"
type textarea "x"
type input "ECLISSE - Pocket door"
type textarea "x"
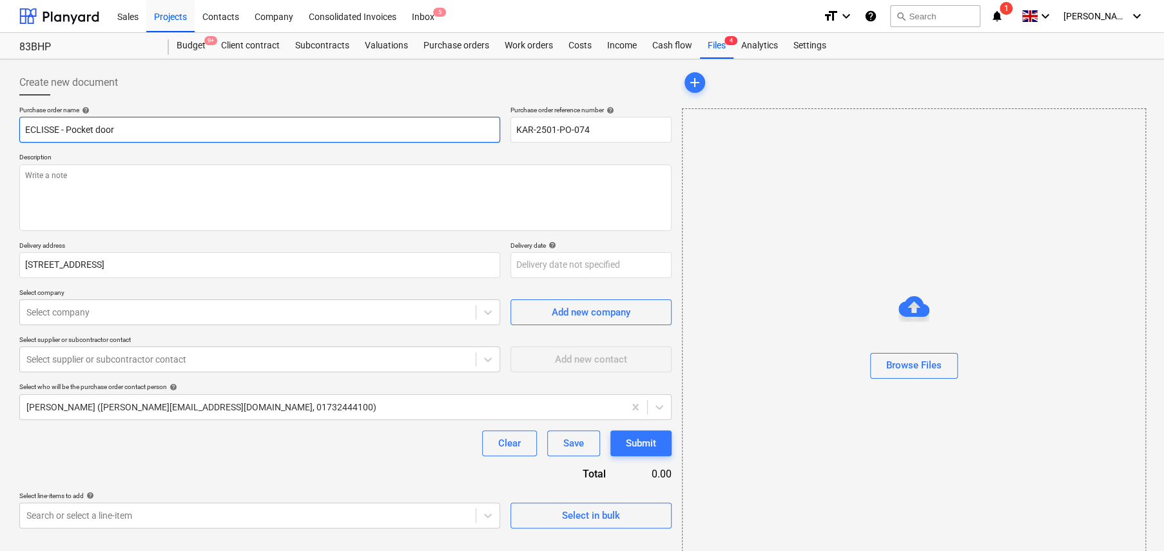
type input "ECLISSE - Pocket door k"
type textarea "x"
type input "ECLISSE - Pocket door ki"
type textarea "x"
type input "ECLISSE - Pocket door kit"
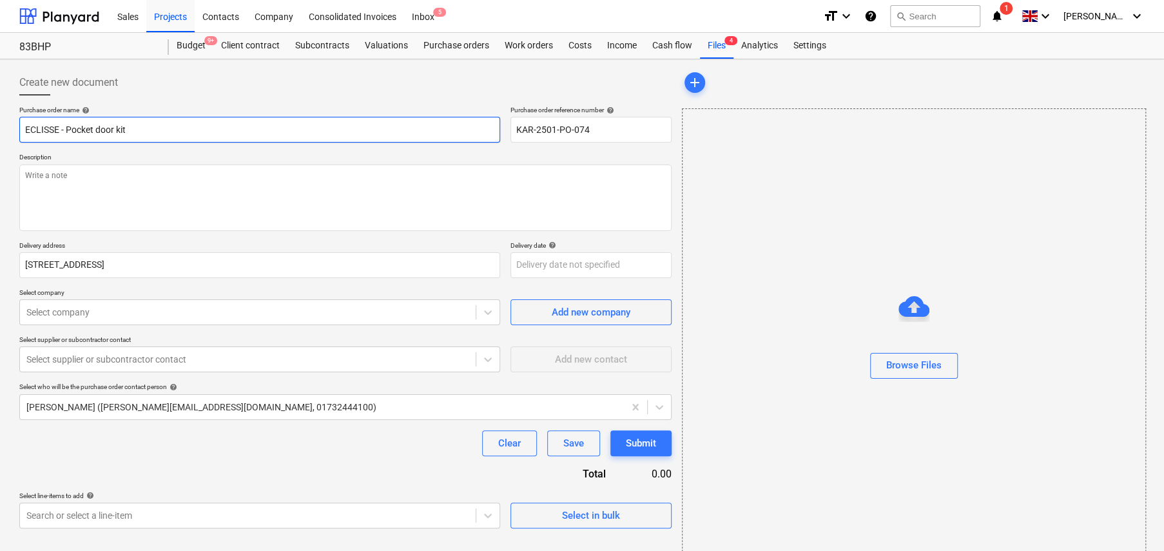
type textarea "x"
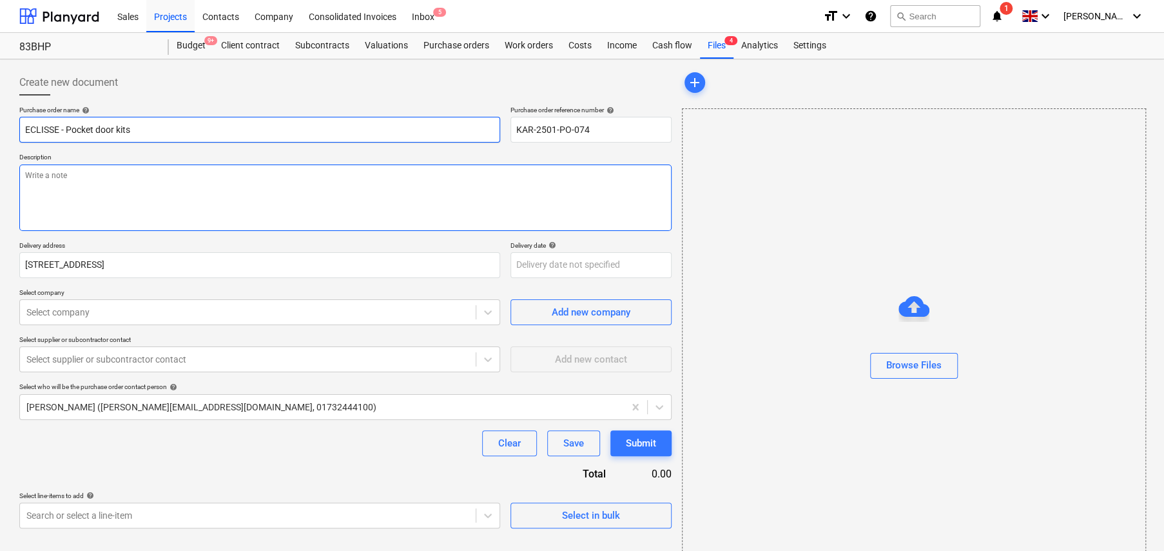
type input "ECLISSE - Pocket door kits"
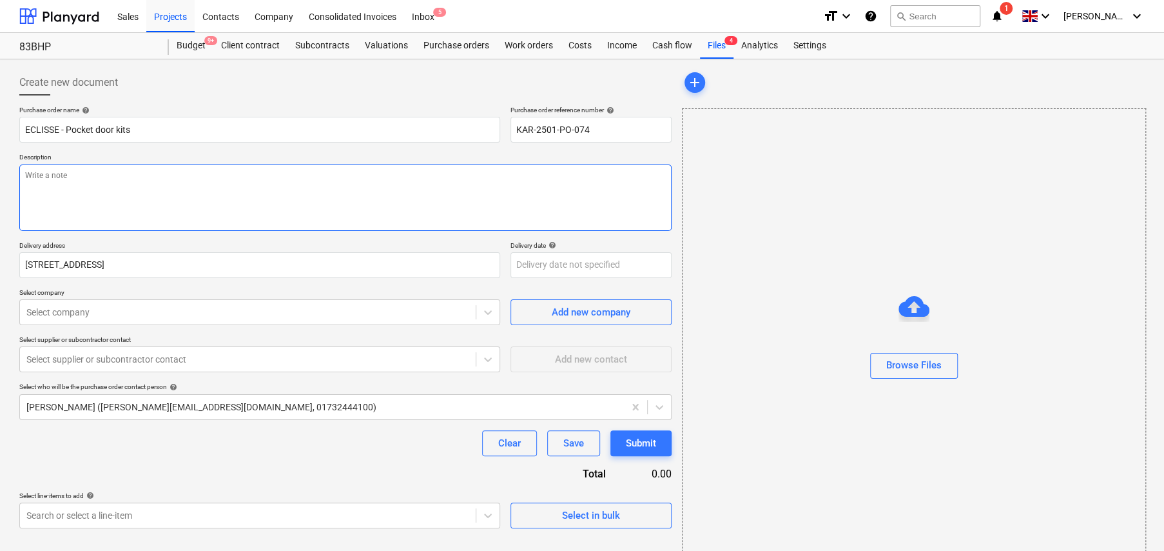
click at [239, 176] on textarea at bounding box center [345, 197] width 653 height 66
type textarea "x"
type textarea "F"
type textarea "x"
type textarea "Fo"
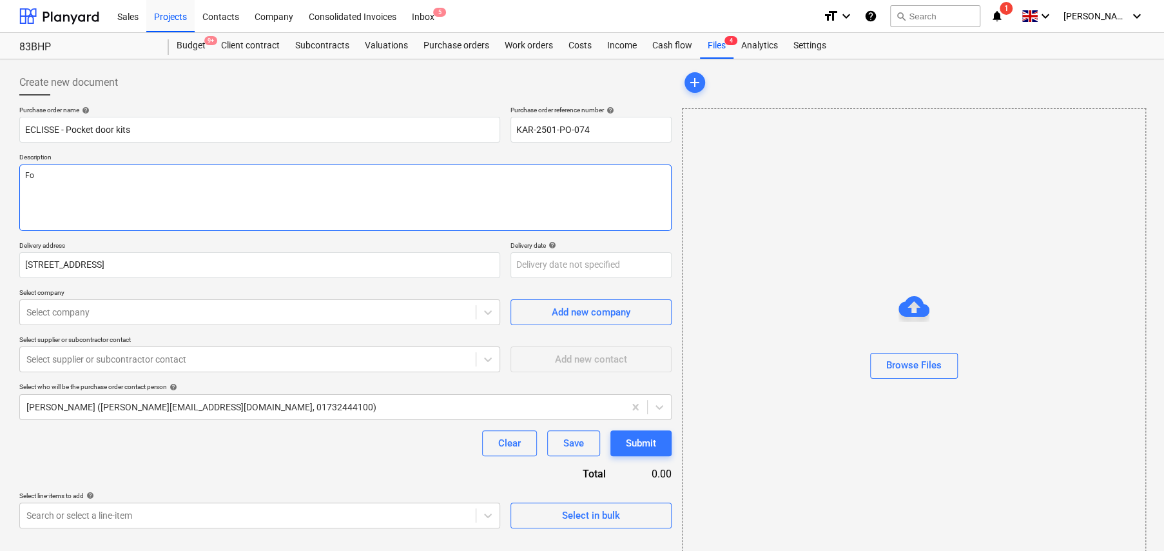
type textarea "x"
type textarea "For"
type textarea "x"
type textarea "For"
type textarea "x"
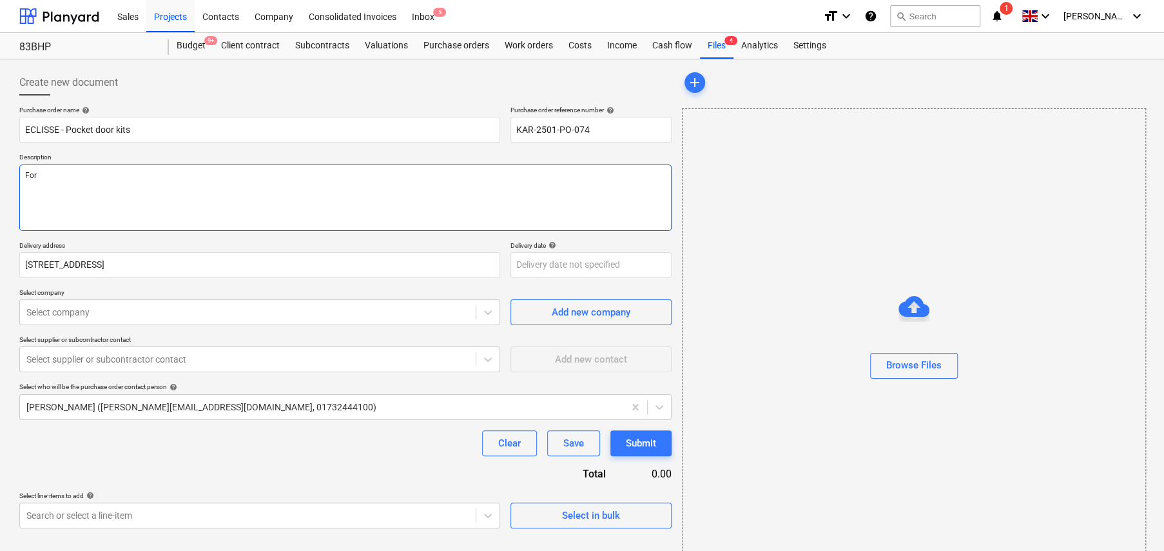
type textarea "For d"
type textarea "x"
type textarea "For de"
type textarea "x"
type textarea "For del"
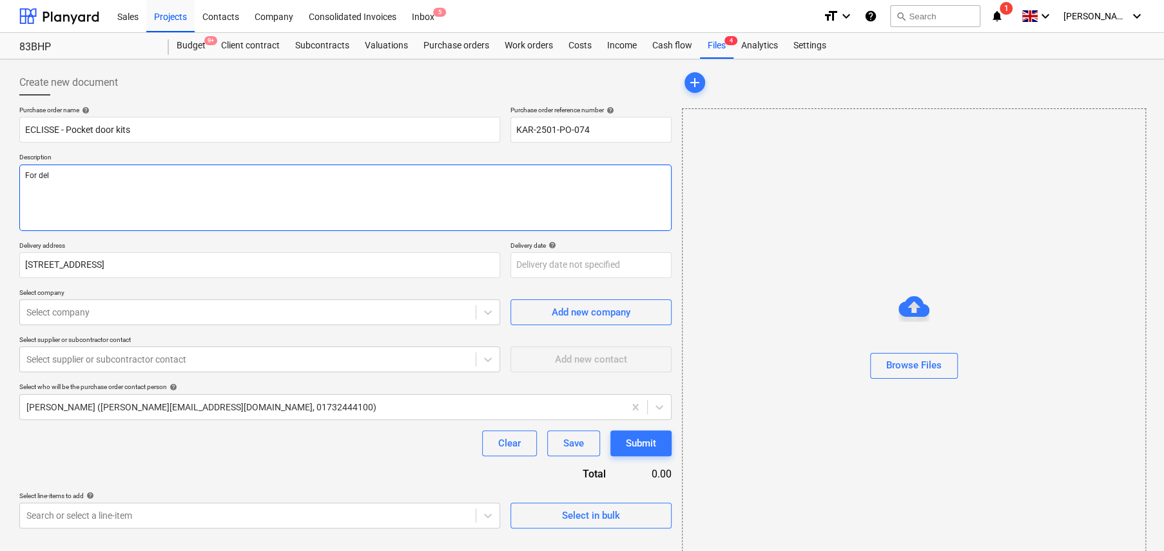
type textarea "x"
type textarea "For deli"
type textarea "x"
type textarea "For deliv"
type textarea "x"
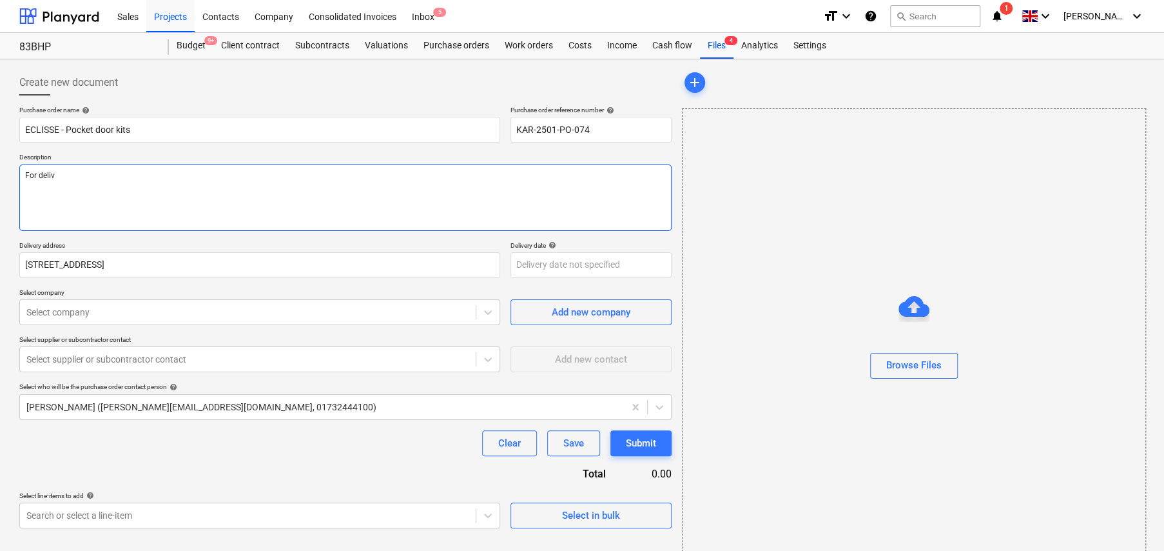
type textarea "For delive"
type textarea "x"
type textarea "For delivery"
type textarea "x"
type textarea "For delivery"
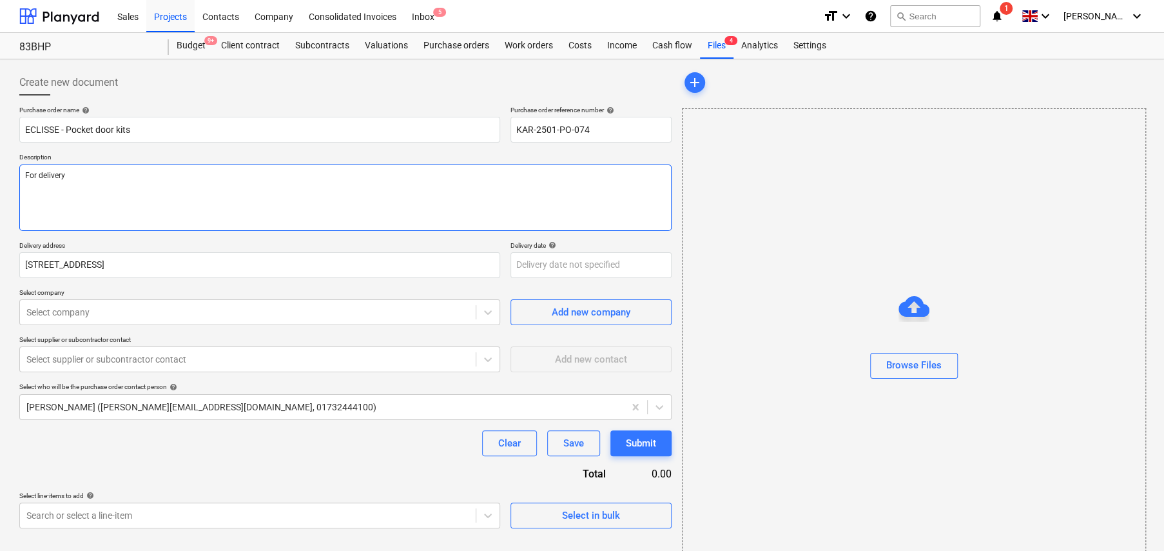
type textarea "x"
type textarea "For delivery t"
type textarea "x"
type textarea "For delivery to"
type textarea "x"
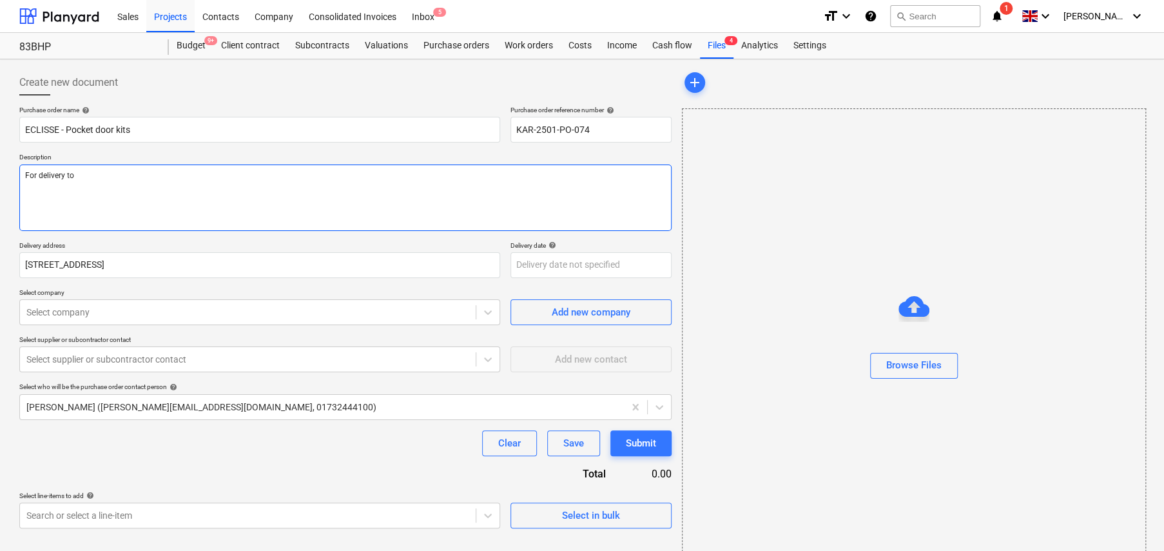
type textarea "For delivery to"
type textarea "x"
type textarea "For delivery to s"
type textarea "x"
type textarea "For delivery to si"
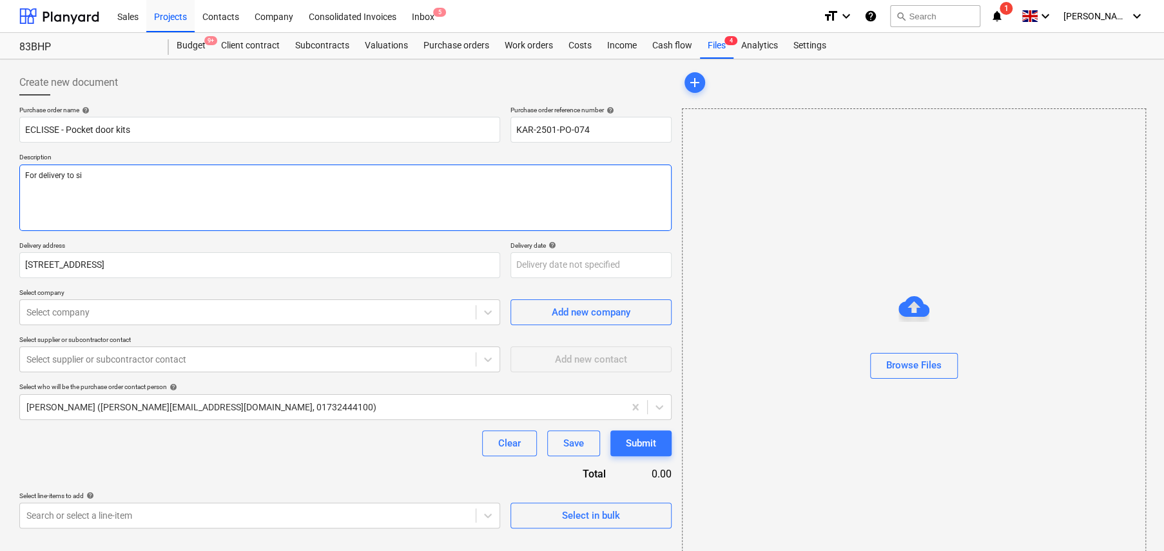
type textarea "x"
type textarea "For delivery to sit"
type textarea "x"
type textarea "For delivery to site"
type textarea "x"
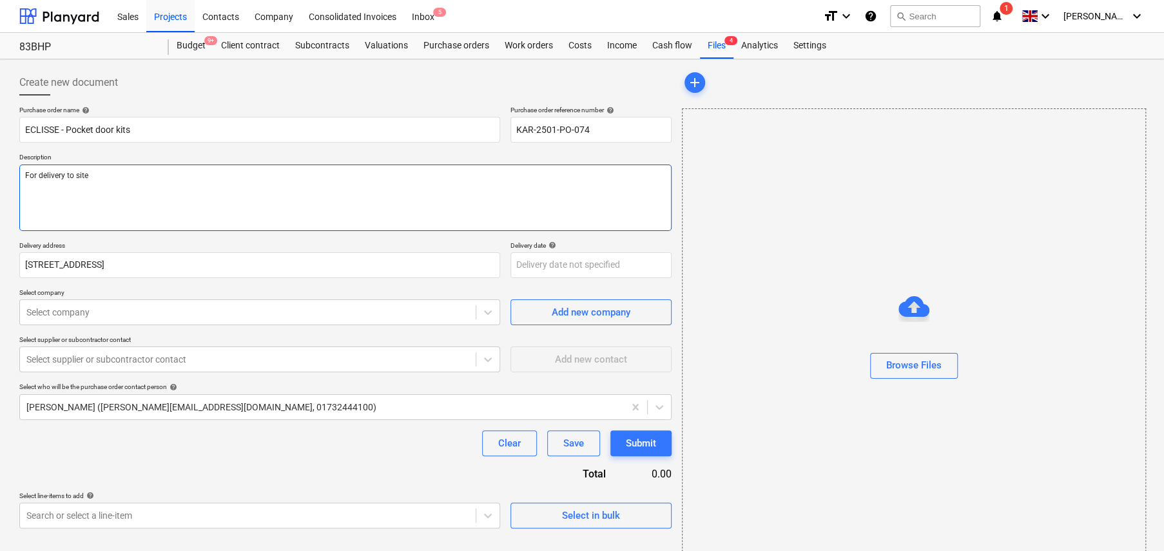
type textarea "For delivery to site"
type textarea "x"
type textarea "For delivery to site b"
type textarea "x"
type textarea "For delivery to site by"
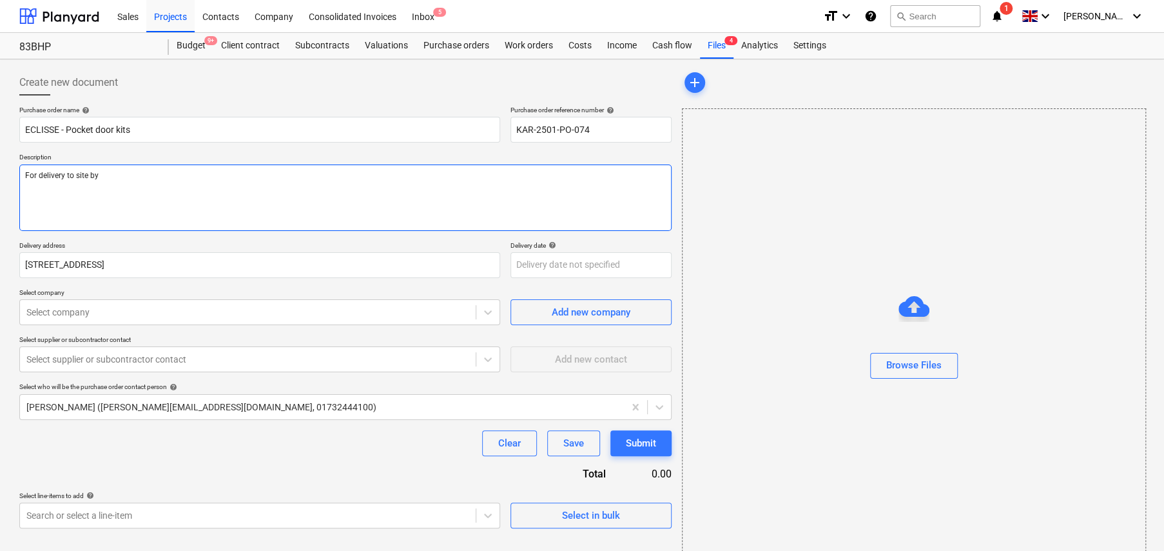
type textarea "x"
type textarea "For delivery to site byu"
type textarea "x"
type textarea "For delivery to site by"
type textarea "x"
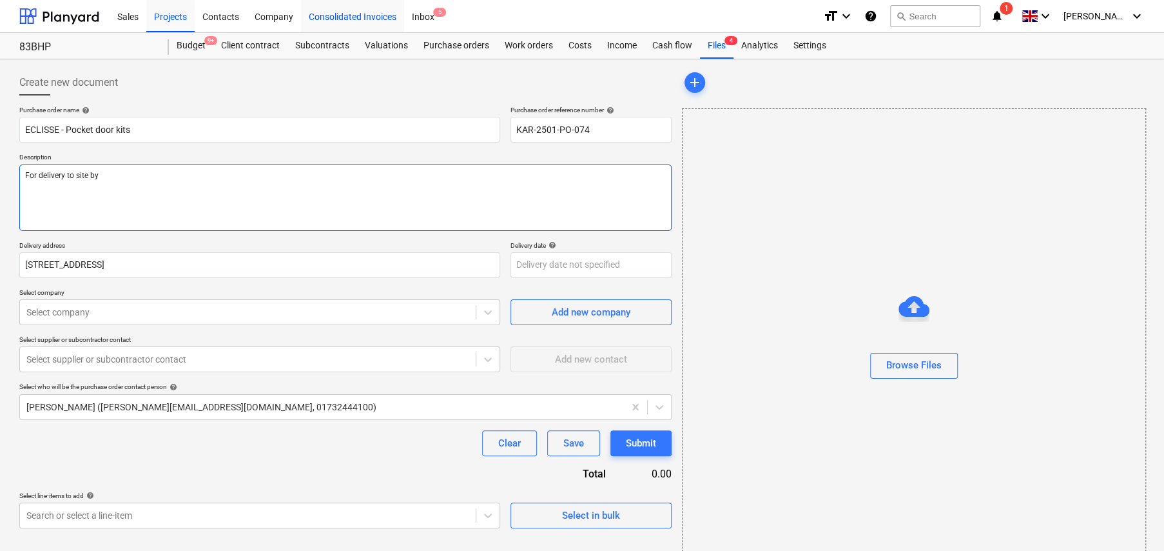
type textarea "For delivery to site by"
type textarea "x"
type textarea "For delivery to site by 1"
type textarea "x"
type textarea "For delivery to site by 16"
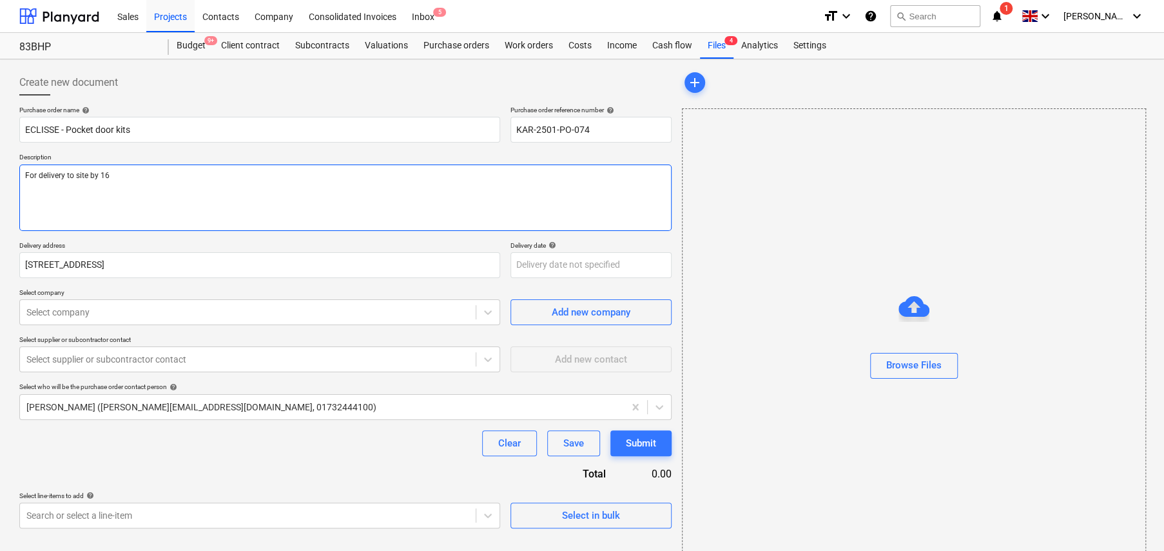
type textarea "x"
type textarea "For delivery to site by 16th"
type textarea "x"
type textarea "For delivery to site by 16th"
type textarea "x"
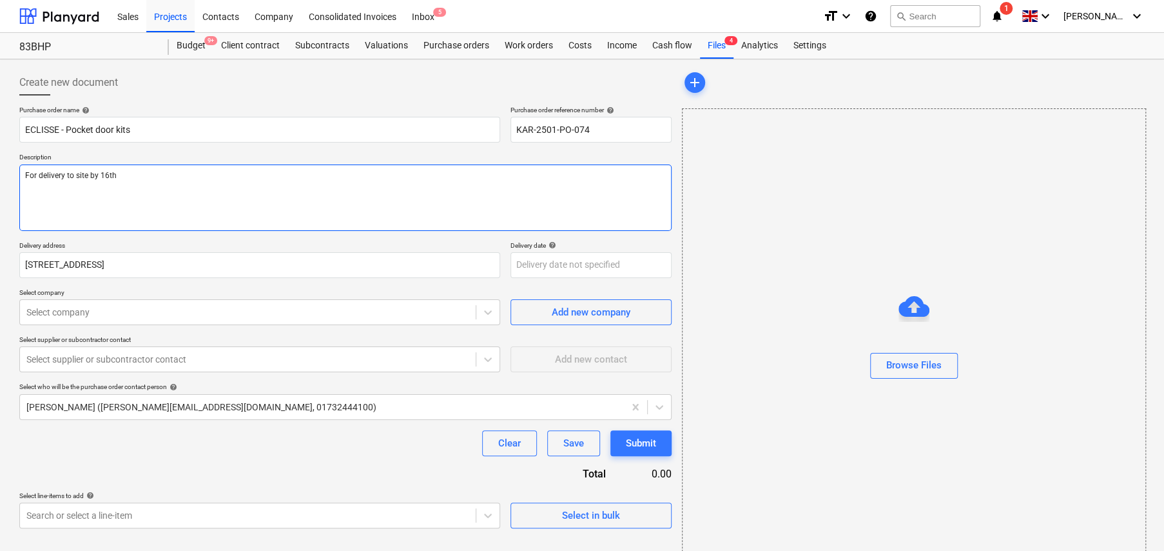
type textarea "For delivery to site by 16th S"
type textarea "x"
type textarea "For delivery to site by 16th Se"
type textarea "x"
type textarea "For delivery to site by [DATE]"
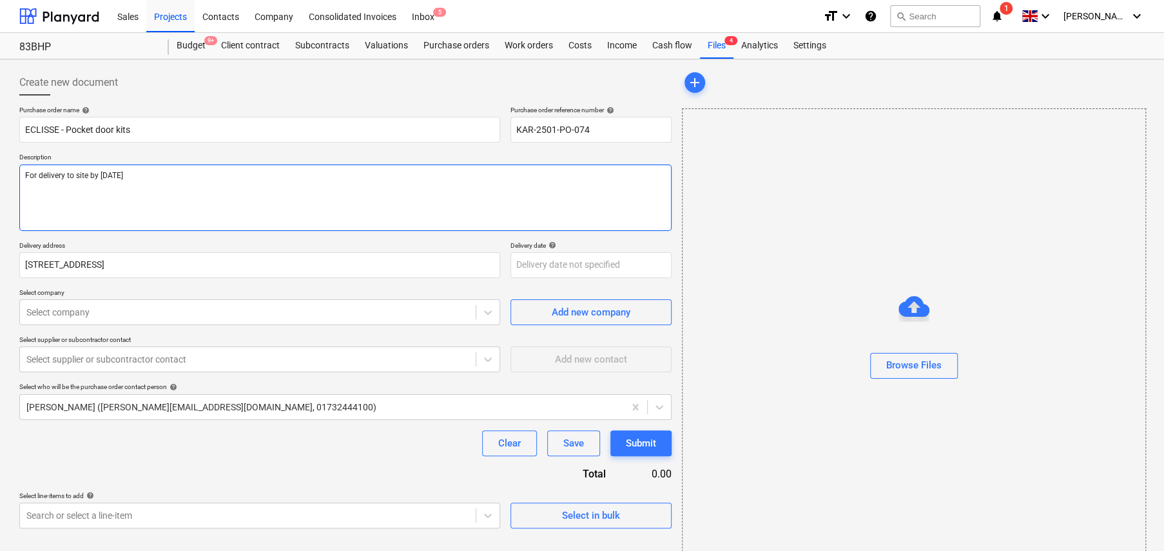
type textarea "x"
type textarea "For delivery to site by [DATE]"
type textarea "x"
type textarea "For delivery to site by 16th Septe"
type textarea "x"
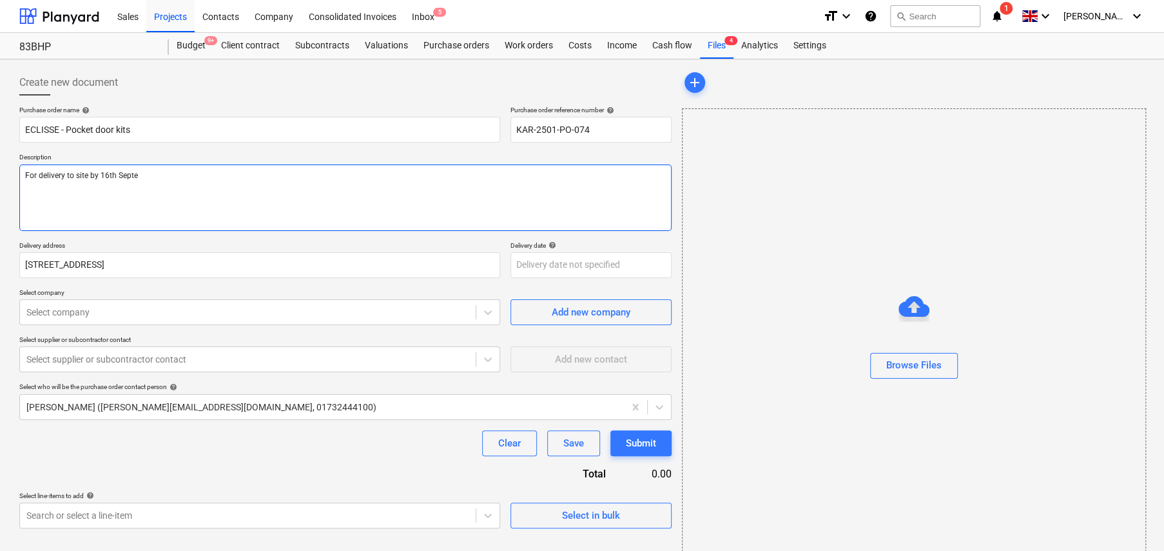
type textarea "For delivery to site by 16th Septem"
type textarea "x"
type textarea "For delivery to site by 16th Septemb"
type textarea "x"
type textarea "For delivery to site by 16th Septembe"
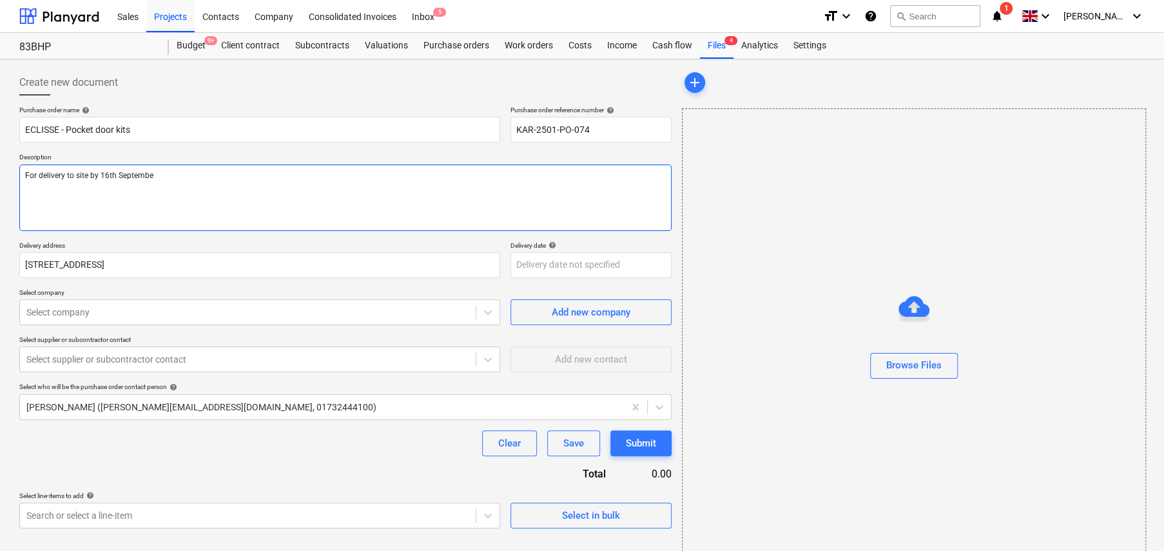
type textarea "x"
type textarea "For delivery to site by [DATE]"
type textarea "x"
type textarea "For delivery to site by [DATE]."
type textarea "x"
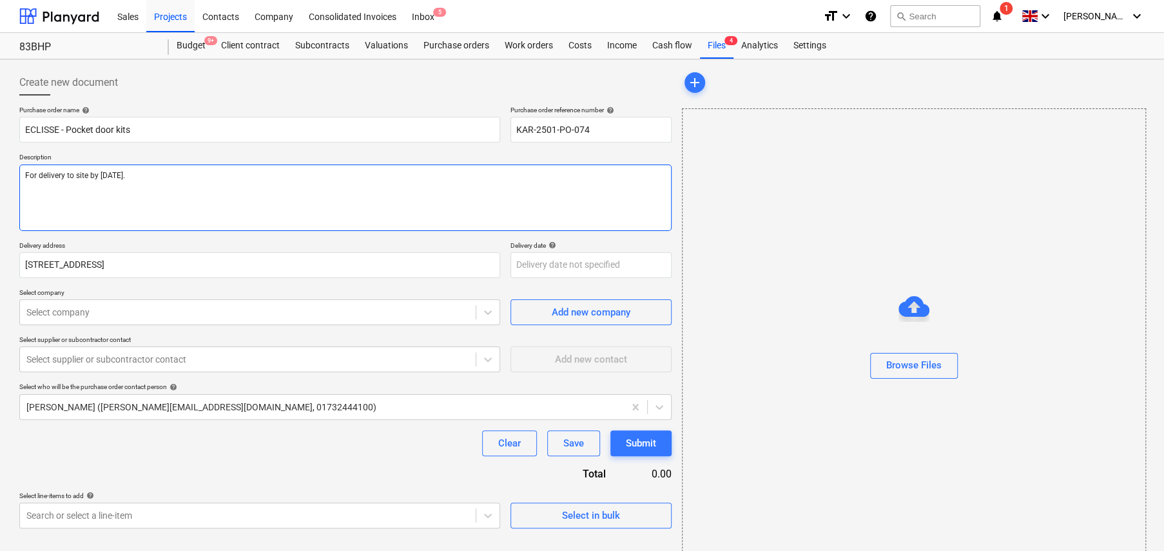
type textarea "For delivery to site by [DATE]."
type textarea "x"
type textarea "For delivery to site by [DATE]."
type textarea "x"
type textarea "For delivery to site by [DATE]. S"
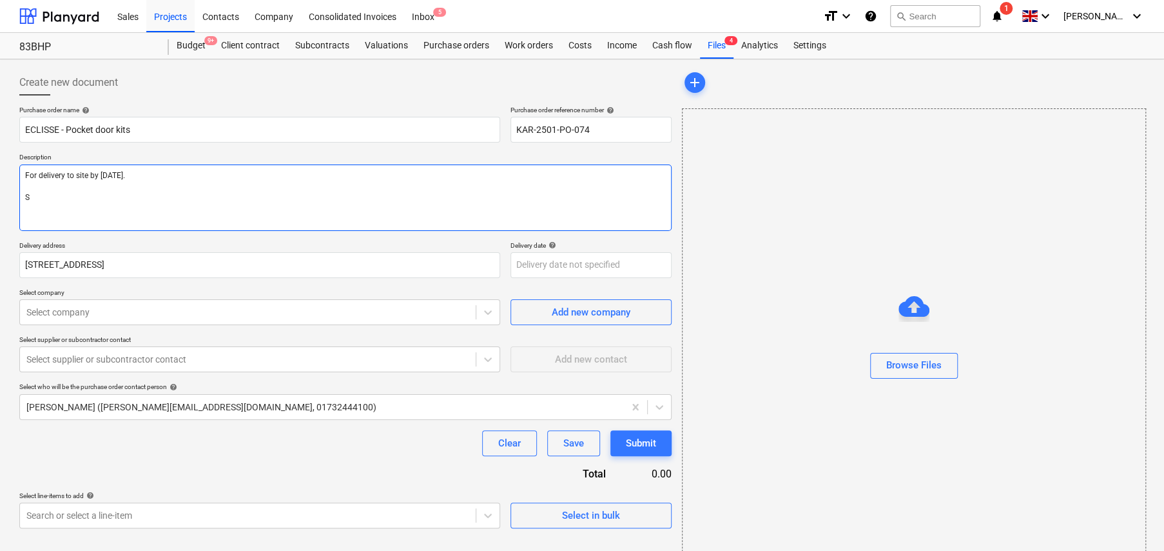
type textarea "x"
type textarea "For delivery to site by [DATE]. Si"
type textarea "x"
type textarea "For delivery to site by [DATE]. Sit"
type textarea "x"
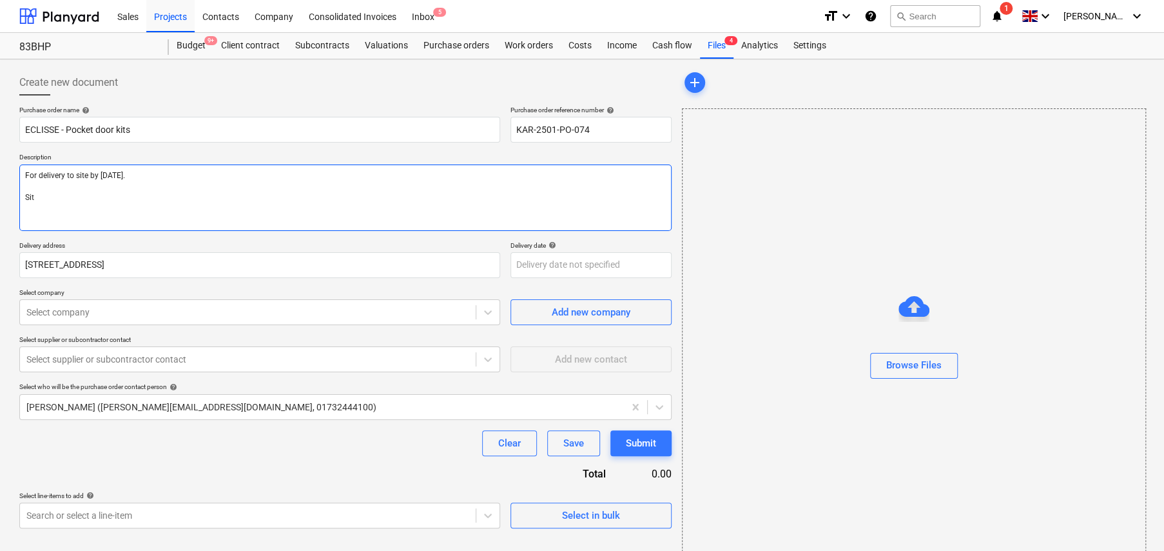
type textarea "For delivery to site by [DATE]. Site"
type textarea "x"
type textarea "For delivery to site by [DATE]. Site"
type textarea "x"
type textarea "For delivery to site by [DATE]. Site C"
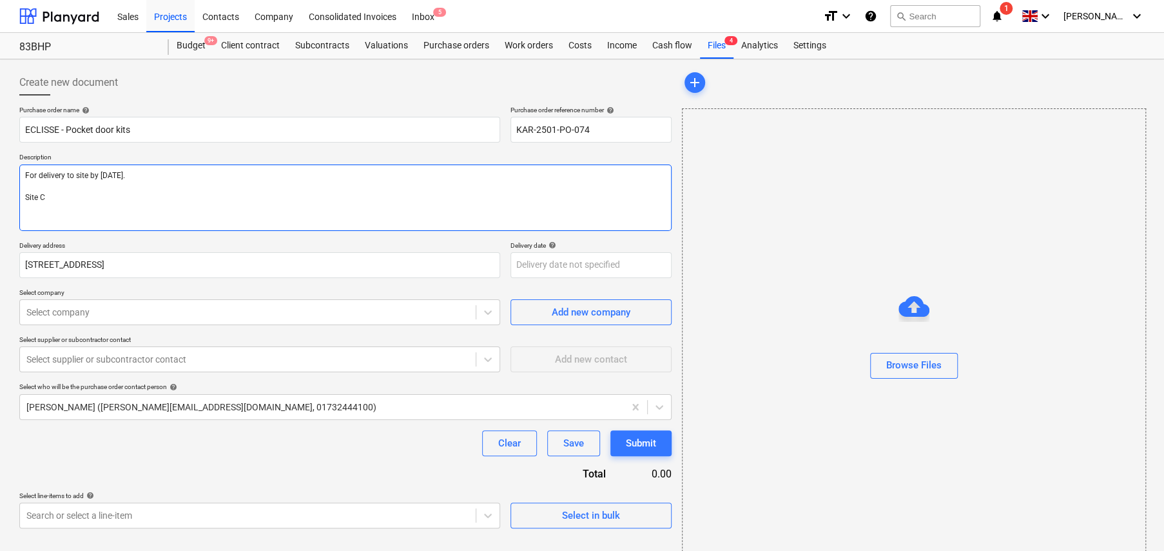
type textarea "x"
type textarea "For delivery to site by [DATE]. Site Co"
type textarea "x"
type textarea "For delivery to site by [DATE]. Site Con"
type textarea "x"
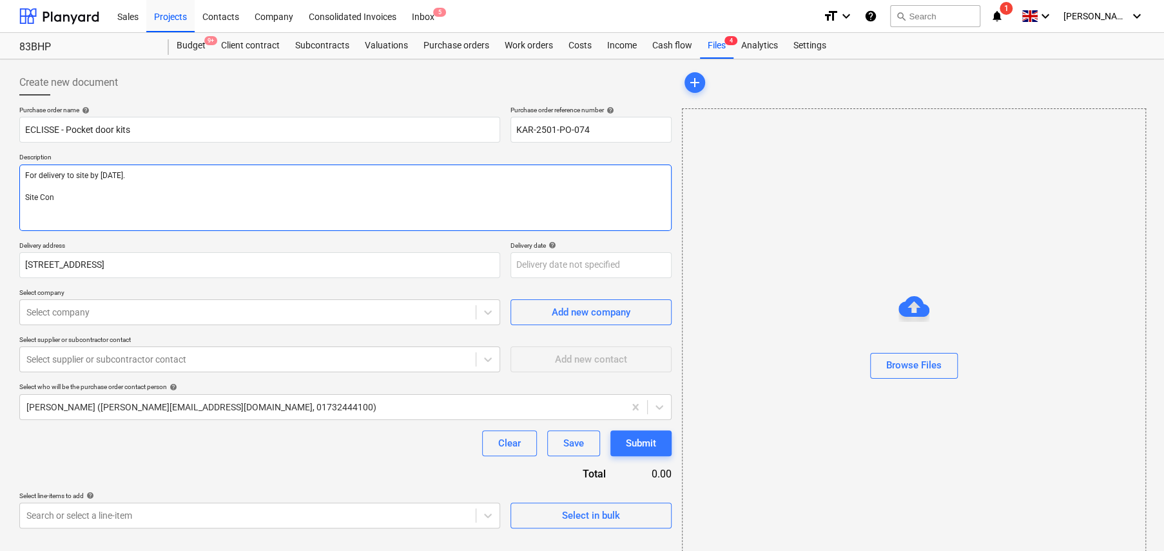
type textarea "For delivery to site by [DATE]. Site Cont"
type textarea "x"
type textarea "For delivery to site by [DATE]. Site Conta"
type textarea "x"
type textarea "For delivery to site by [DATE]. Site Contac"
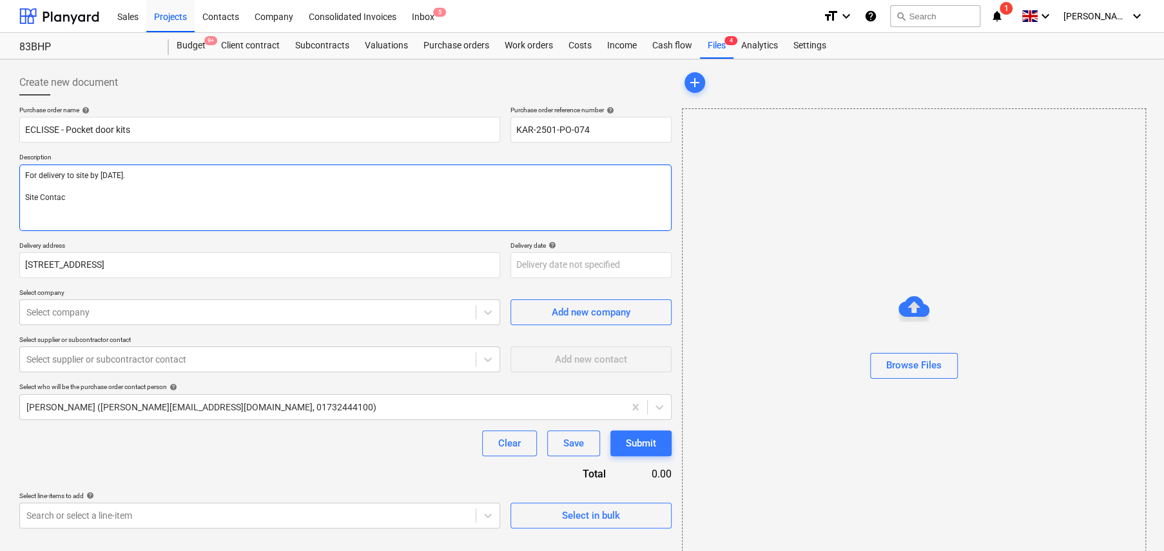
type textarea "x"
type textarea "For delivery to site by [DATE]. Site Contact"
type textarea "x"
type textarea "For delivery to site by [DATE]. Site Contact:"
type textarea "x"
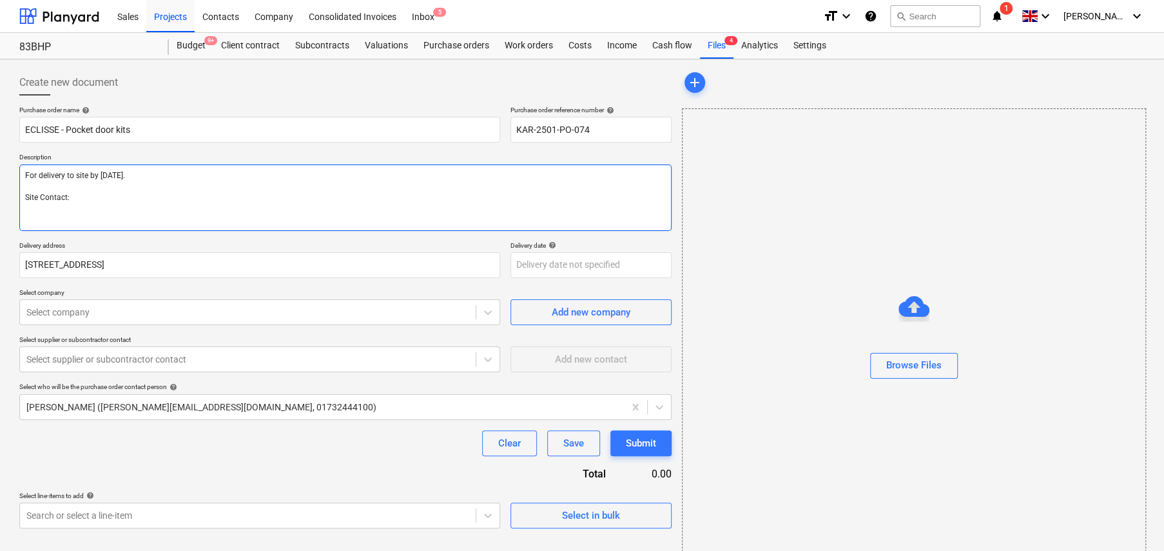
type textarea "For delivery to site by [DATE]. Site Contact:"
type textarea "x"
type textarea "For delivery to site by [DATE]. Site Contact: 0"
type textarea "x"
type textarea "For delivery to site by [DATE]. Site Contact: 07"
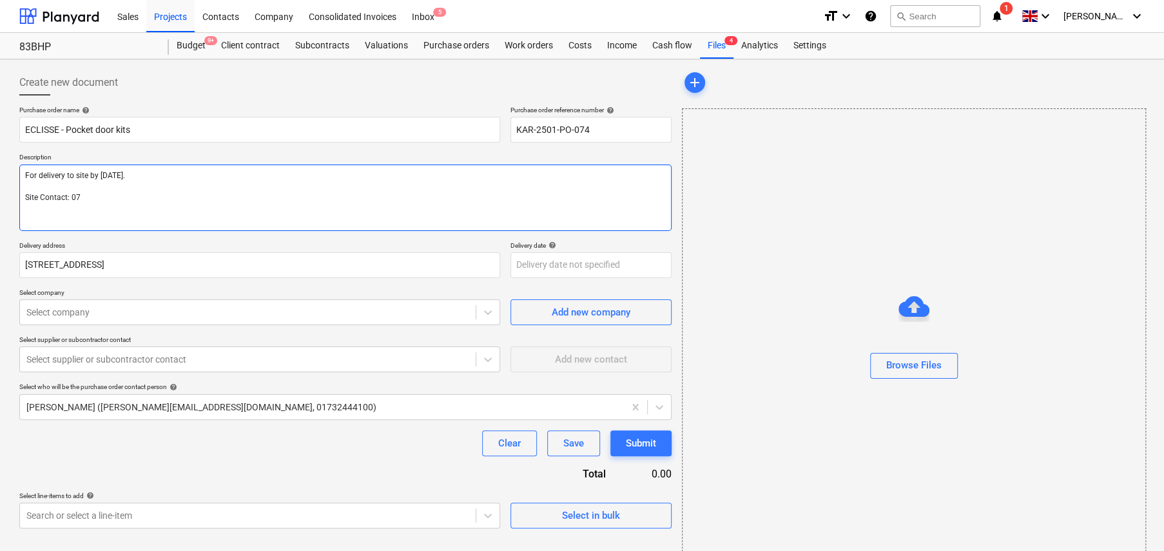
type textarea "x"
type textarea "For delivery to site by [DATE]. Site Contact: 077"
type textarea "x"
type textarea "For delivery to site by [DATE]. Site Contact: 07"
type textarea "x"
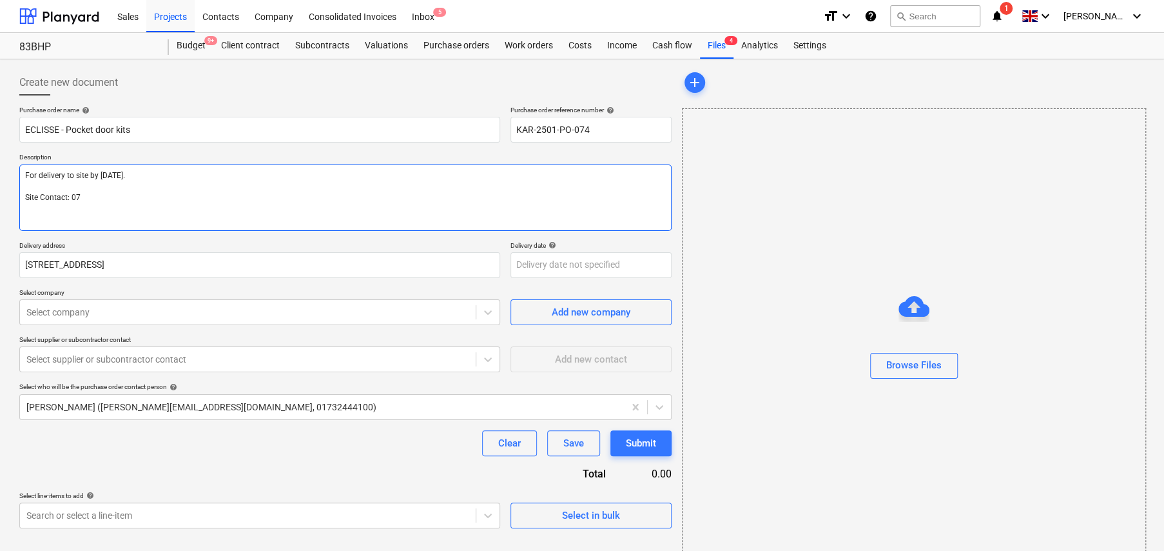
type textarea "For delivery to site by [DATE]. Site Contact: 079"
type textarea "x"
type textarea "For delivery to site by [DATE]. Site Contact: 0792"
type textarea "x"
type textarea "For delivery to site by [DATE]. Site Contact: 07920"
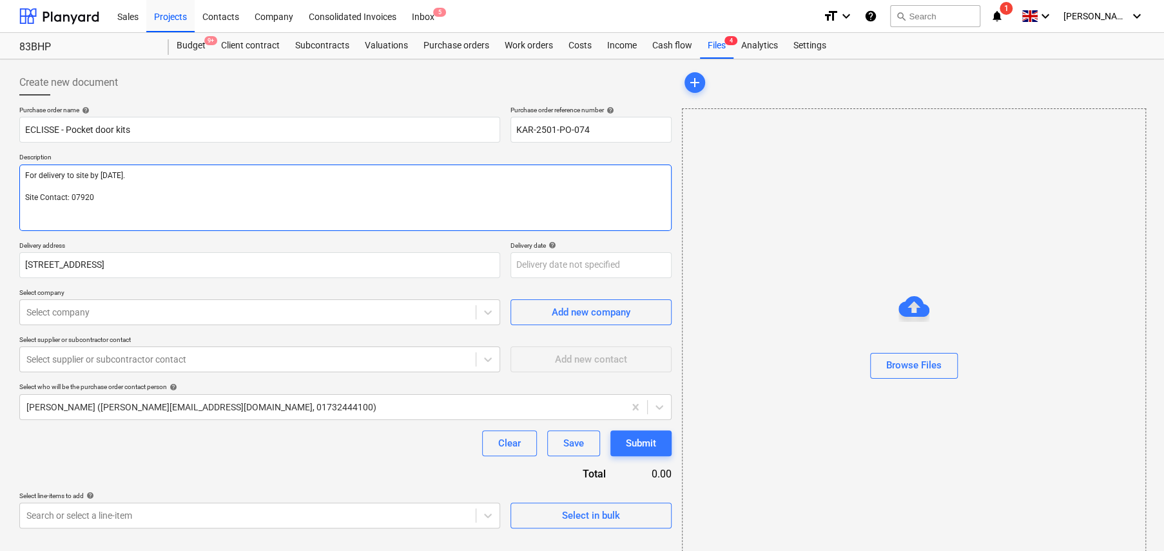
type textarea "x"
type textarea "For delivery to site by [DATE]. Site Contact: 07920"
type textarea "x"
type textarea "For delivery to site by [DATE]. Site Contact: 07920 4"
type textarea "x"
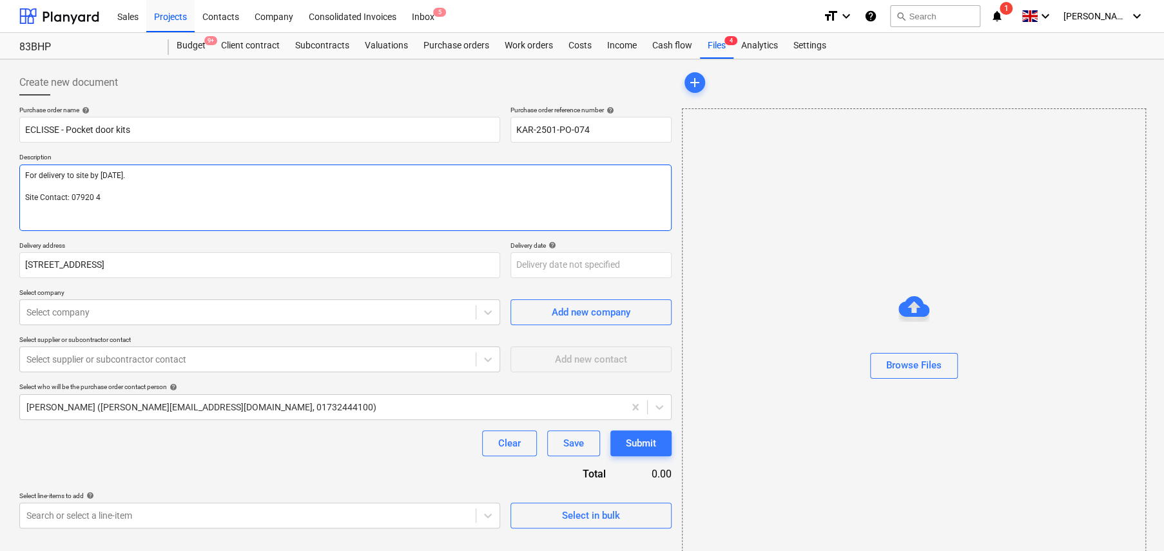
type textarea "For delivery to site by [DATE]. Site Contact: [PHONE_NUMBER]"
type textarea "x"
type textarea "For delivery to site by [DATE]. Site Contact: [PHONE_NUMBER]"
type textarea "x"
type textarea "For delivery to site by [DATE]. Site Contact: [PHONE_NUMBER]"
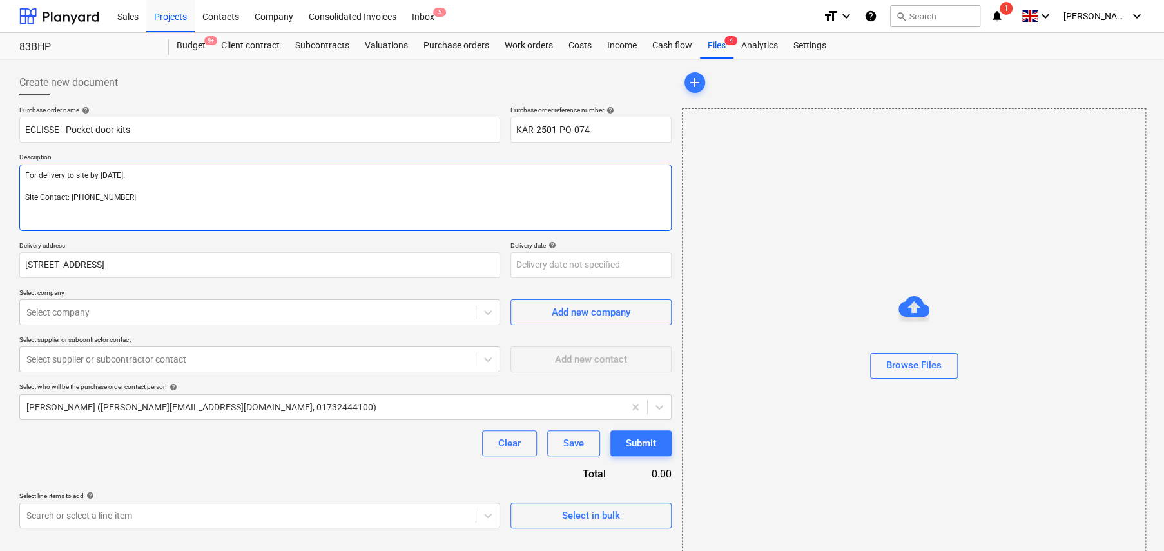
type textarea "x"
type textarea "For delivery to site by [DATE]. Site Contact: [PHONE_NUMBER]"
type textarea "x"
type textarea "For delivery to site by [DATE]. Site Contact: [PHONE_NUMBER]"
type textarea "x"
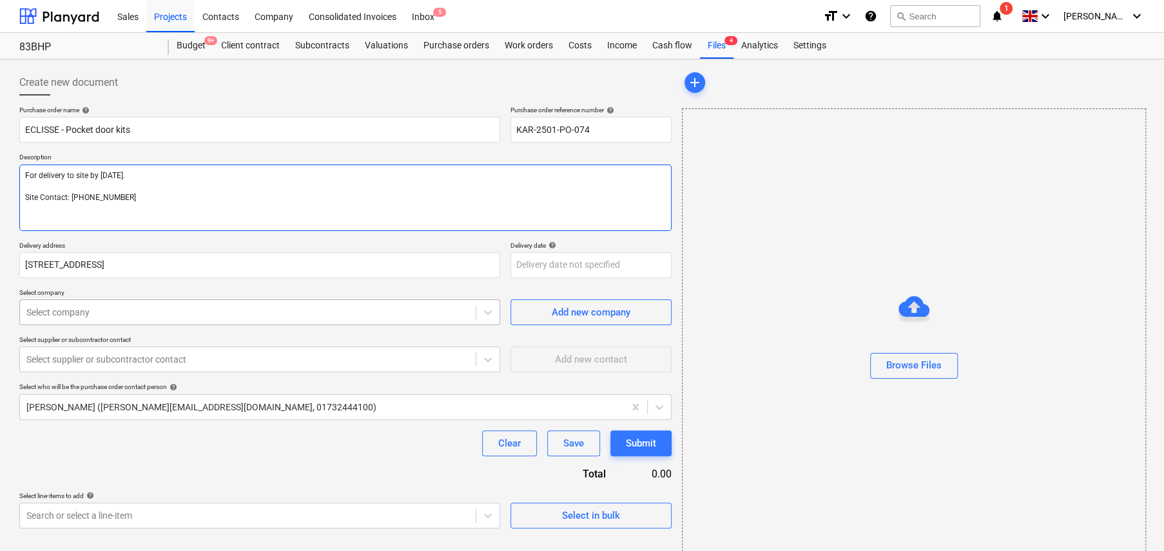
type textarea "For delivery to site by [DATE]. Site Contact: [PHONE_NUMBER]"
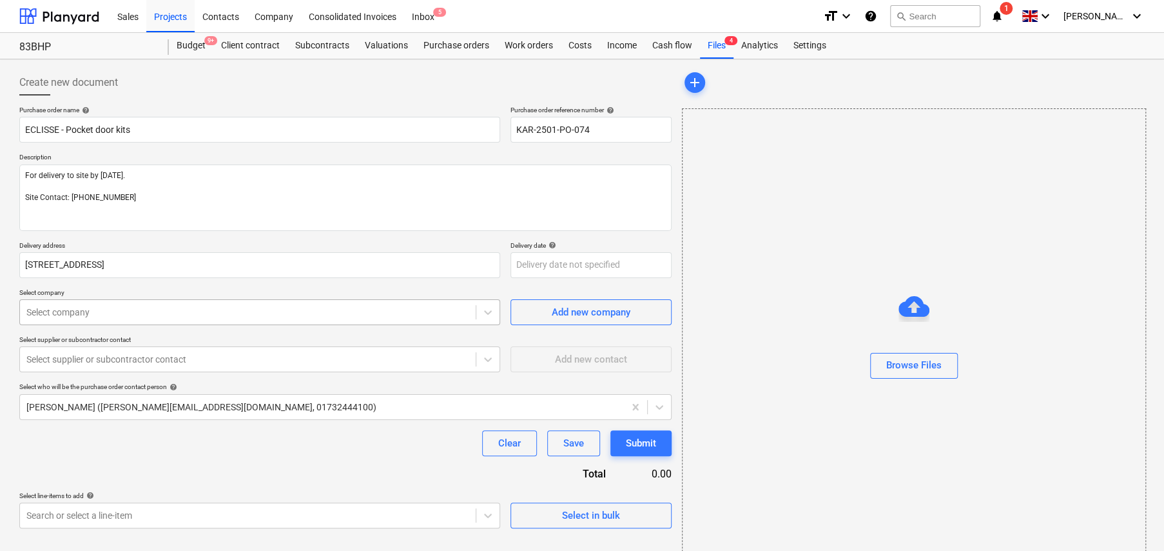
type textarea "x"
click at [178, 311] on div at bounding box center [247, 312] width 443 height 13
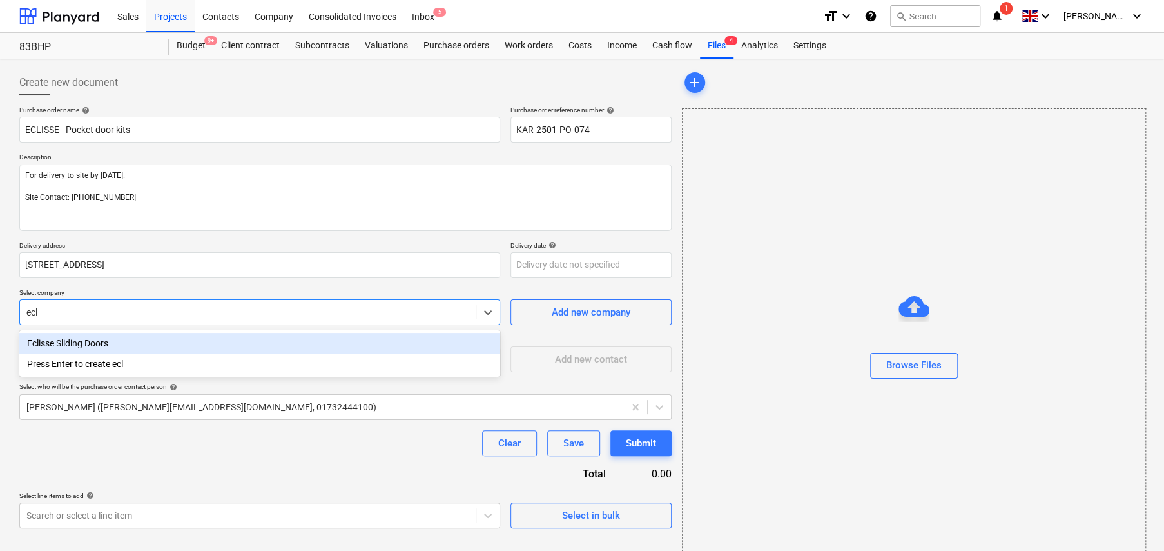
type input "ecli"
type textarea "x"
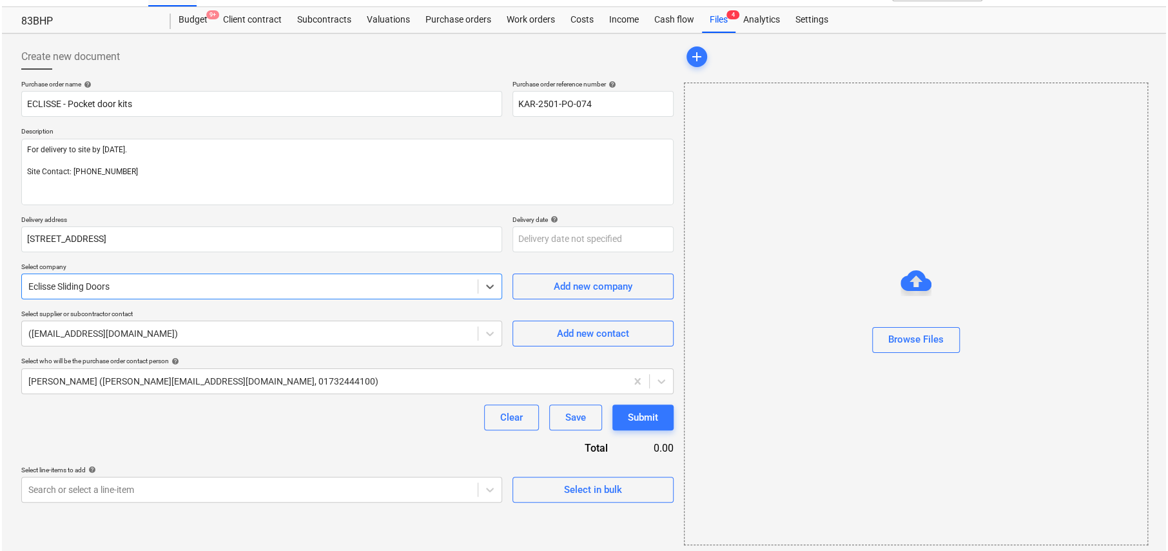
scroll to position [30, 0]
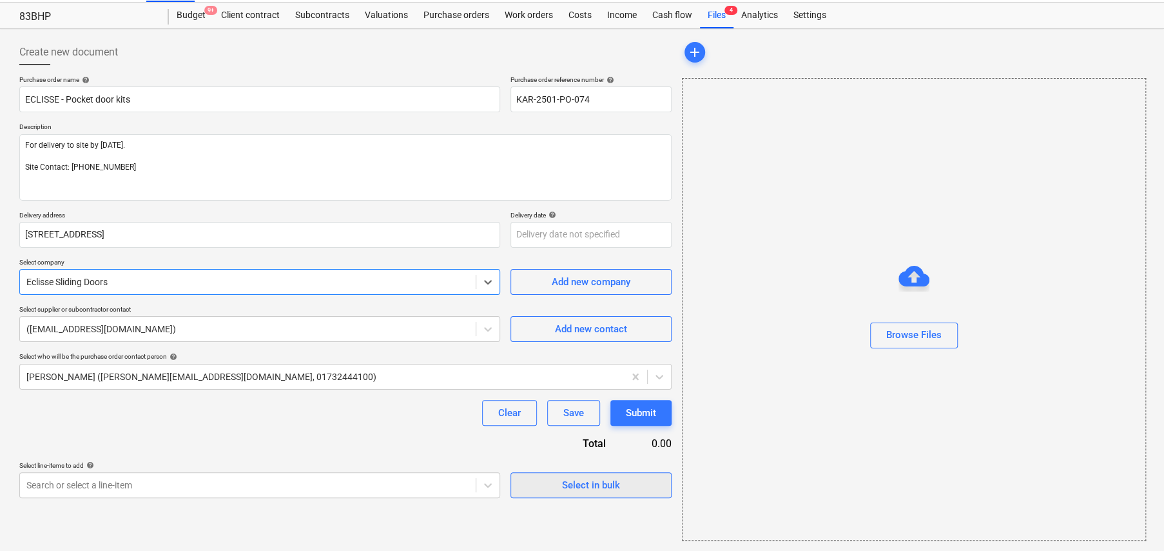
click at [579, 487] on div "Select in bulk" at bounding box center [591, 484] width 58 height 17
type textarea "x"
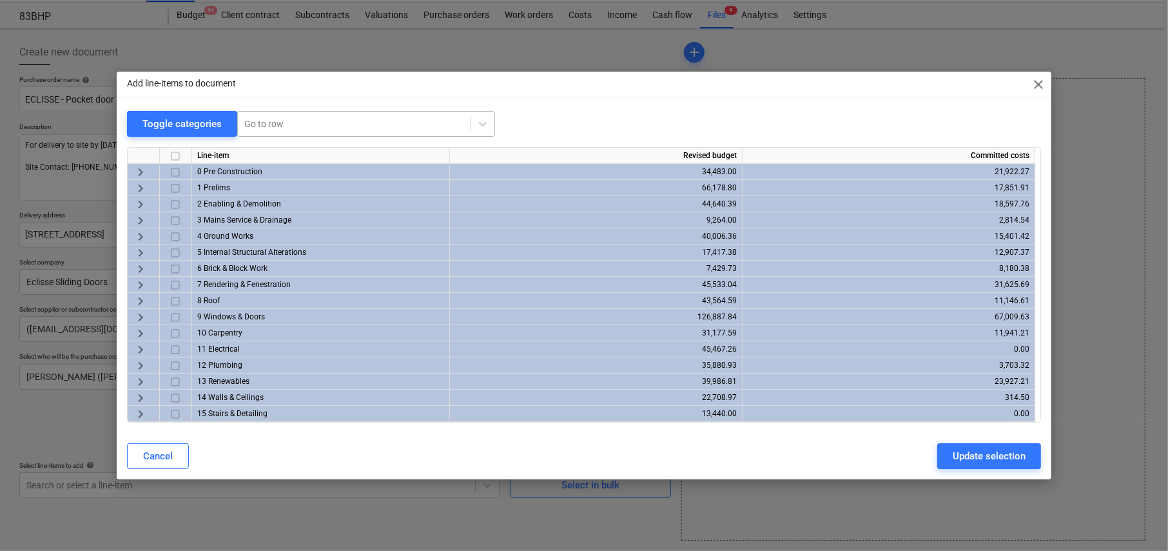
click at [271, 126] on div at bounding box center [354, 123] width 220 height 13
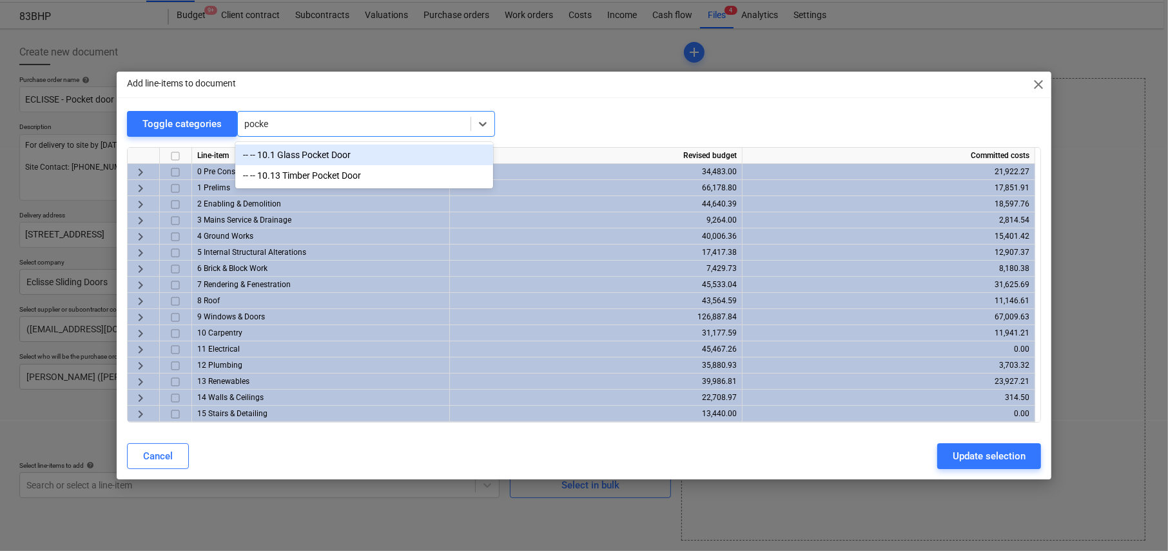
type input "pocket"
click at [323, 176] on div "-- -- 10.13 Timber Pocket Door" at bounding box center [364, 175] width 258 height 21
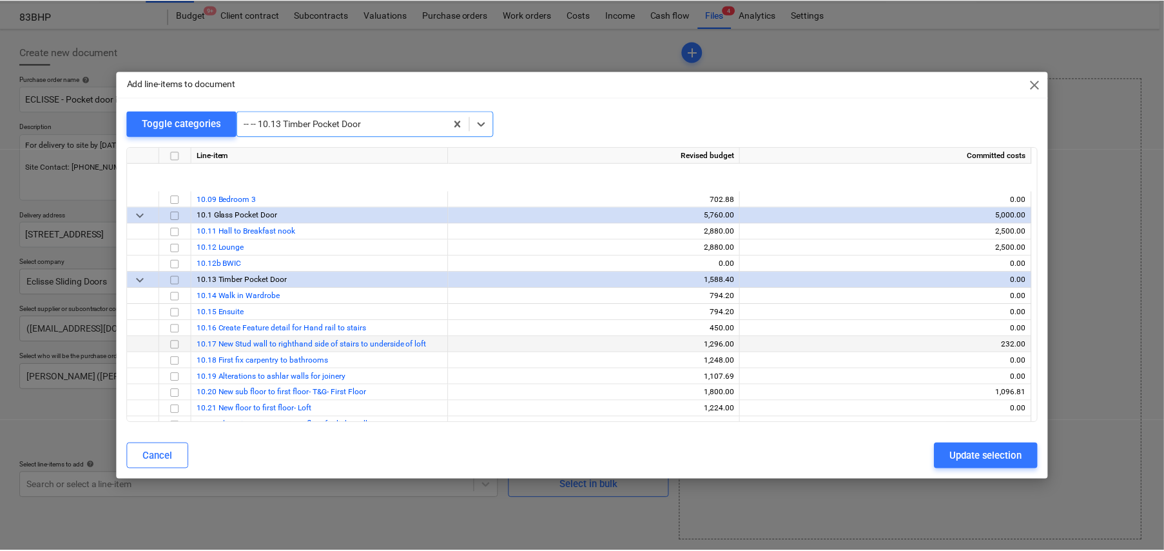
scroll to position [4303, 0]
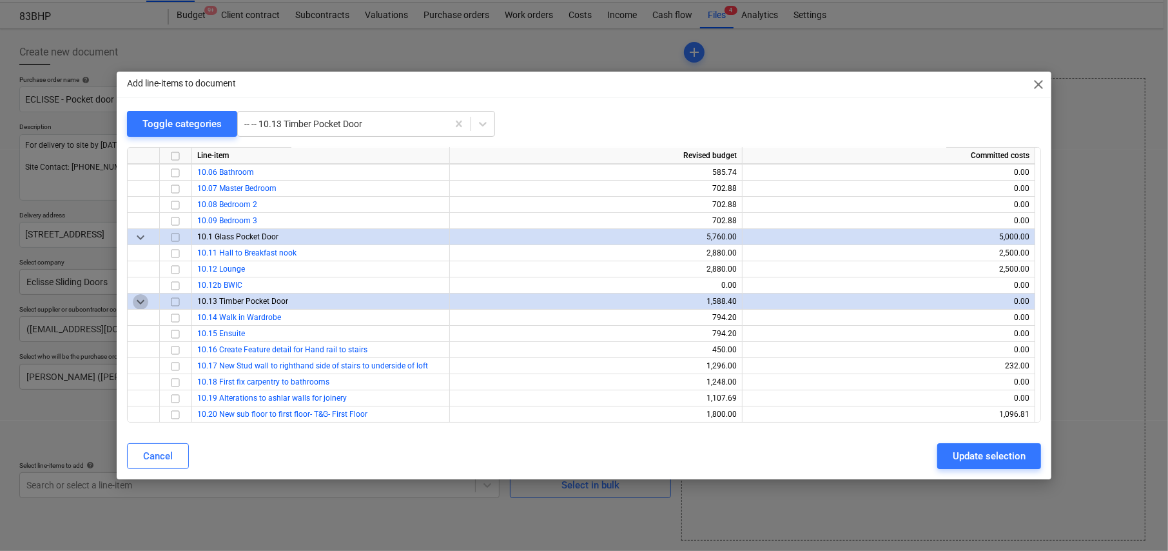
click at [139, 297] on span "keyboard_arrow_down" at bounding box center [140, 301] width 15 height 15
click at [139, 297] on span "keyboard_arrow_right" at bounding box center [140, 301] width 15 height 15
click at [139, 297] on span "keyboard_arrow_down" at bounding box center [140, 301] width 15 height 15
click at [139, 297] on span "keyboard_arrow_right" at bounding box center [140, 301] width 15 height 15
click at [139, 297] on span "keyboard_arrow_down" at bounding box center [140, 301] width 15 height 15
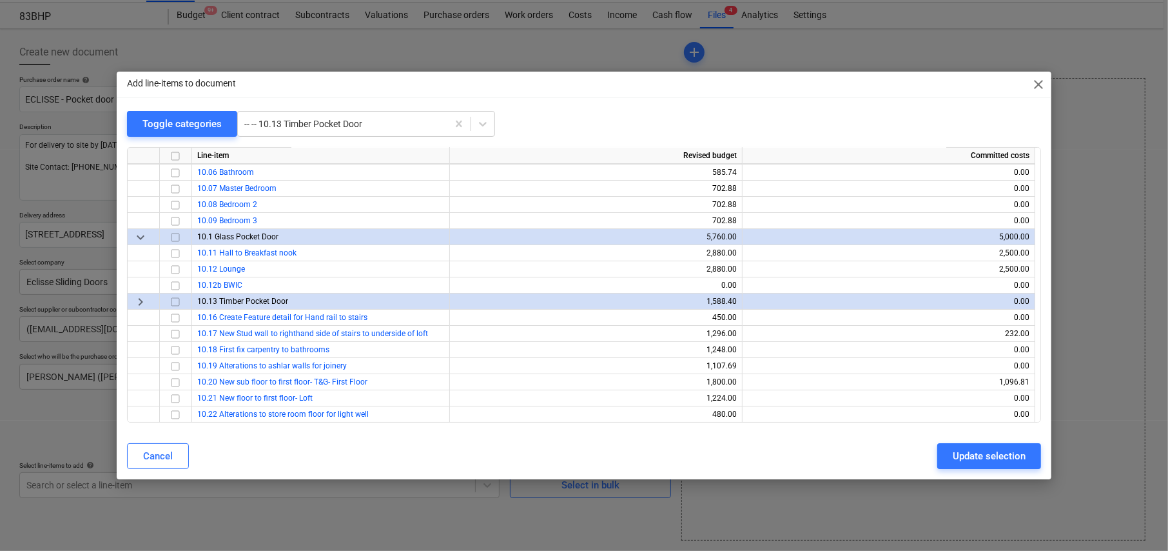
click at [139, 297] on span "keyboard_arrow_right" at bounding box center [140, 301] width 15 height 15
click at [139, 297] on span "keyboard_arrow_down" at bounding box center [140, 301] width 15 height 15
click at [139, 297] on span "keyboard_arrow_right" at bounding box center [140, 301] width 15 height 15
click at [173, 313] on input "checkbox" at bounding box center [175, 317] width 15 height 15
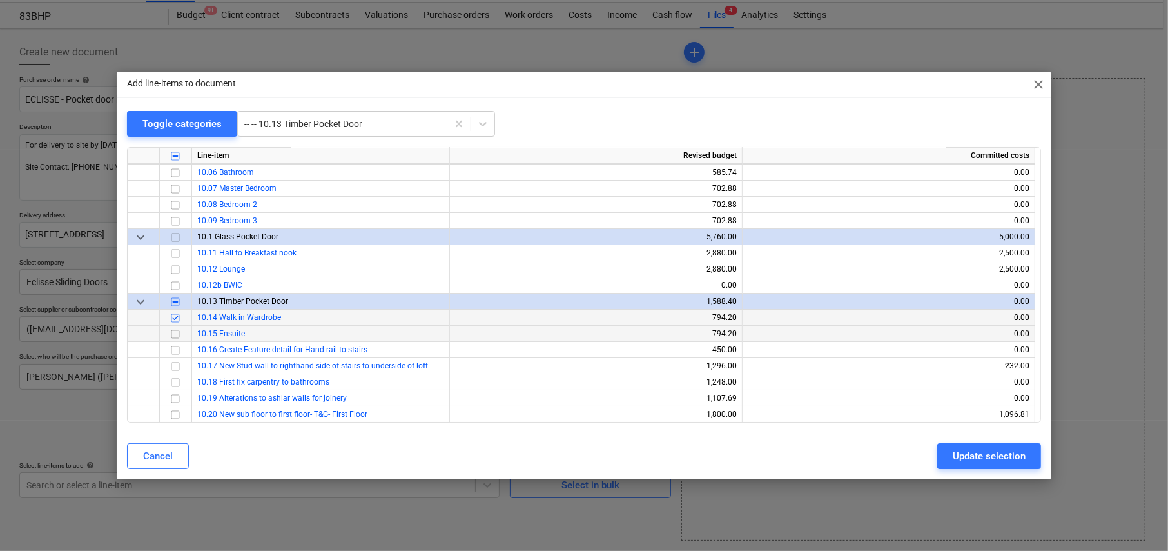
click at [177, 328] on input "checkbox" at bounding box center [175, 333] width 15 height 15
click at [988, 458] on div "Update selection" at bounding box center [989, 455] width 73 height 17
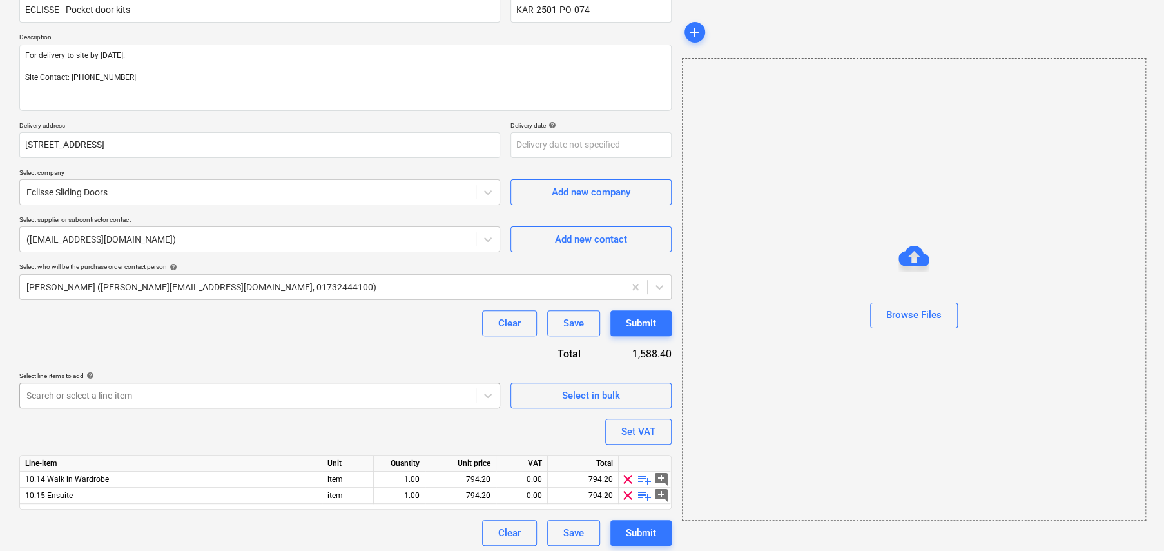
scroll to position [124, 0]
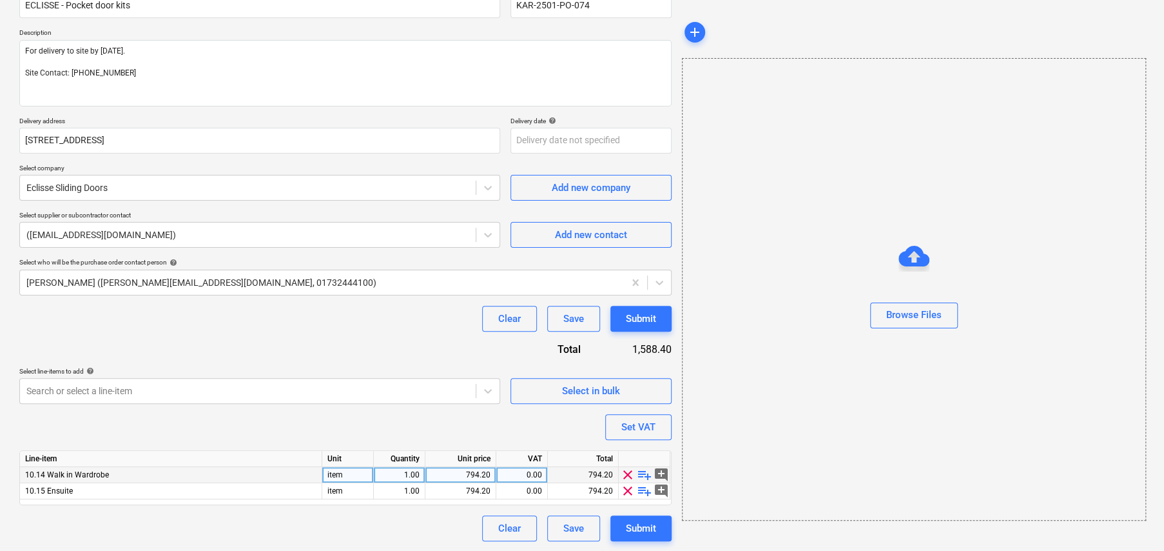
click at [645, 474] on span "playlist_add" at bounding box center [644, 474] width 15 height 15
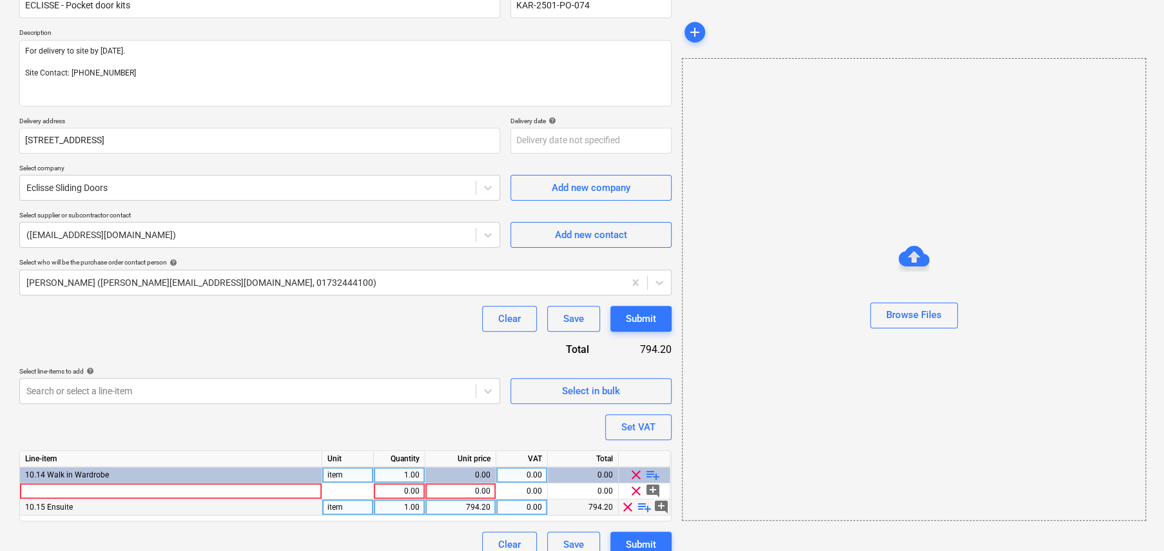
click at [646, 502] on span "playlist_add" at bounding box center [644, 506] width 15 height 15
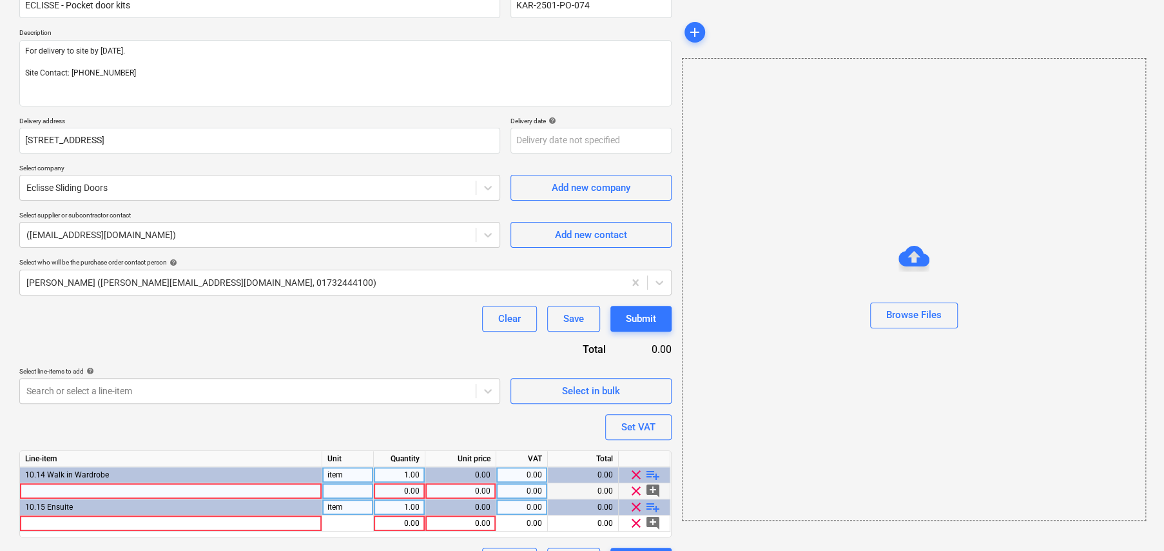
click at [188, 490] on div at bounding box center [171, 491] width 302 height 16
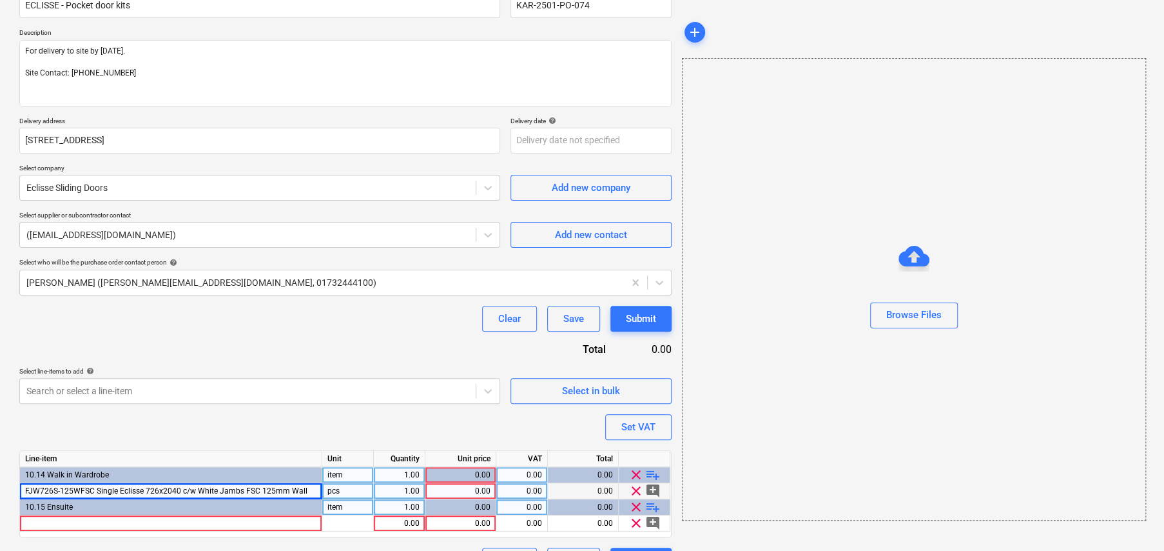
click at [655, 472] on span "playlist_add" at bounding box center [652, 474] width 15 height 15
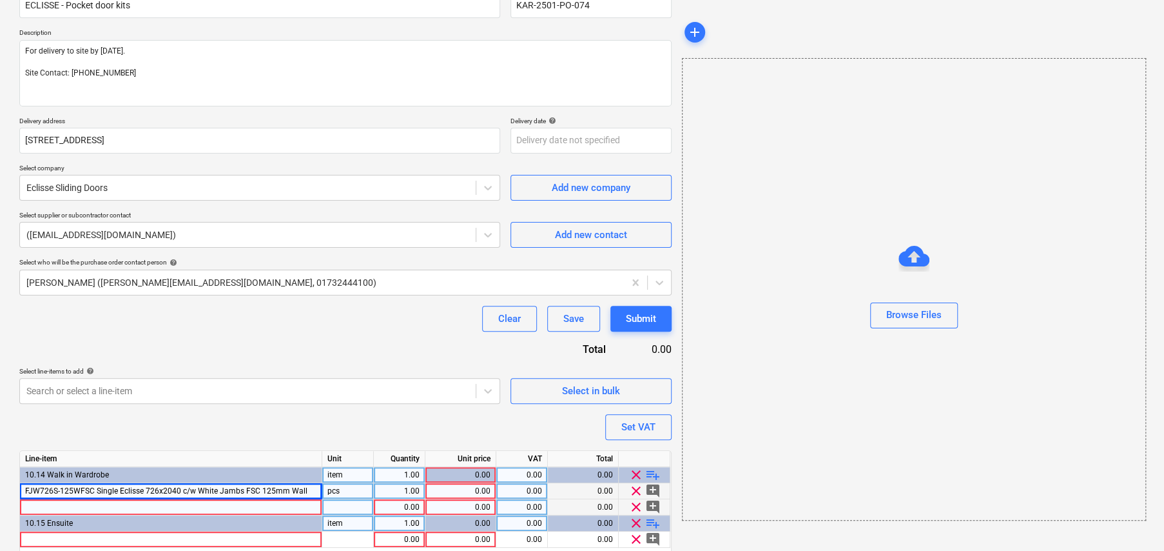
click at [654, 521] on span "playlist_add" at bounding box center [652, 522] width 15 height 15
click at [111, 505] on div at bounding box center [171, 507] width 302 height 16
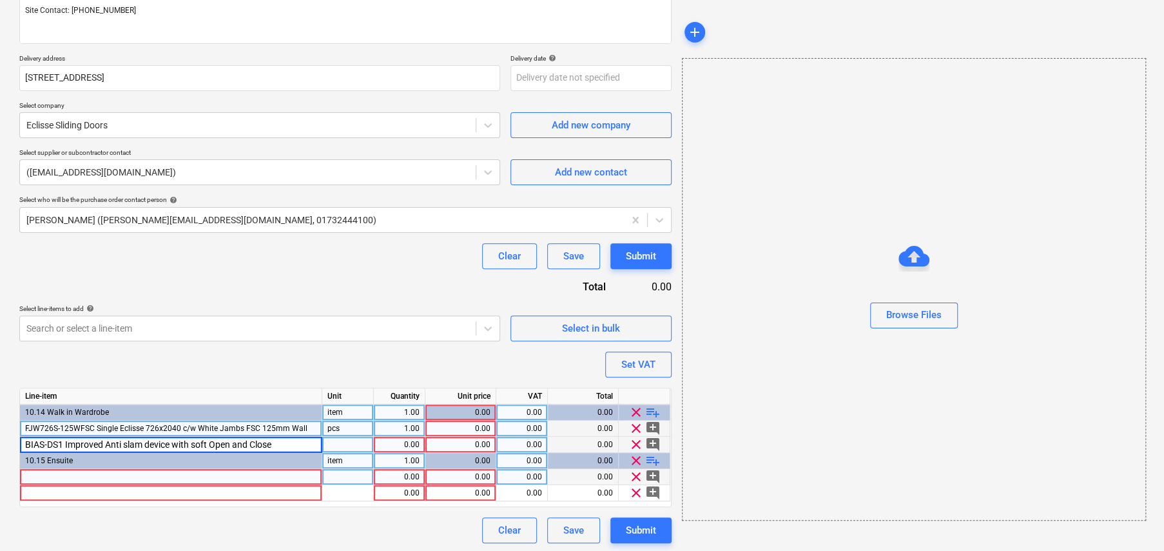
scroll to position [189, 0]
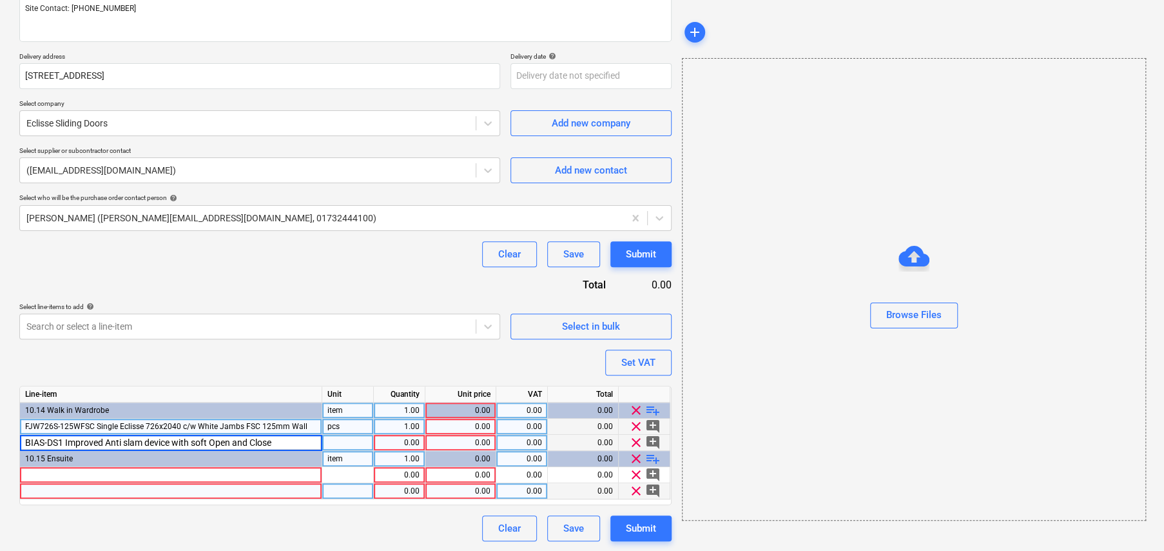
click at [127, 489] on div at bounding box center [171, 491] width 302 height 16
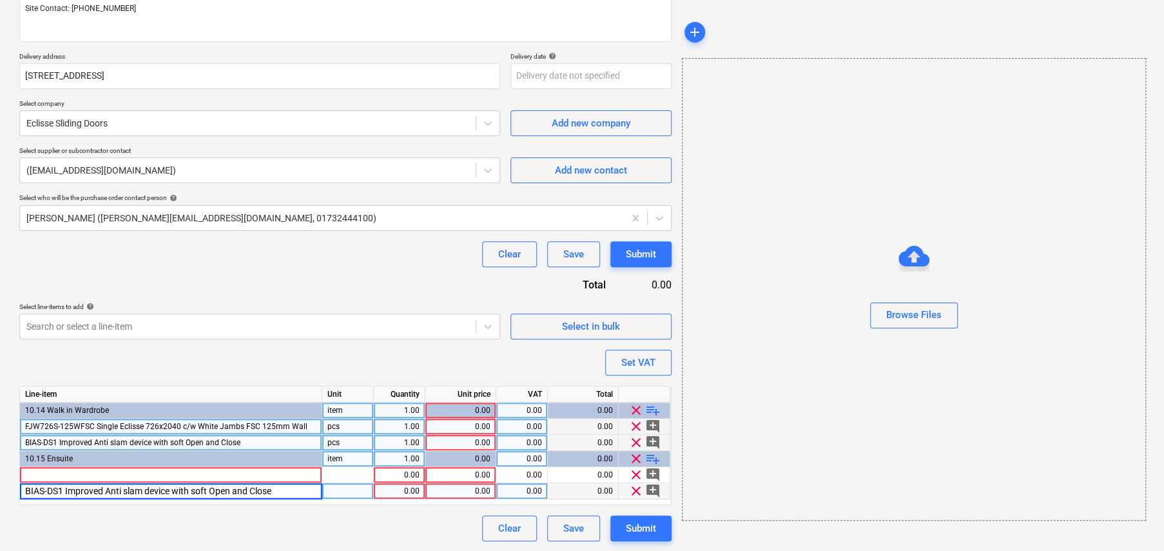
click at [280, 422] on span "FJW726S-125WFSC Single Eclisse 726x2040 c/w White Jambs FSC 125mm Wall" at bounding box center [166, 426] width 282 height 9
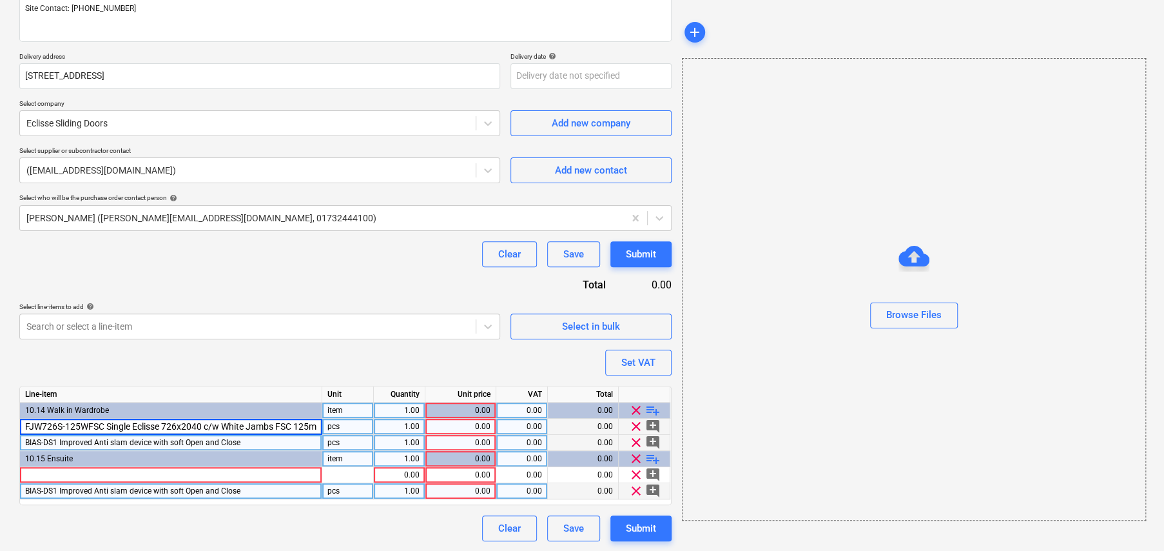
click at [280, 422] on input "FJW726S-125WFSC Single Eclisse 726x2040 c/w White Jambs FSC 125mm Wall" at bounding box center [171, 425] width 302 height 15
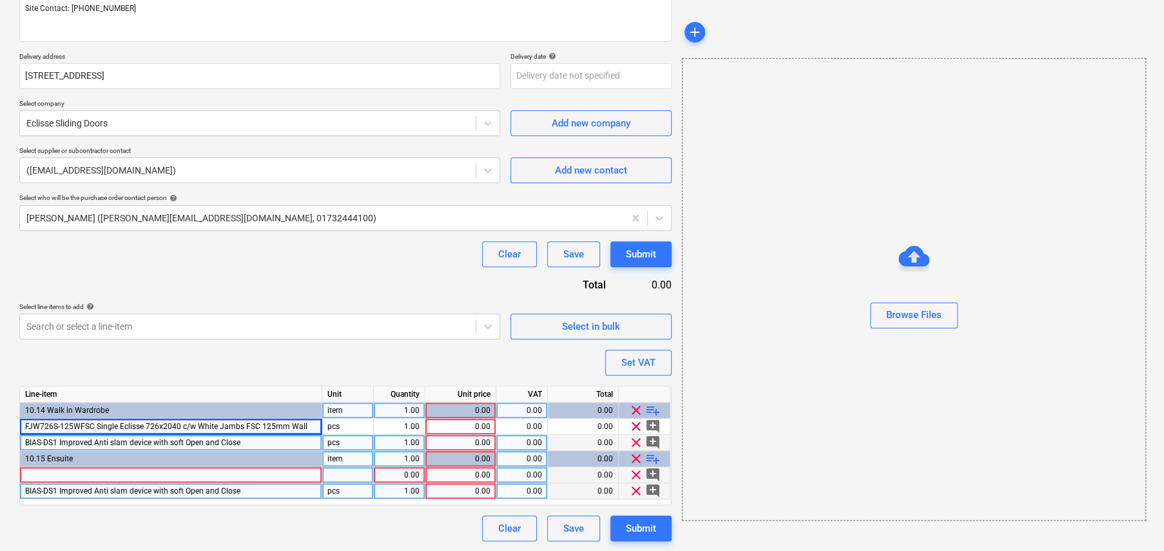
click at [230, 472] on div at bounding box center [171, 475] width 302 height 16
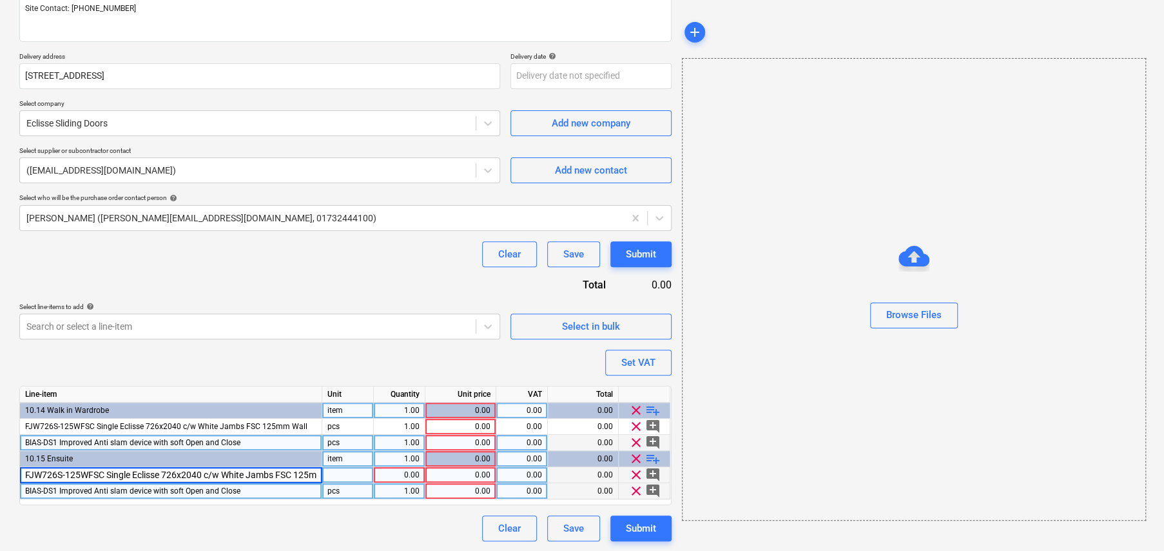
scroll to position [0, 30]
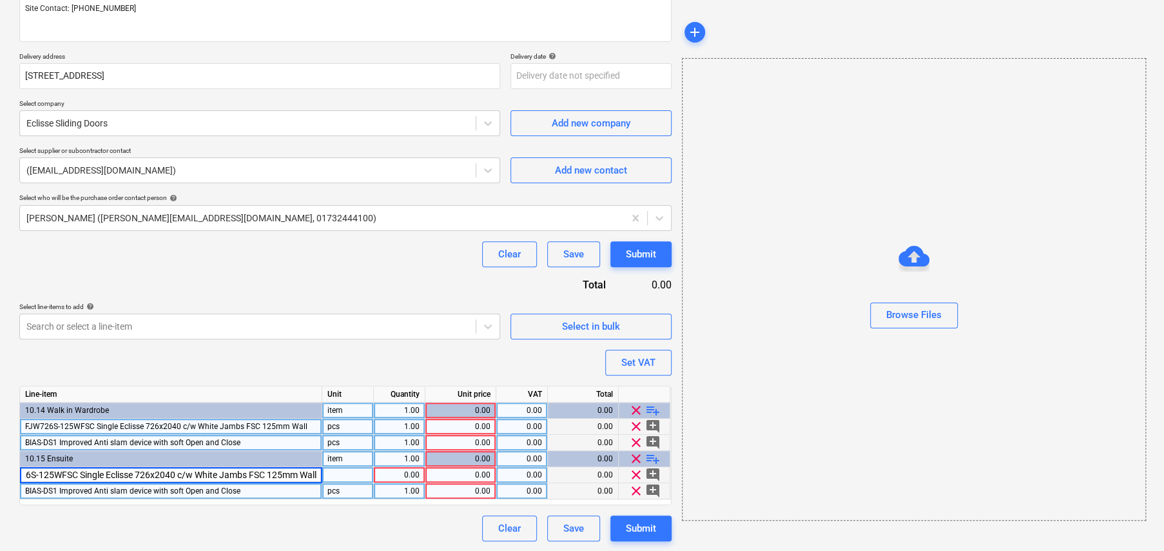
click at [355, 422] on div "pcs" at bounding box center [348, 426] width 52 height 16
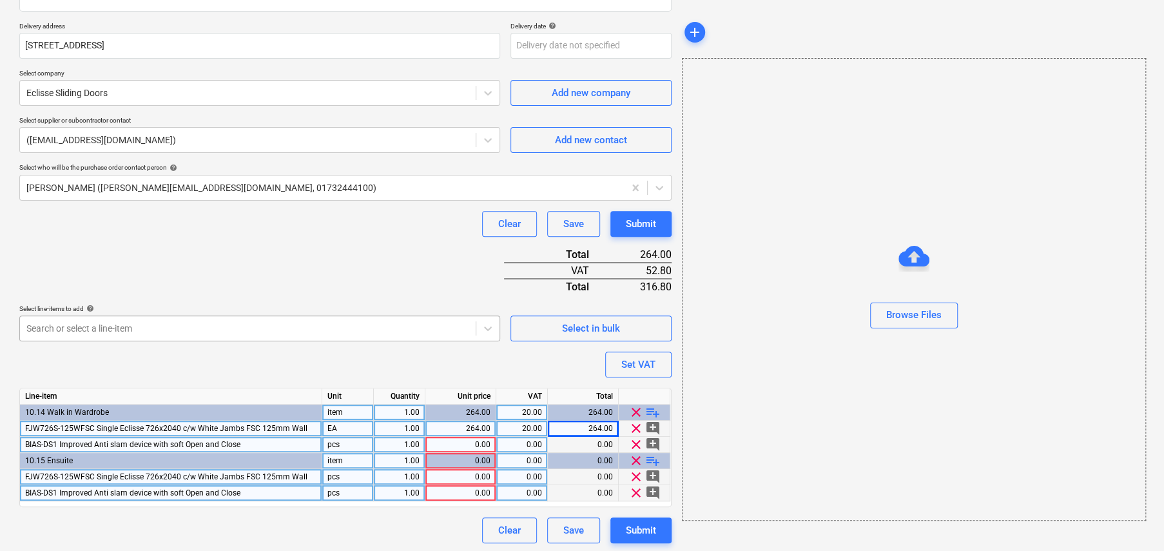
scroll to position [221, 0]
click at [475, 422] on div "264.00" at bounding box center [461, 426] width 60 height 16
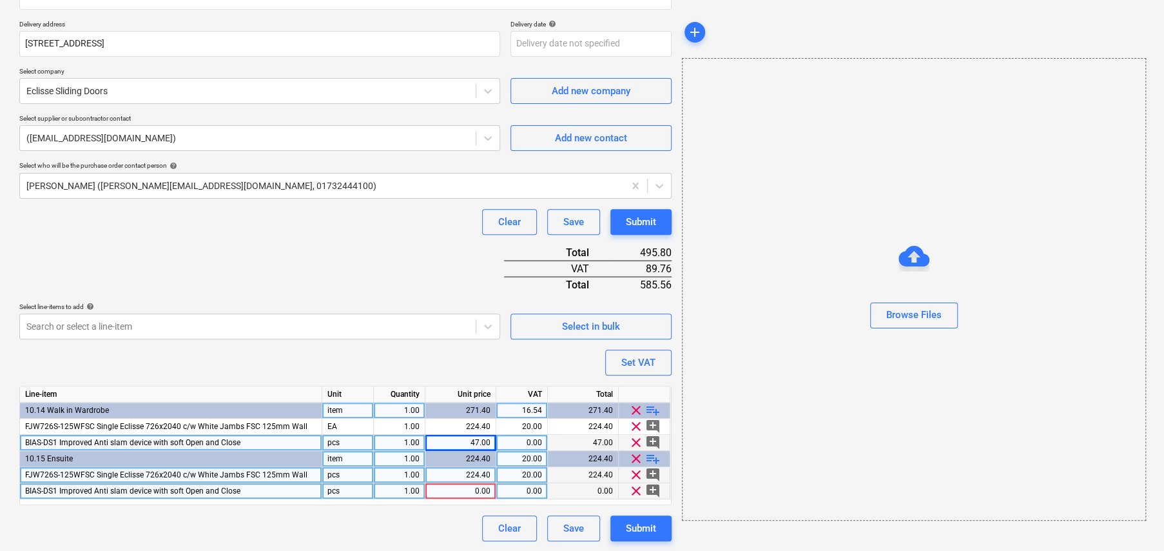
click at [475, 439] on div "47.00" at bounding box center [461, 443] width 60 height 16
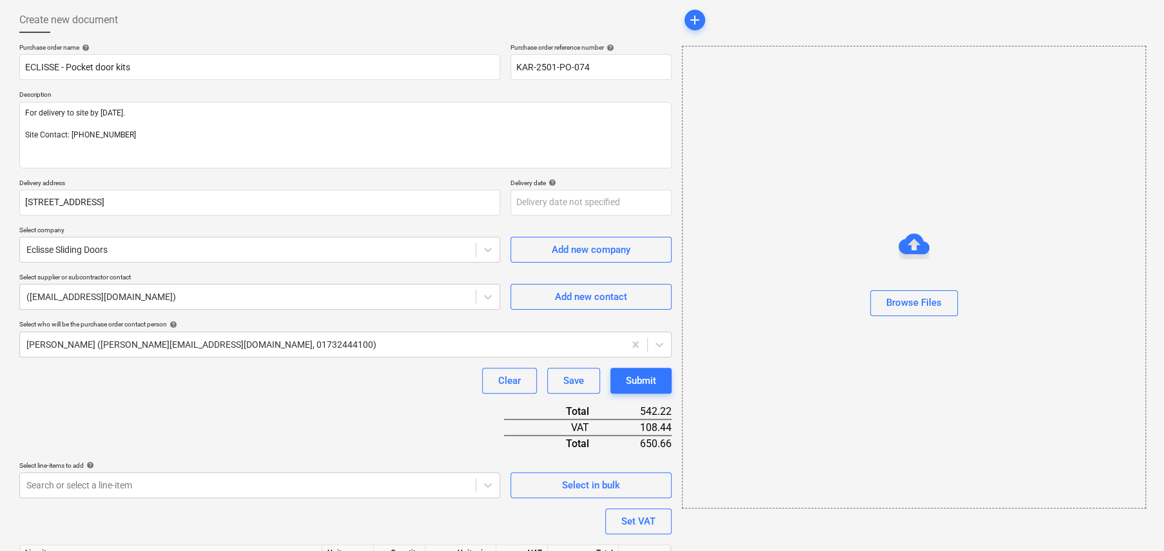
scroll to position [0, 0]
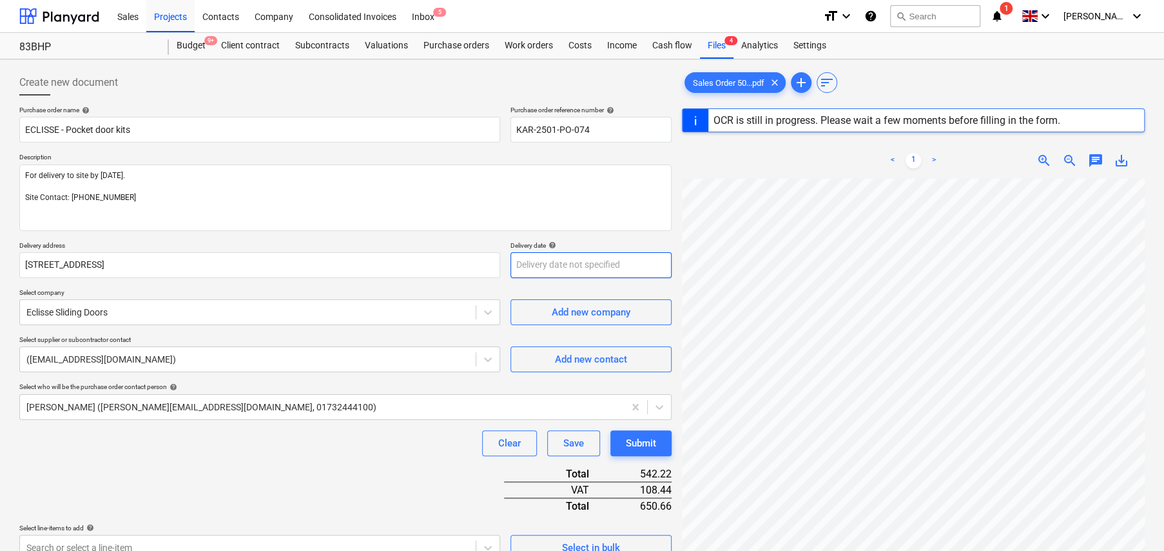
click at [573, 269] on body "Sales Projects Contacts Company Consolidated Invoices Inbox 5 format_size keybo…" at bounding box center [582, 275] width 1164 height 551
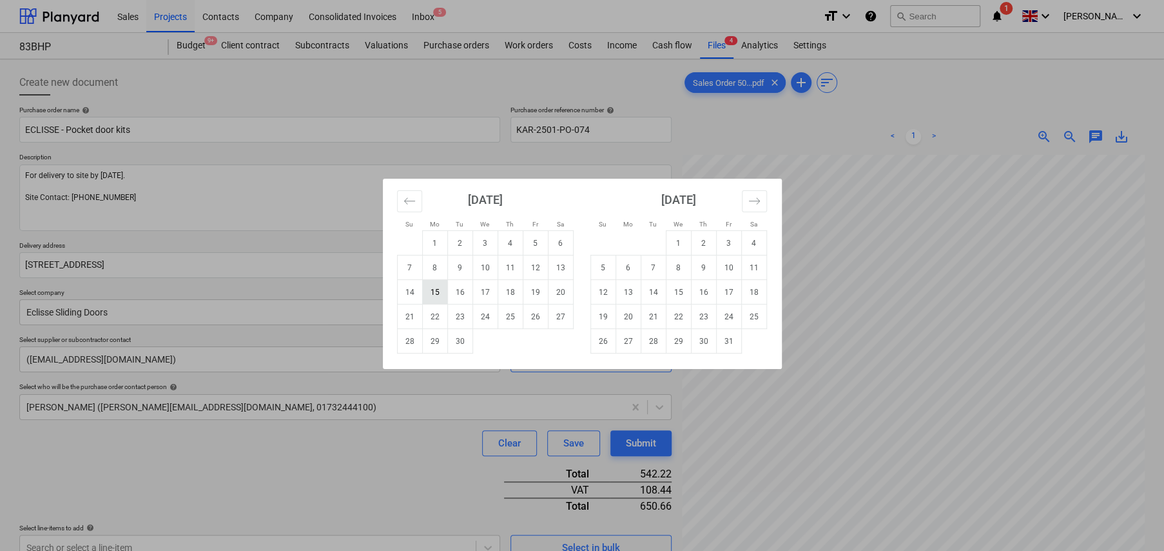
click at [440, 296] on td "15" at bounding box center [434, 292] width 25 height 25
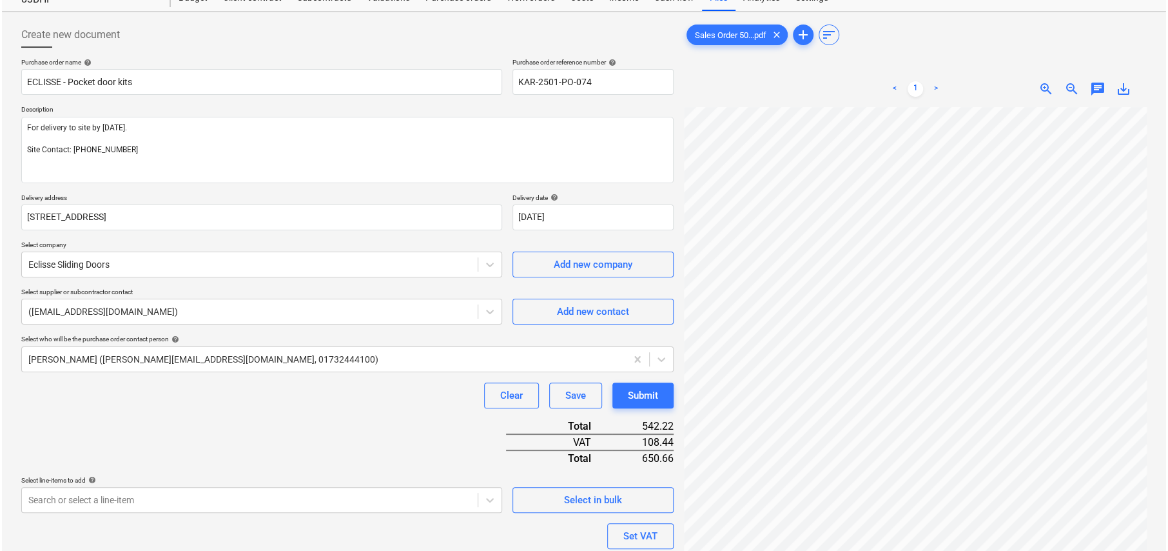
scroll to position [221, 0]
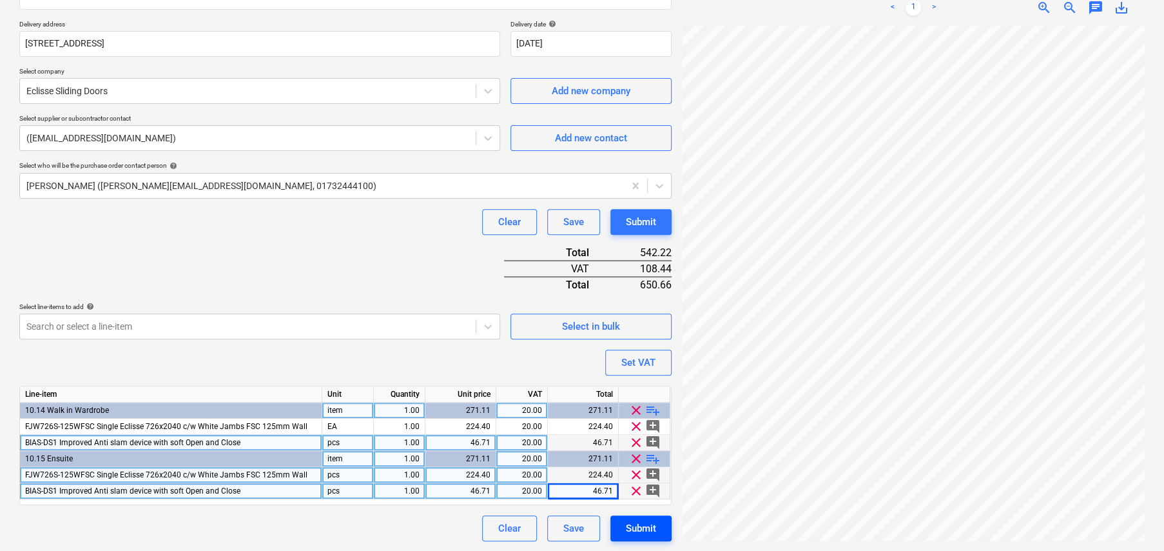
click at [645, 532] on div "Submit" at bounding box center [641, 528] width 30 height 17
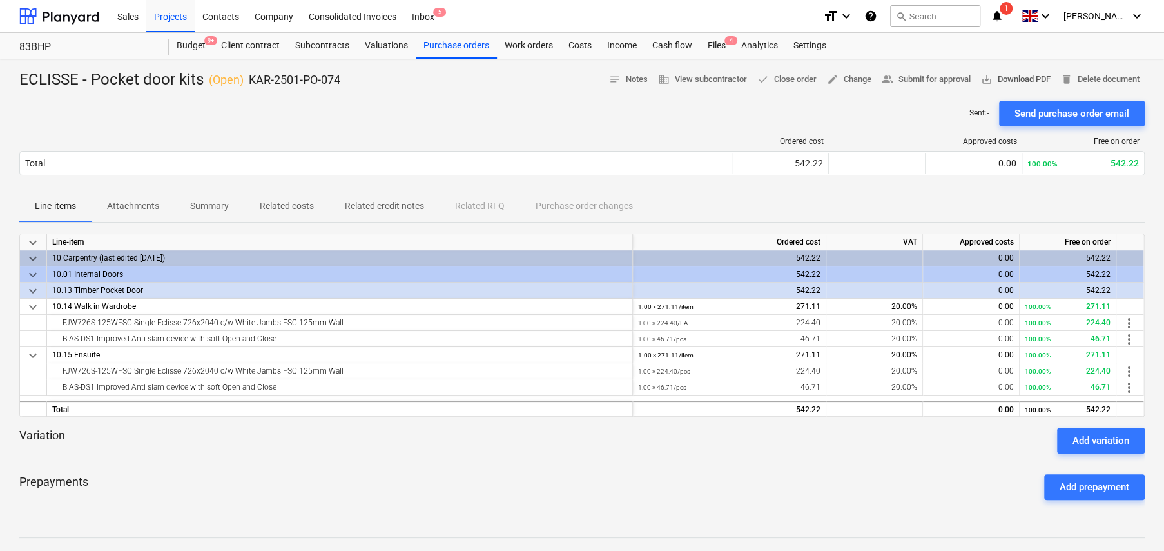
click at [1010, 79] on span "save_alt Download PDF" at bounding box center [1016, 79] width 70 height 15
click at [982, 80] on span "save_alt" at bounding box center [987, 80] width 12 height 12
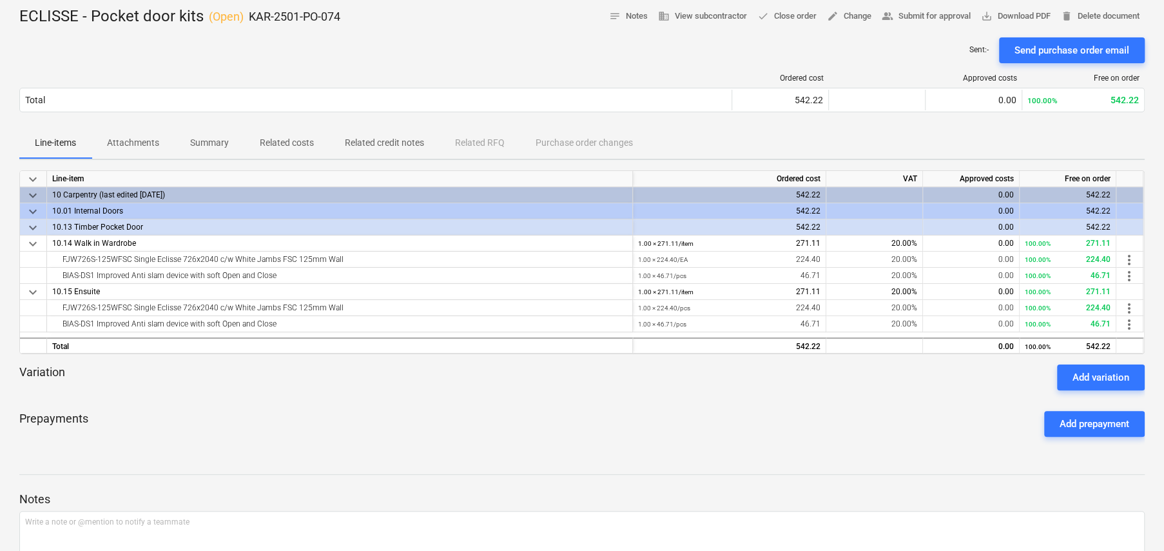
scroll to position [64, 0]
click at [1097, 377] on div "Add variation" at bounding box center [1101, 376] width 57 height 17
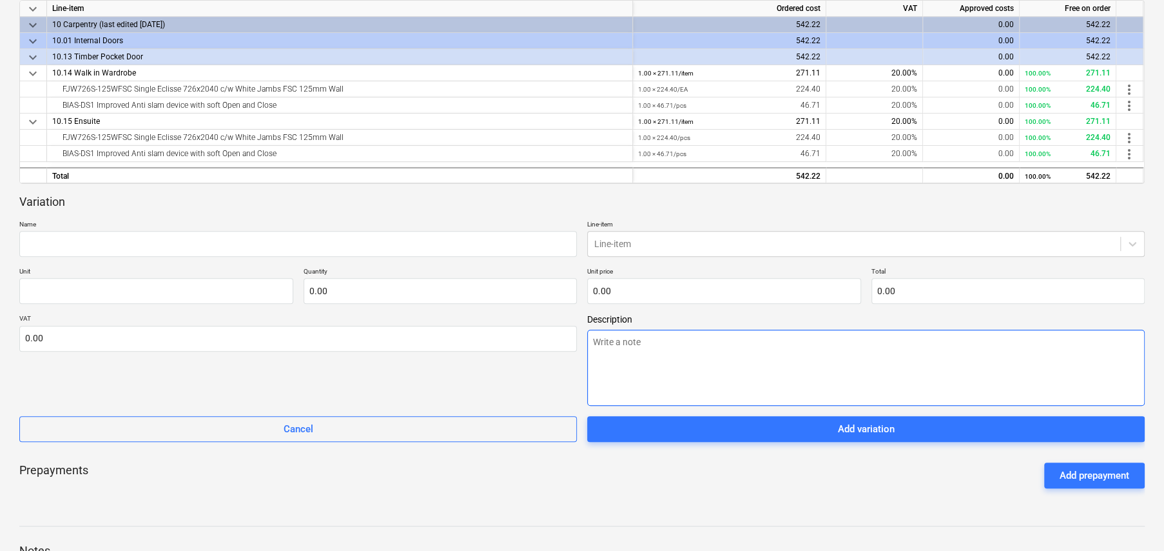
scroll to position [258, 0]
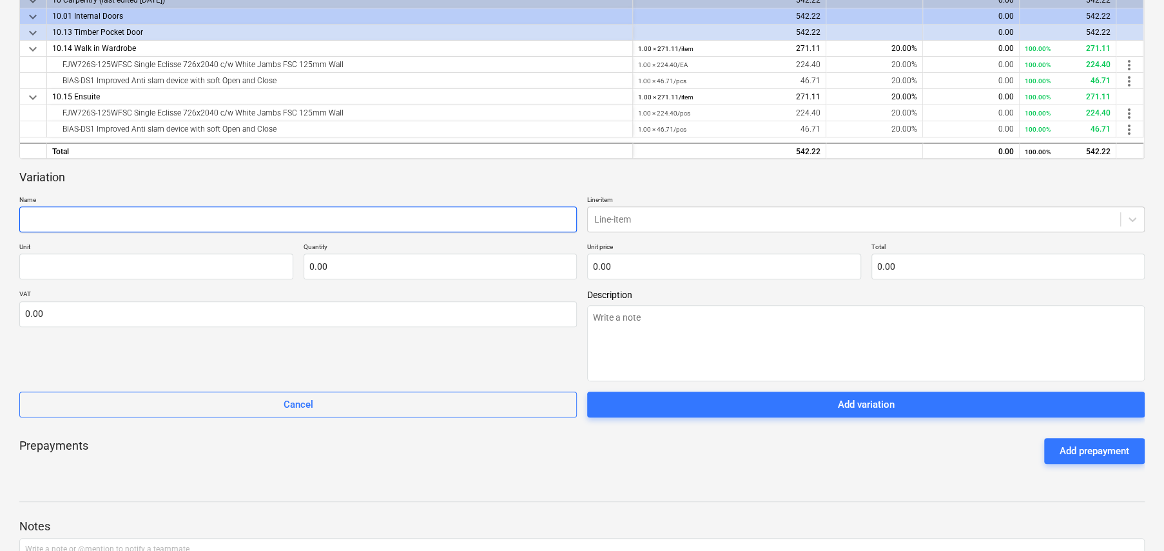
click at [195, 214] on input "text" at bounding box center [298, 219] width 558 height 26
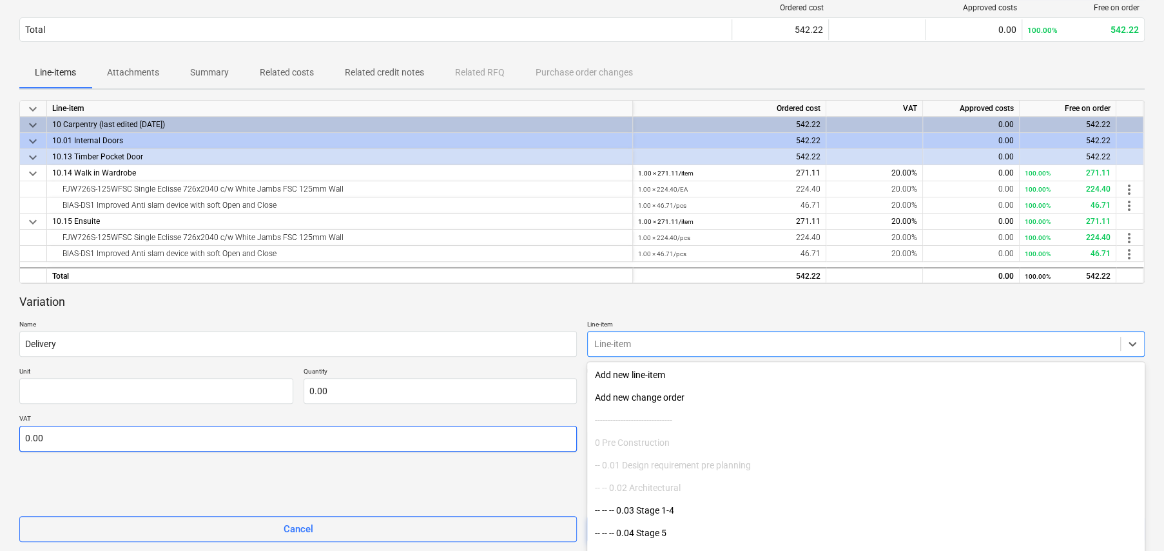
scroll to position [129, 0]
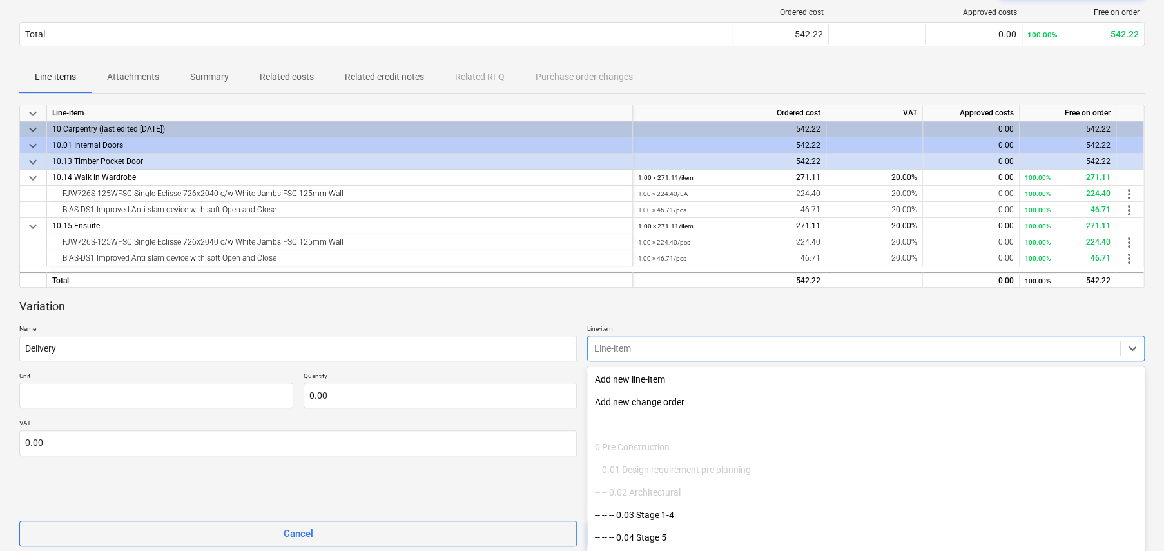
click at [634, 347] on div at bounding box center [854, 348] width 520 height 13
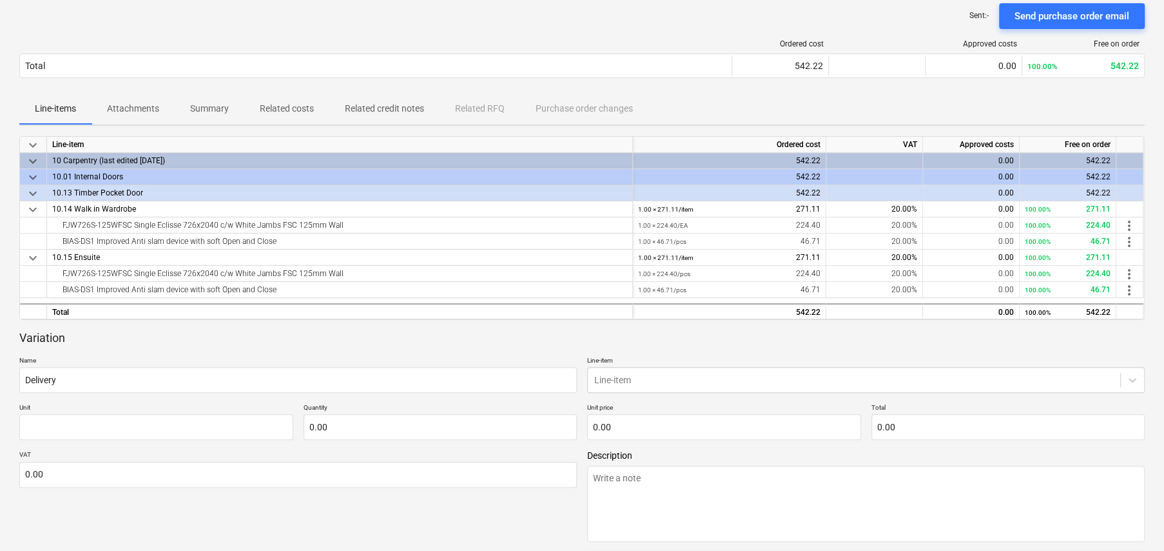
scroll to position [0, 0]
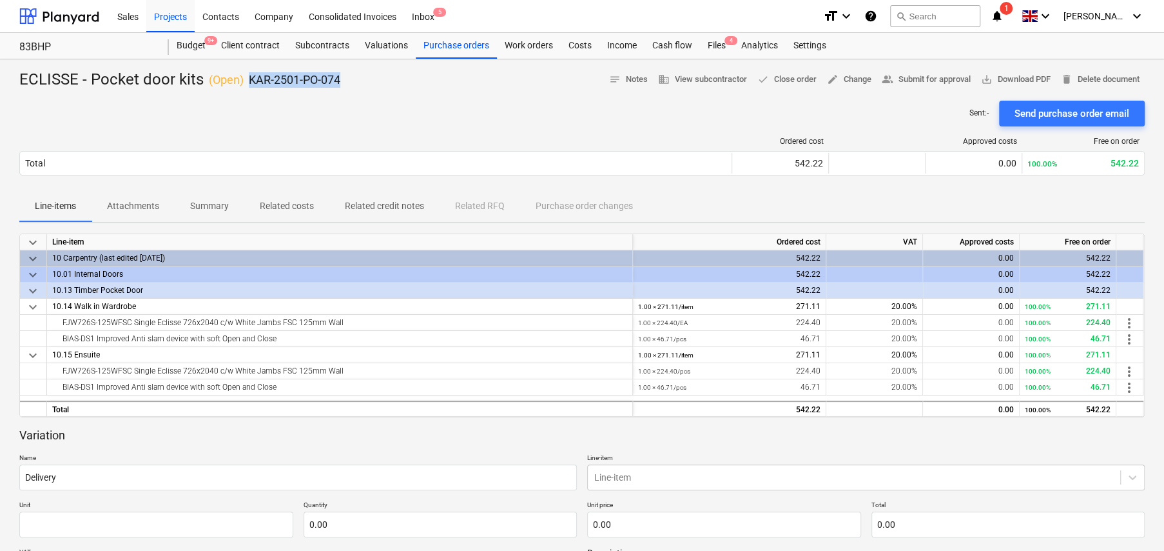
drag, startPoint x: 248, startPoint y: 77, endPoint x: 339, endPoint y: 81, distance: 91.6
click at [339, 81] on div "ECLISSE - Pocket door kits ( Open ) KAR-2501-PO-074 notes Notes business View s…" at bounding box center [582, 80] width 1126 height 21
